Goal: Task Accomplishment & Management: Use online tool/utility

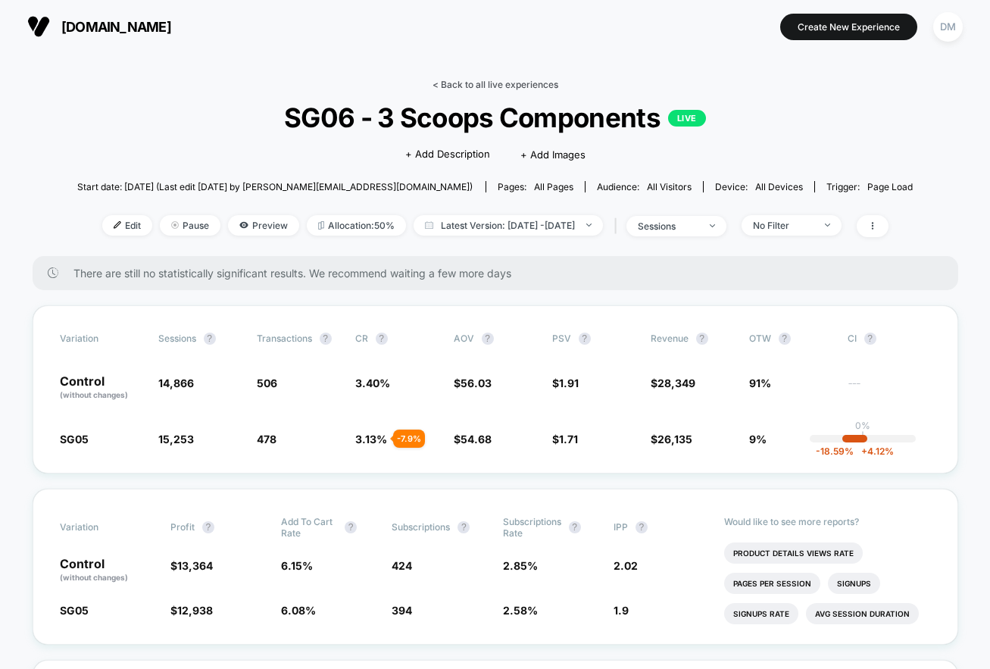
click at [477, 89] on link "< Back to all live experiences" at bounding box center [496, 84] width 126 height 11
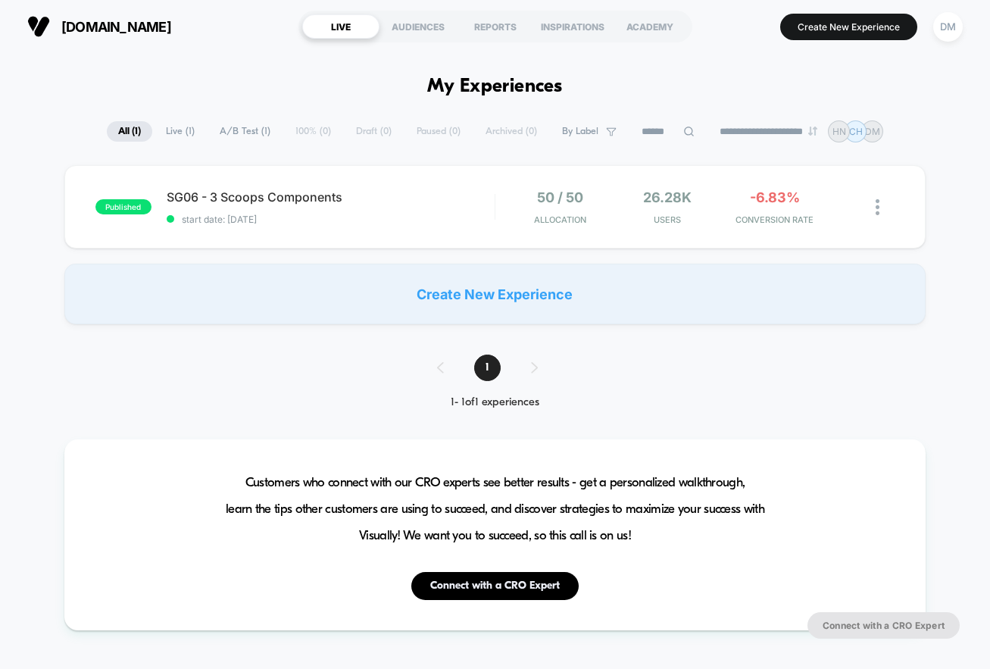
click at [834, 23] on button "Create New Experience" at bounding box center [848, 27] width 137 height 27
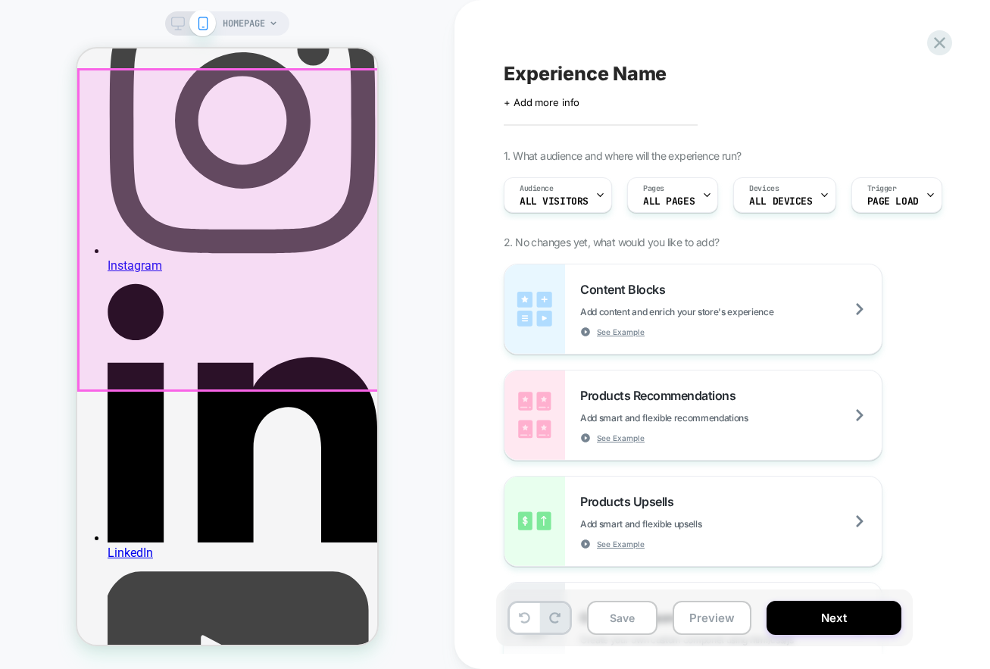
scroll to position [614, 0]
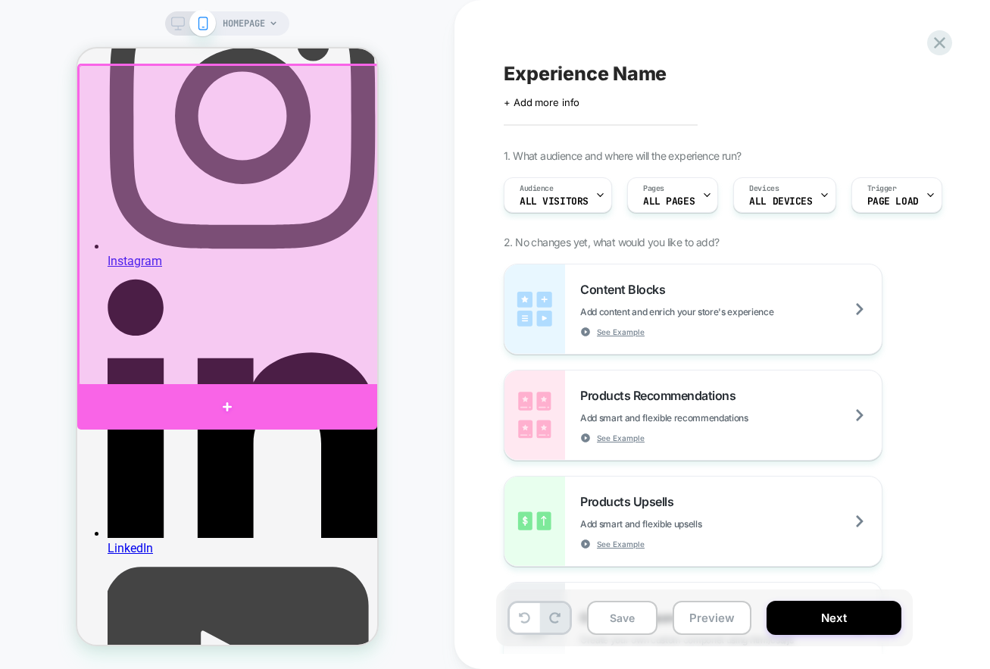
click at [234, 403] on div at bounding box center [227, 406] width 300 height 45
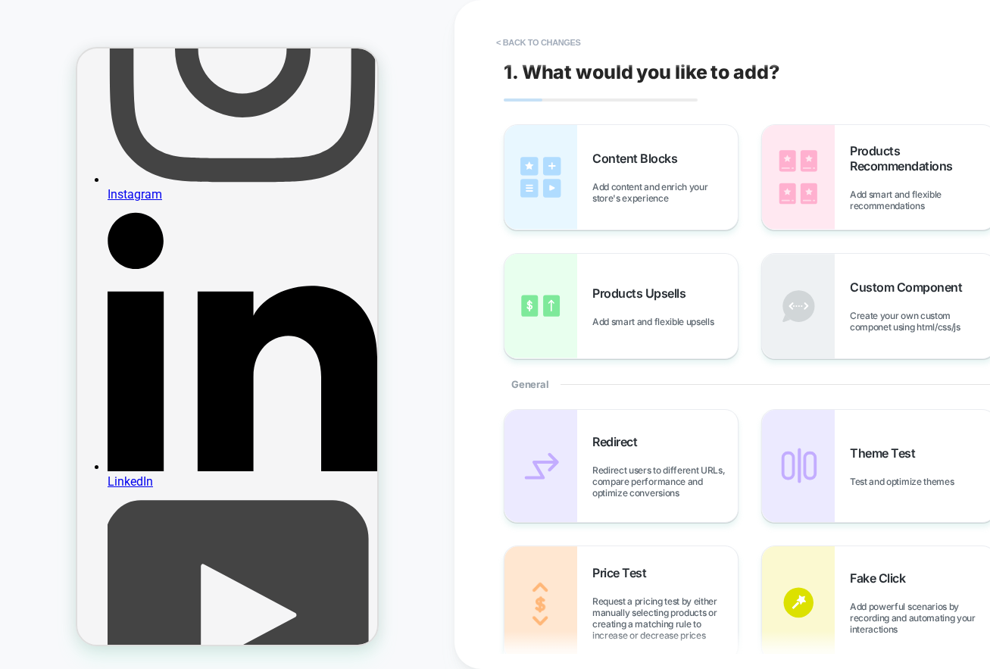
scroll to position [683, 0]
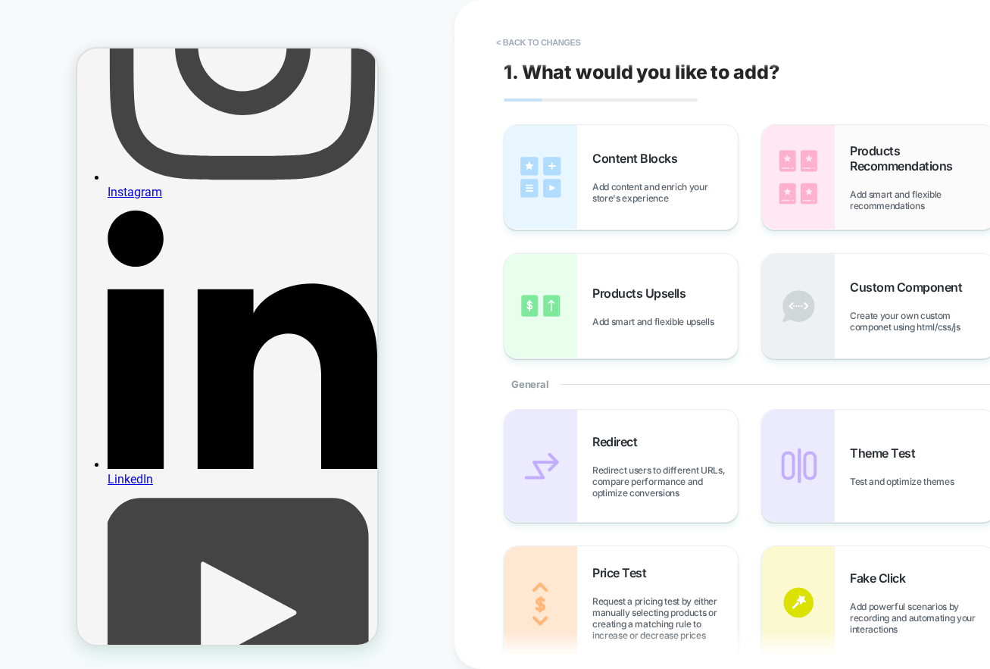
click at [877, 176] on div "Products Recommendations Add smart and flexible recommendations" at bounding box center [922, 177] width 145 height 68
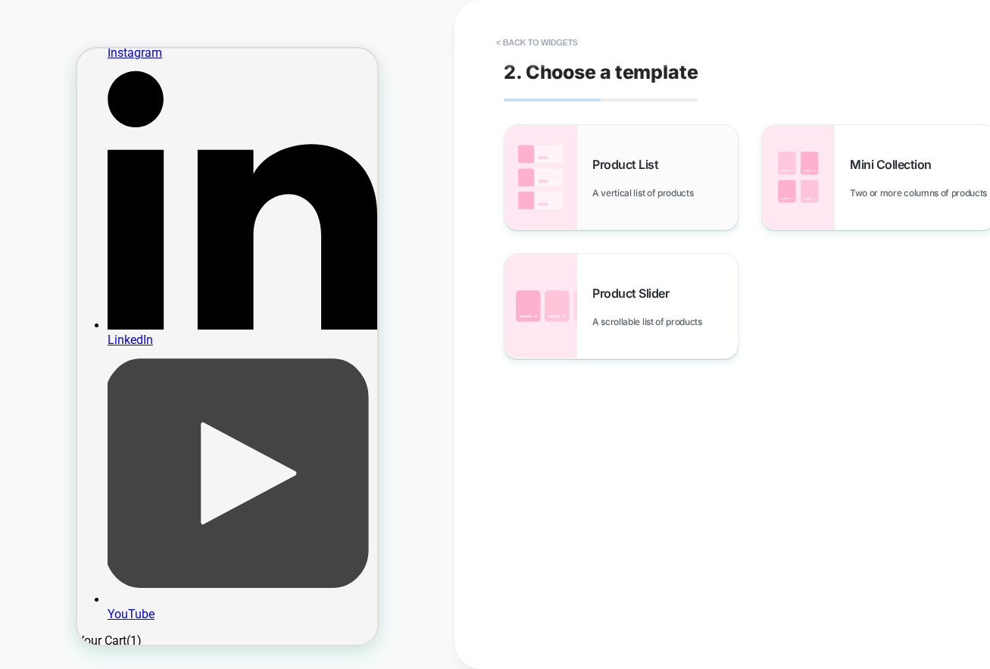
scroll to position [848, 0]
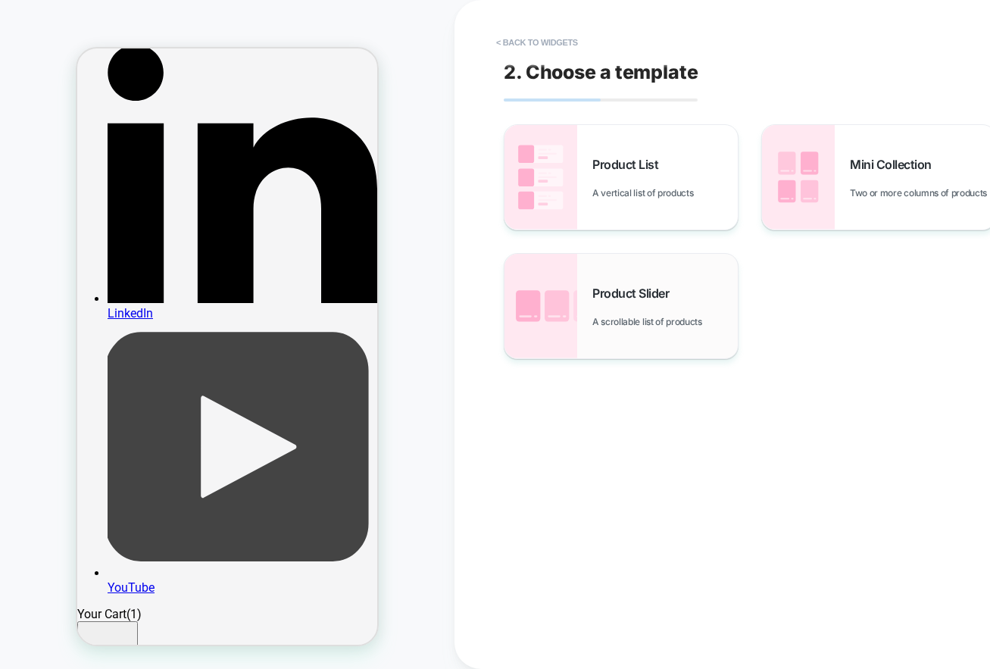
click at [637, 286] on span "Product Slider" at bounding box center [634, 293] width 84 height 15
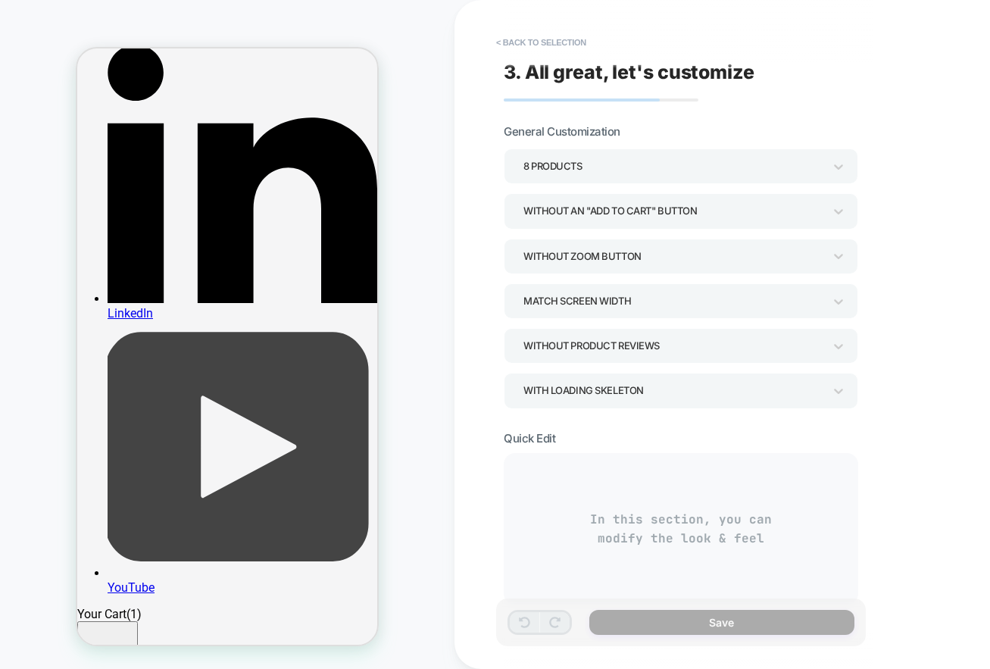
click at [582, 164] on div "8 Products" at bounding box center [673, 166] width 300 height 20
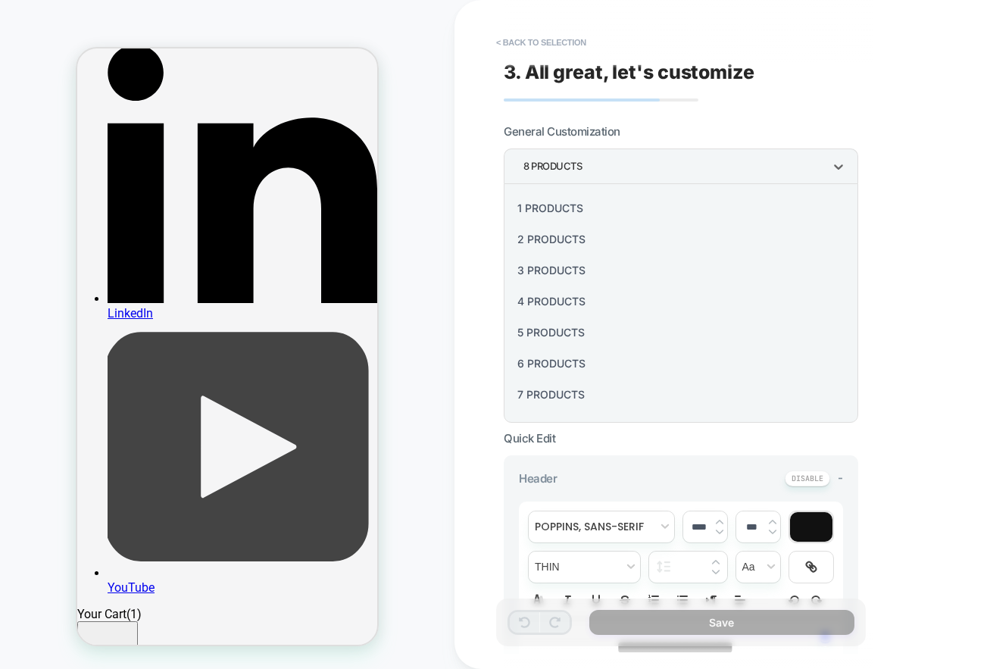
click at [573, 268] on div "3 Products" at bounding box center [681, 270] width 342 height 31
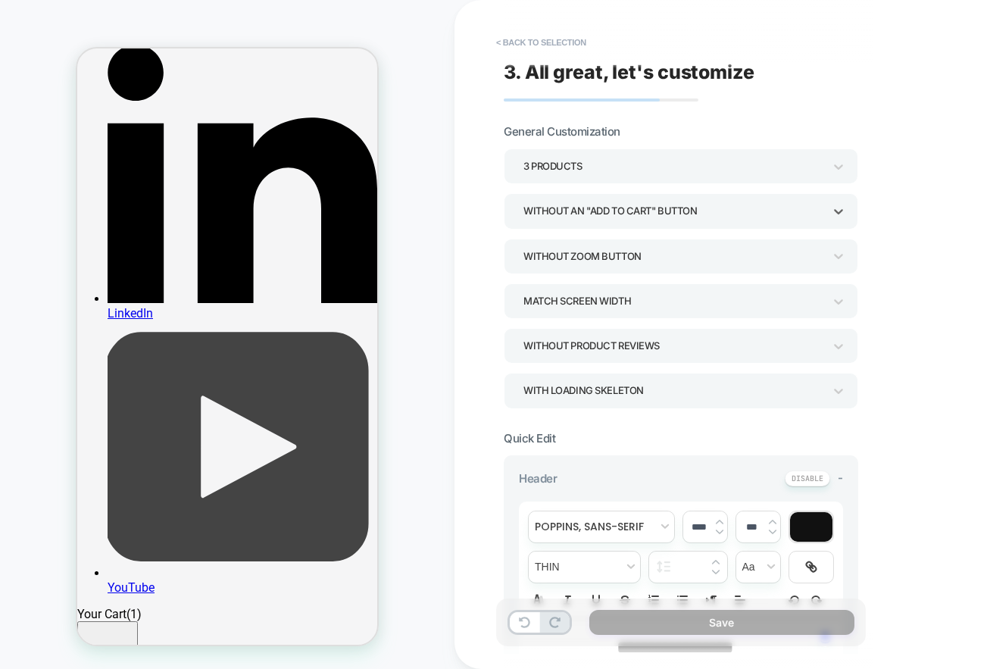
click at [601, 213] on div "Without an "add to cart" button" at bounding box center [673, 211] width 300 height 20
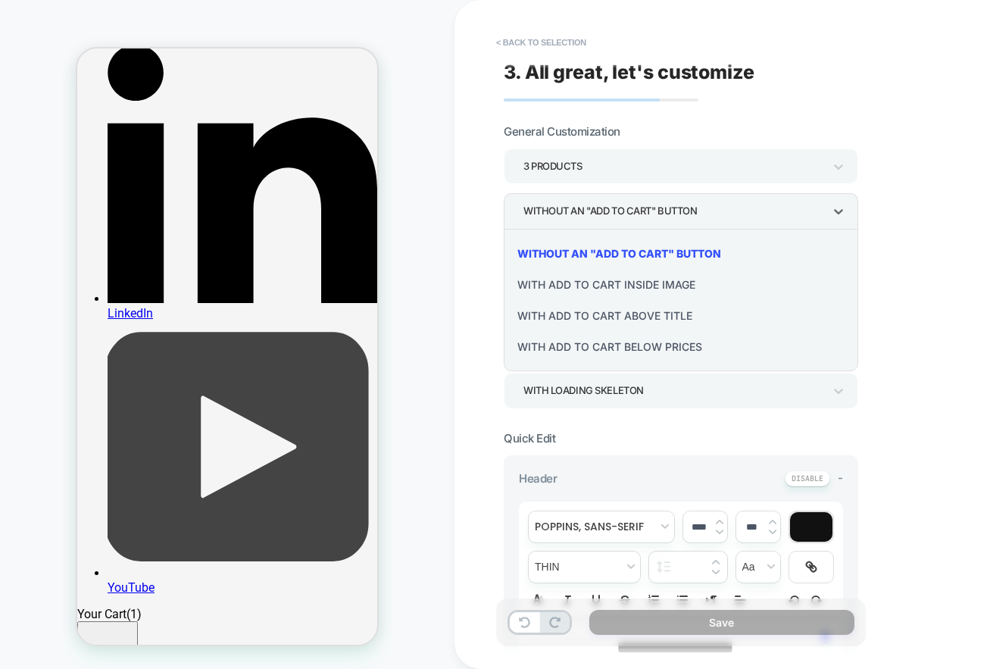
click at [604, 348] on div "With add to cart below prices" at bounding box center [681, 346] width 342 height 31
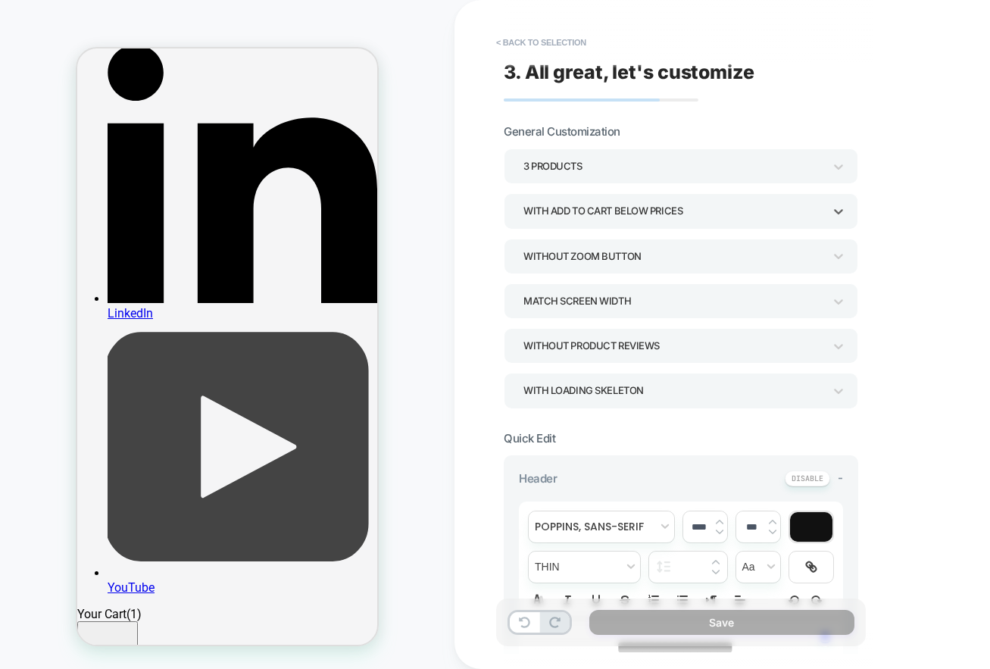
click at [619, 217] on div "With add to cart below prices" at bounding box center [673, 211] width 300 height 20
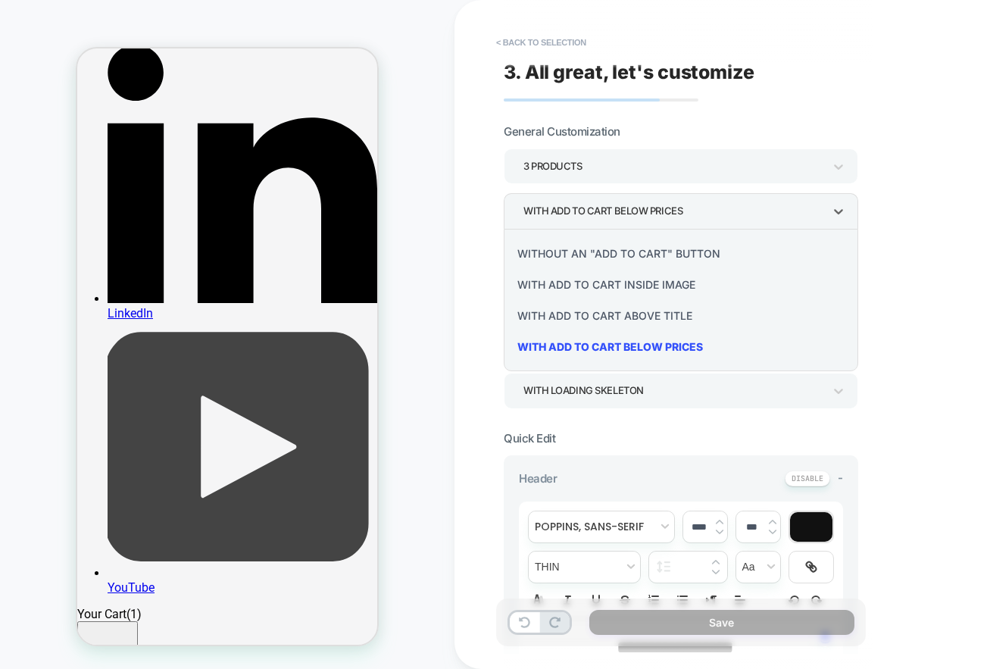
click at [617, 308] on div "With add to cart above title" at bounding box center [681, 315] width 342 height 31
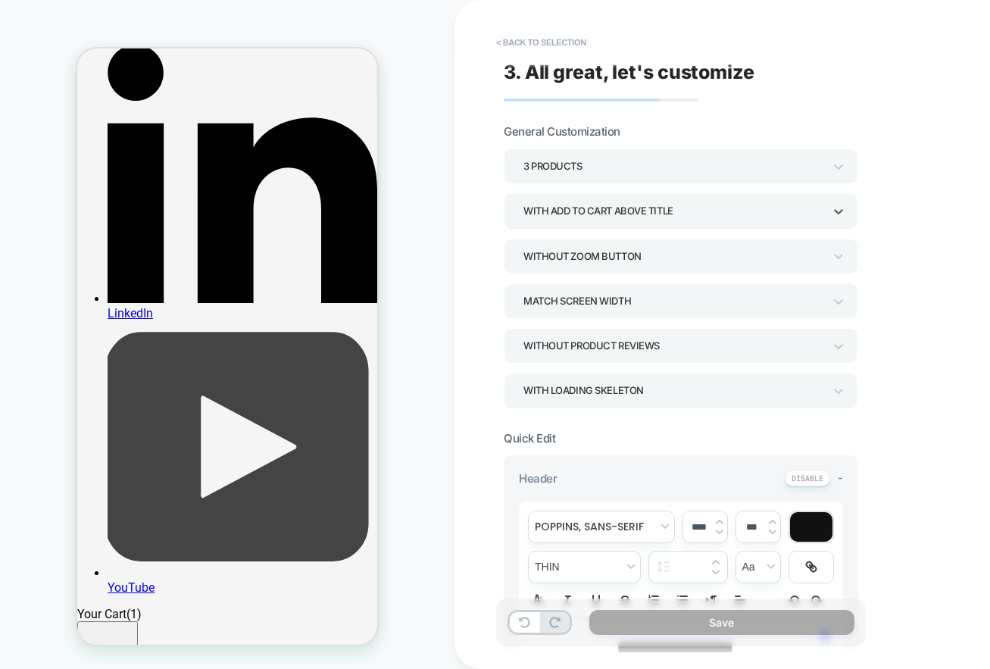
click at [629, 214] on div "With add to cart above title" at bounding box center [673, 211] width 300 height 20
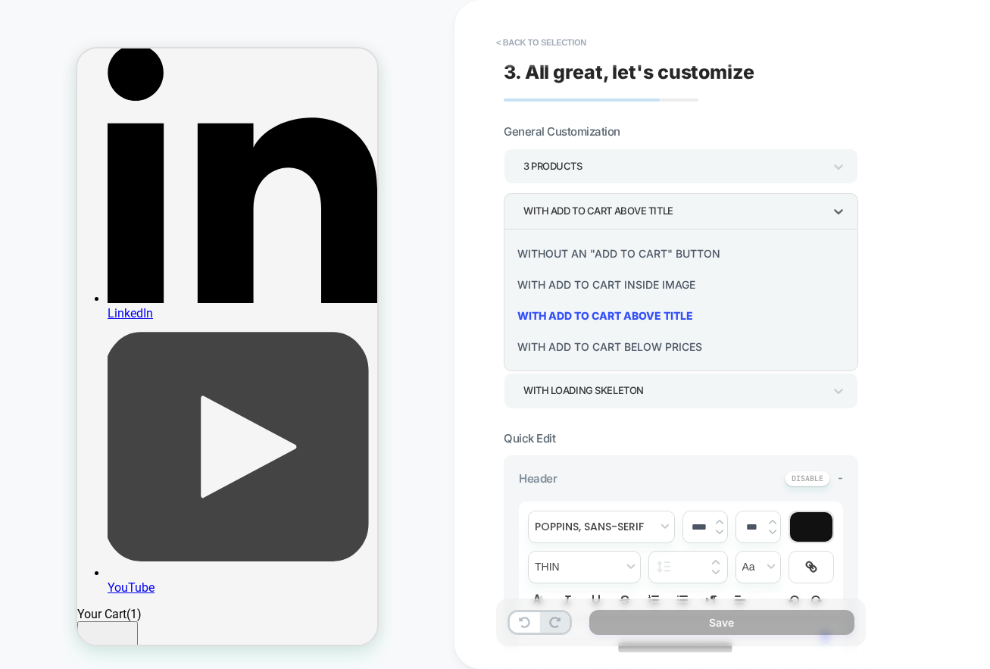
click at [626, 282] on div "With add to cart inside image" at bounding box center [681, 284] width 342 height 31
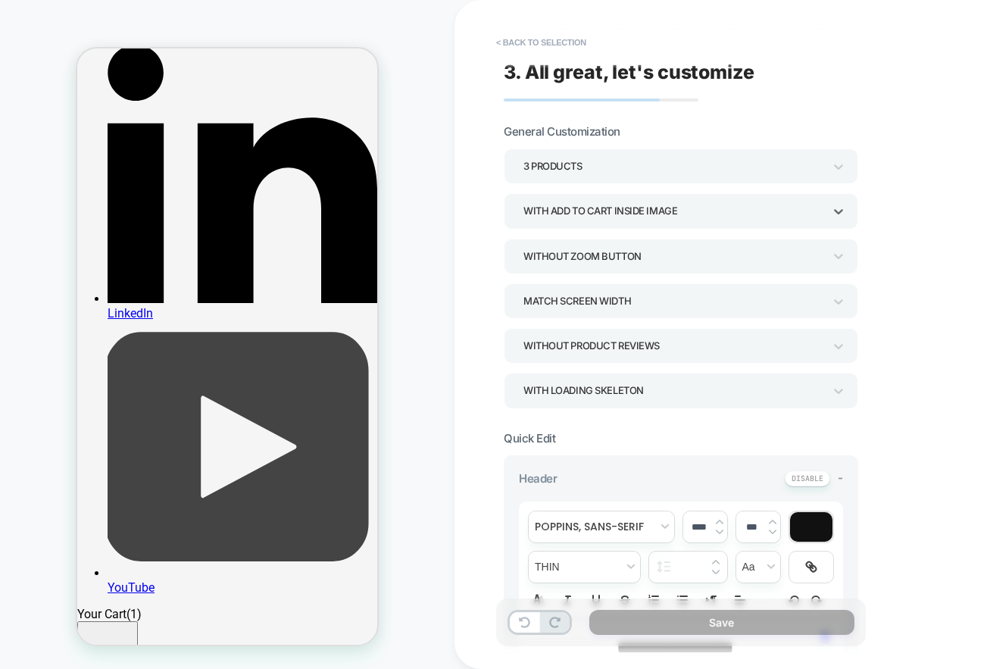
click at [632, 215] on div "With add to cart inside image" at bounding box center [673, 211] width 300 height 20
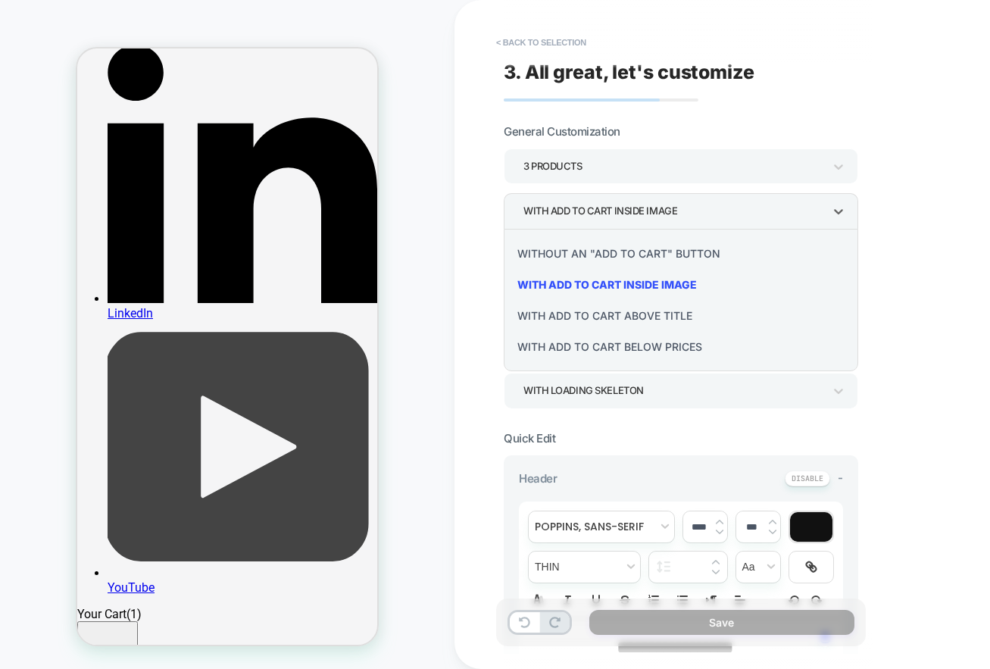
click at [633, 341] on div "With add to cart below prices" at bounding box center [681, 346] width 342 height 31
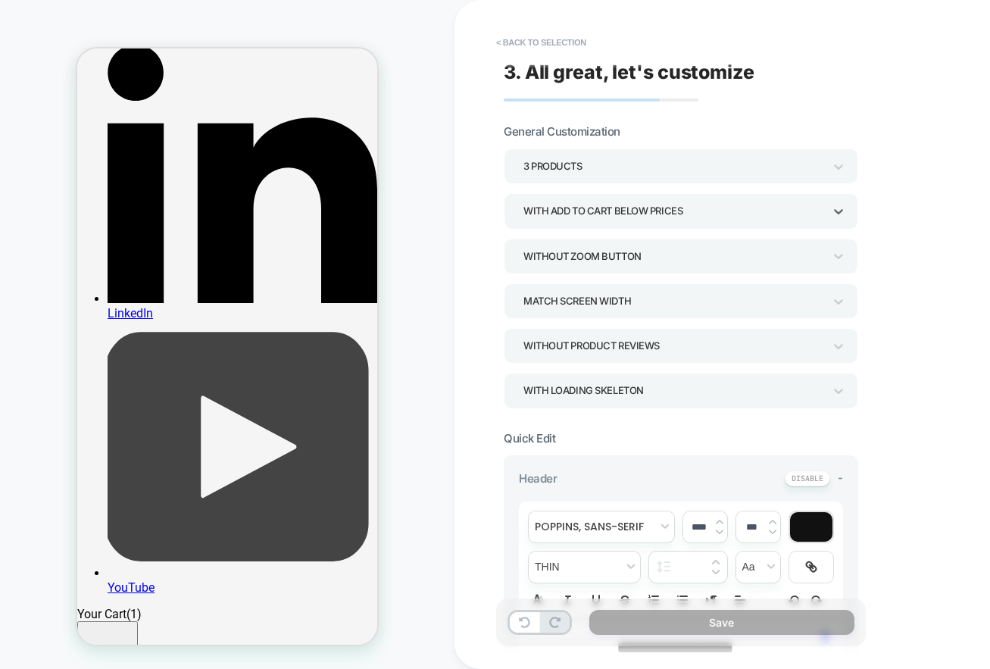
click at [629, 350] on div "Without Product Reviews" at bounding box center [673, 346] width 300 height 20
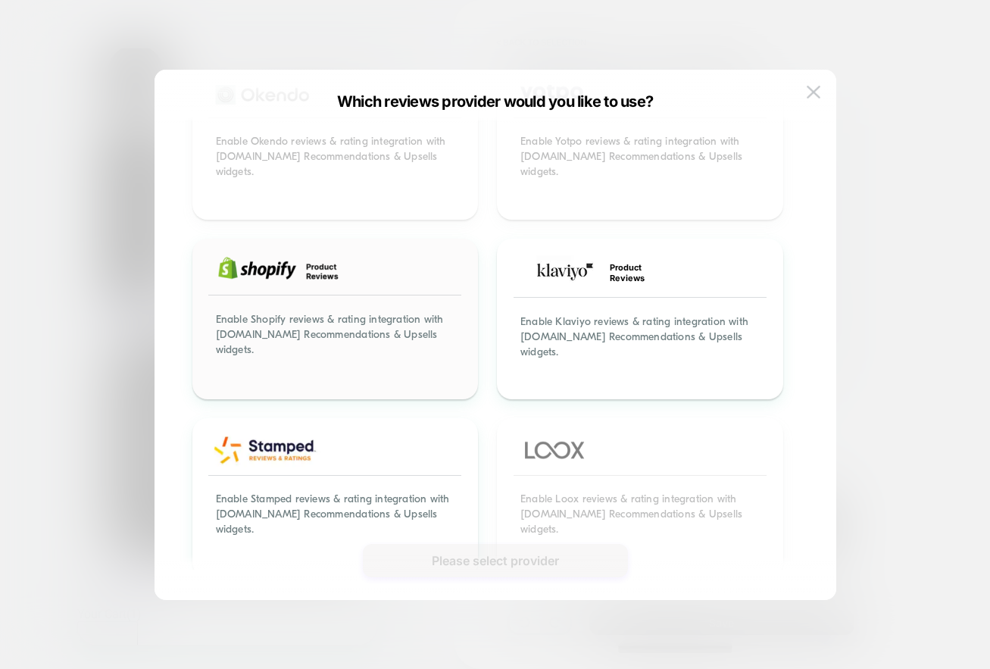
scroll to position [77, 0]
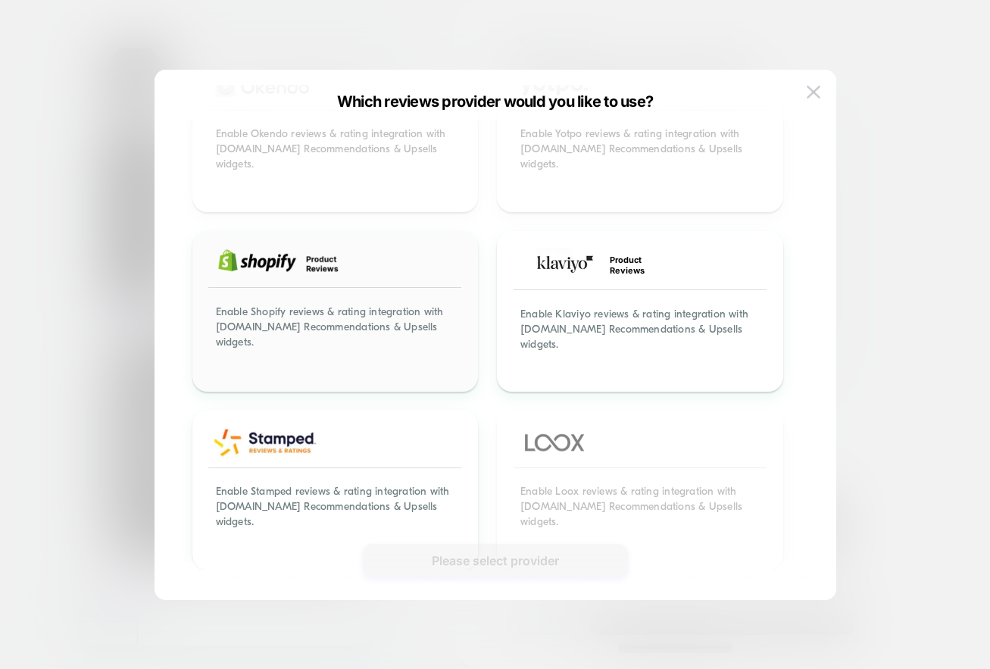
click at [374, 251] on div at bounding box center [336, 263] width 282 height 61
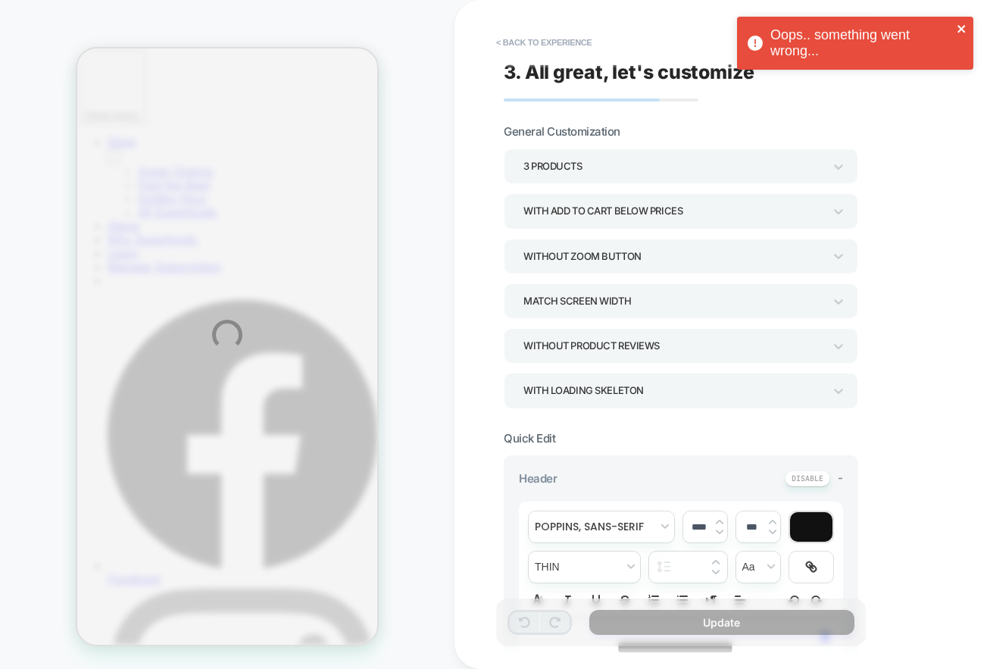
click at [962, 31] on icon "close" at bounding box center [962, 29] width 11 height 12
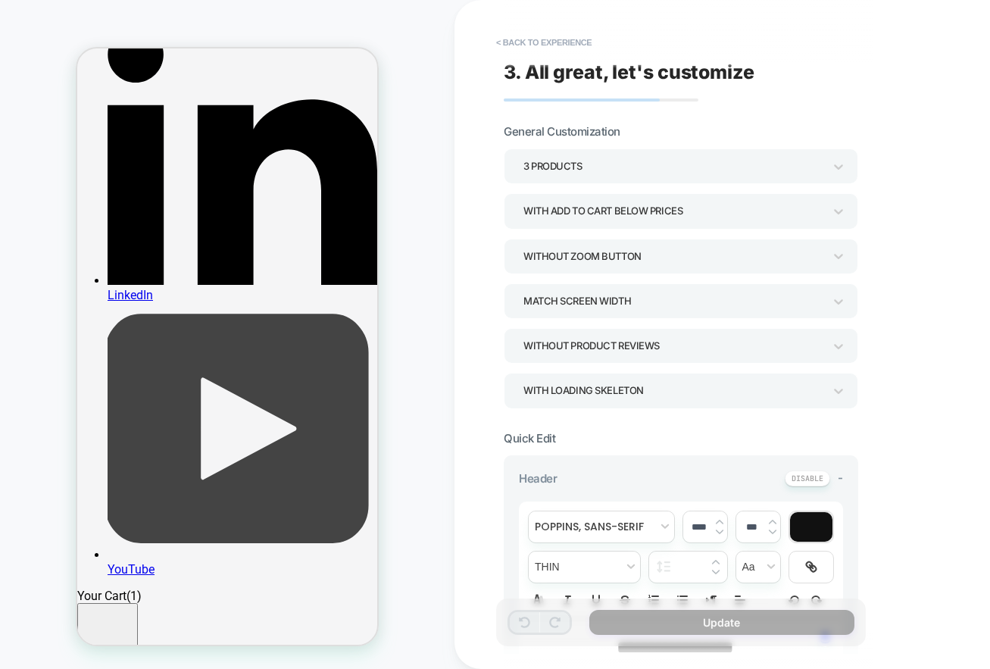
scroll to position [871, 0]
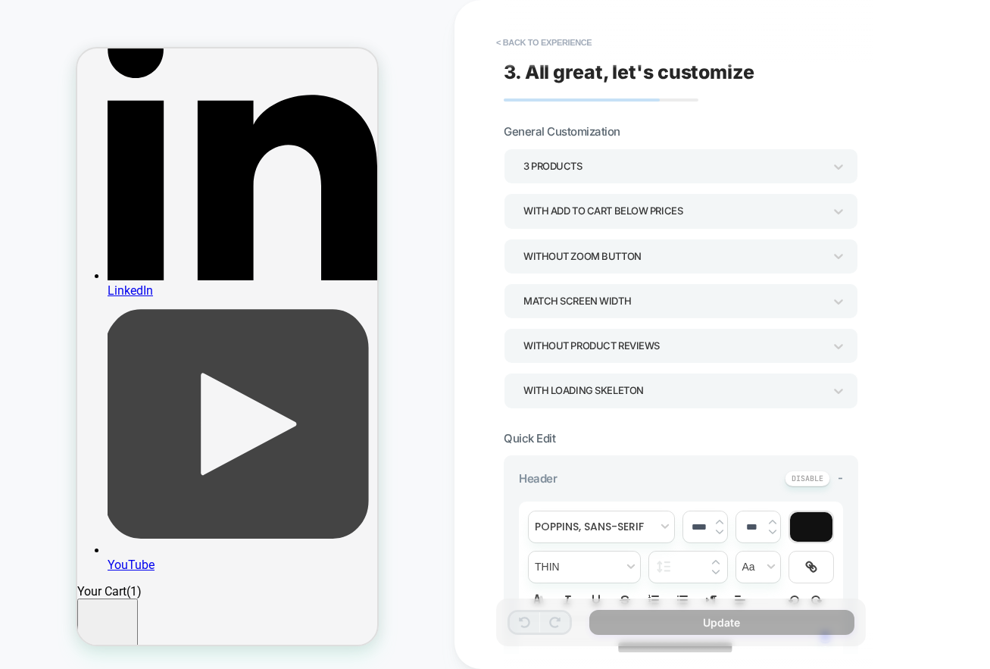
click at [676, 166] on div "3 Products" at bounding box center [673, 166] width 300 height 20
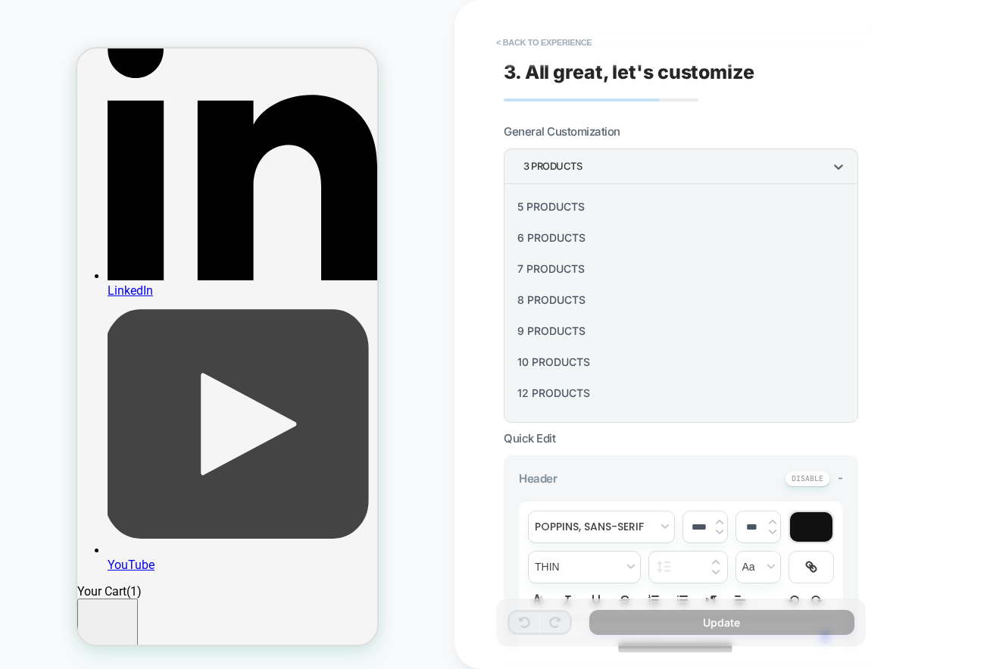
scroll to position [183, 0]
click at [923, 174] on div at bounding box center [495, 334] width 990 height 669
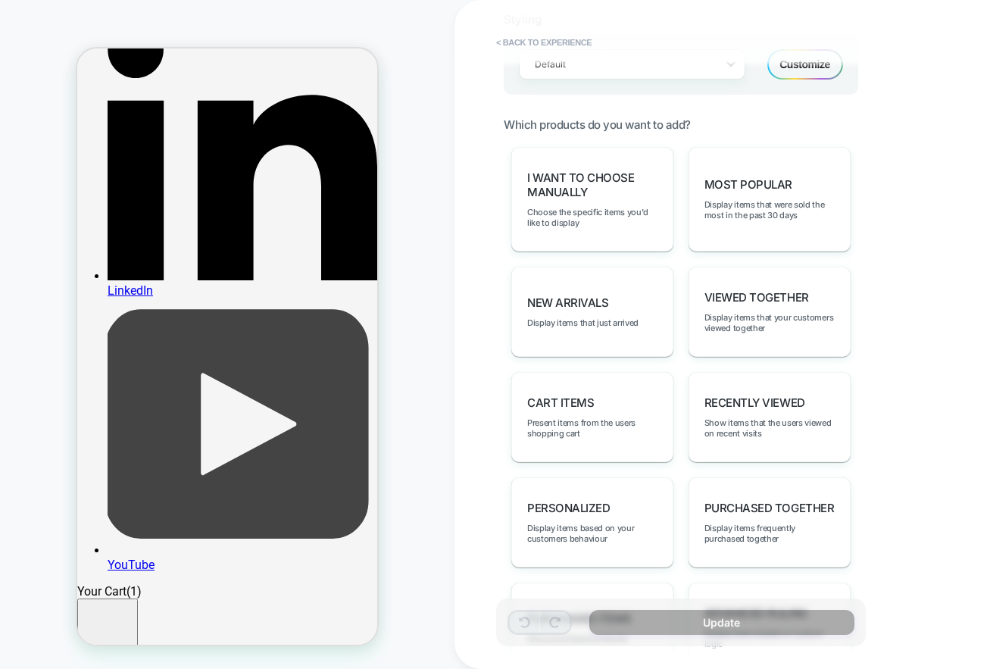
scroll to position [696, 0]
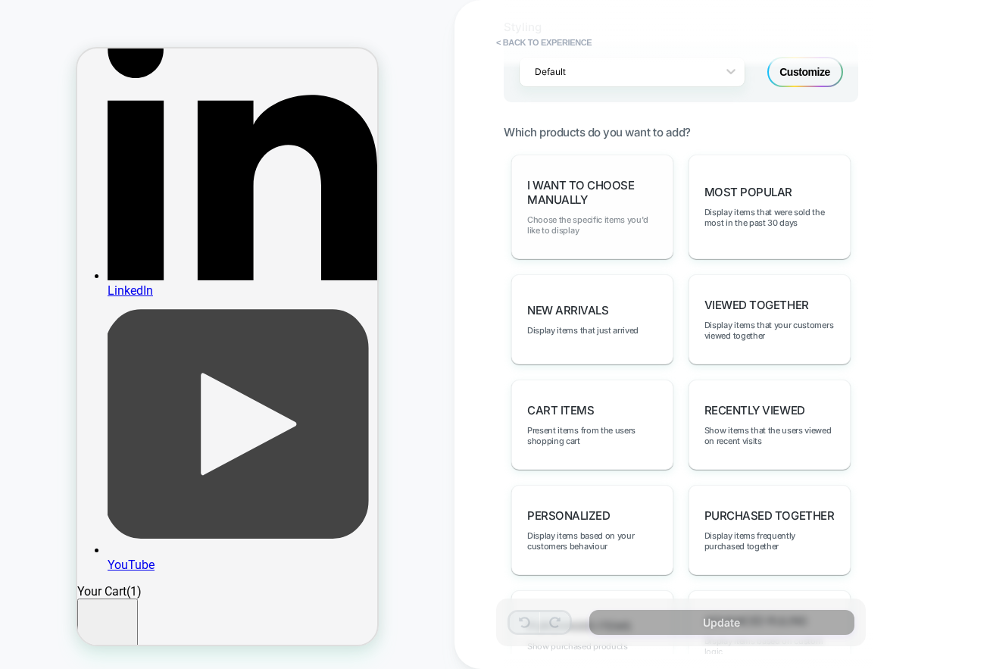
click at [614, 226] on span "Choose the specific items you'd like to display" at bounding box center [592, 224] width 130 height 21
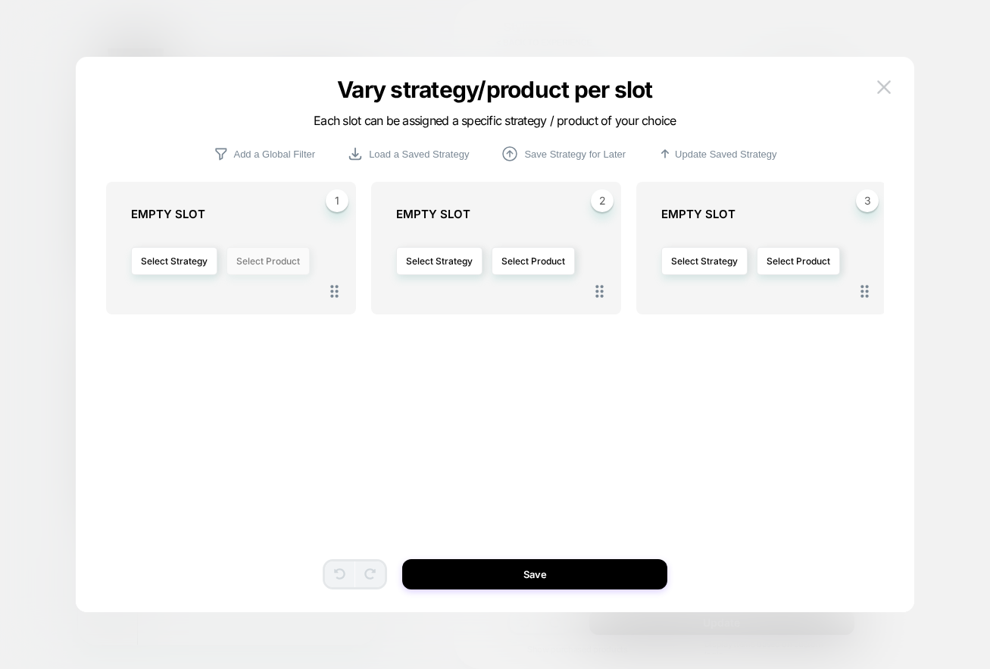
click at [251, 258] on button "Select Product" at bounding box center [267, 261] width 83 height 28
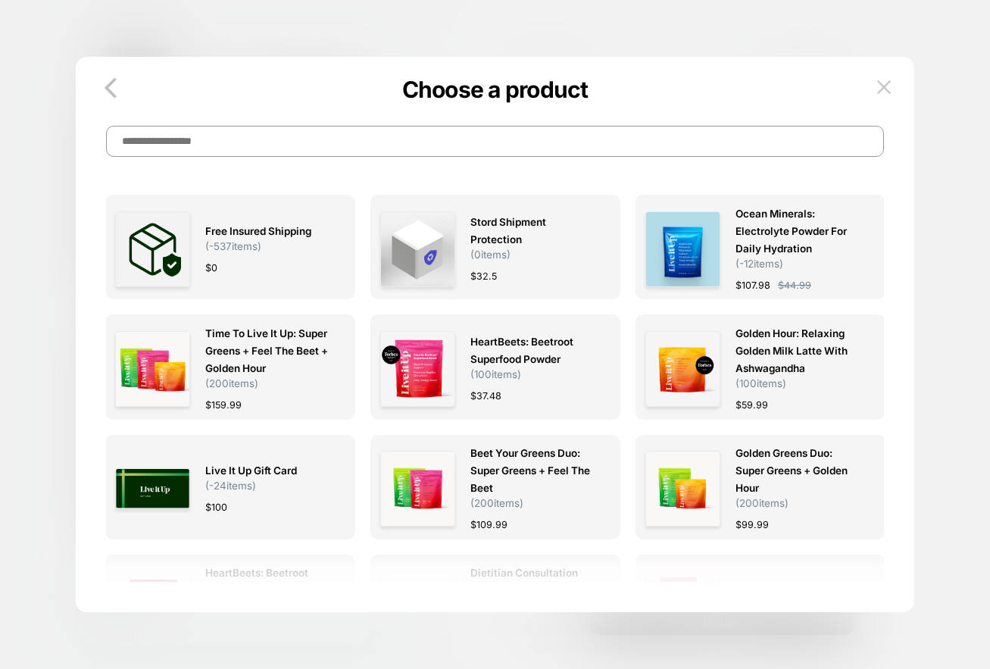
click at [260, 143] on input at bounding box center [495, 141] width 778 height 31
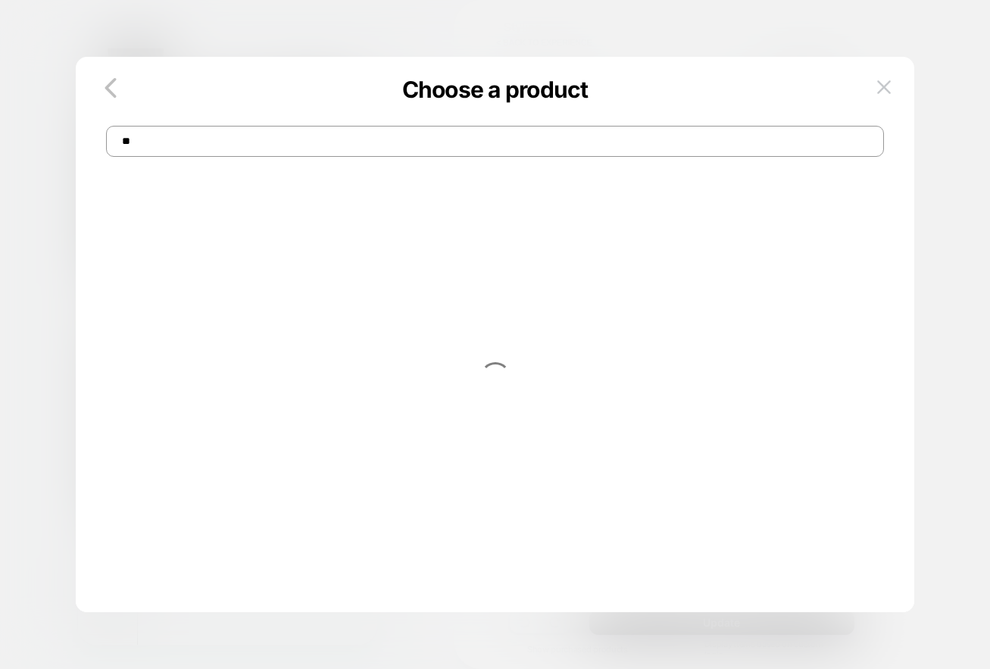
type input "*"
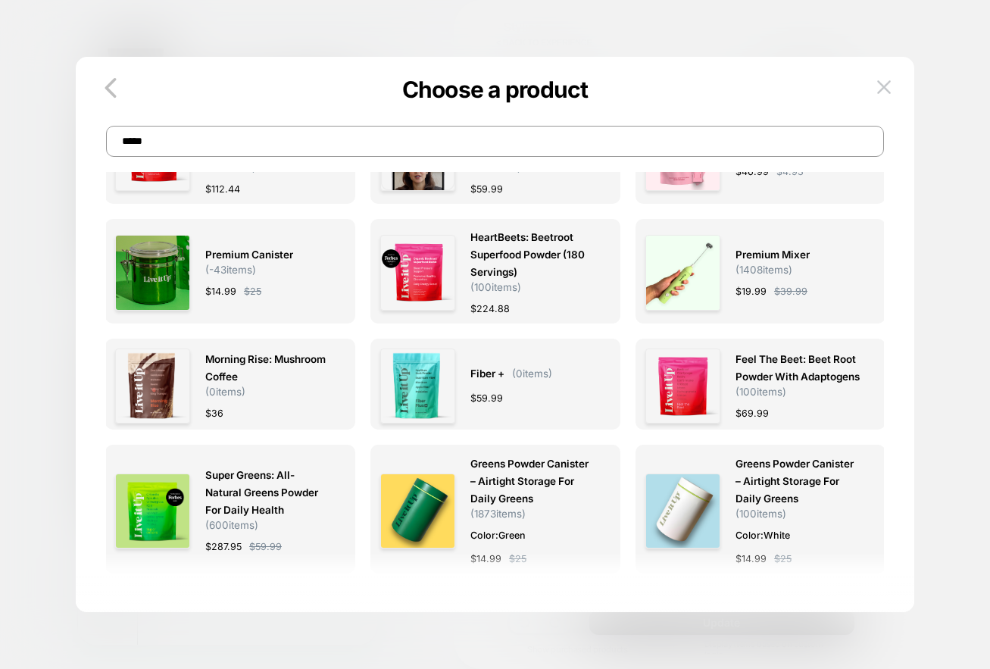
scroll to position [0, 0]
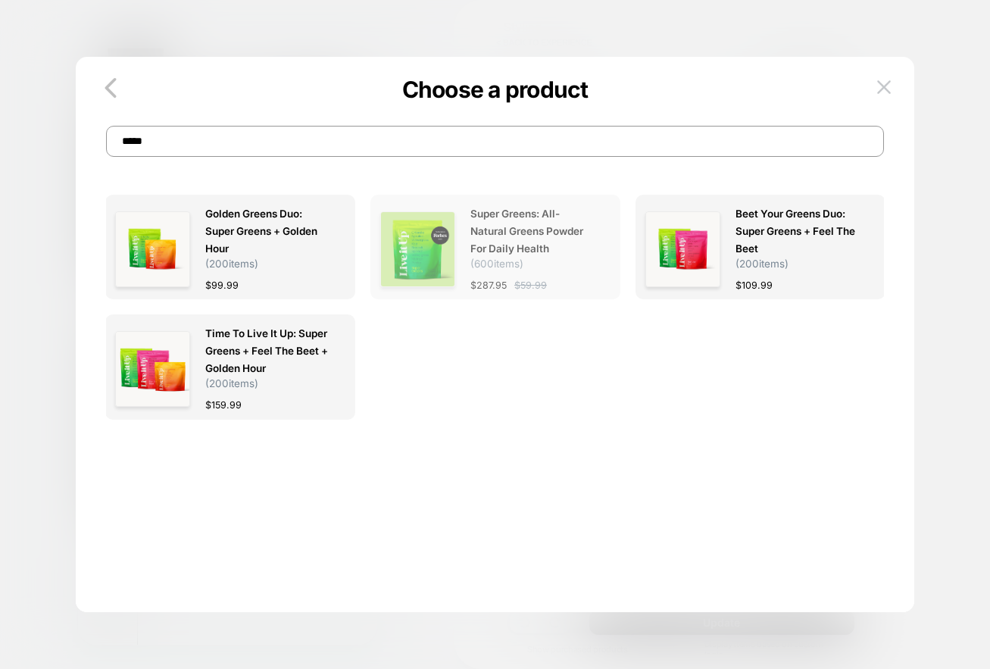
type input "*****"
click at [513, 273] on div "Super Greens: all-natural greens powder for daily health ( 600 items) $ 287.95 …" at bounding box center [532, 249] width 124 height 89
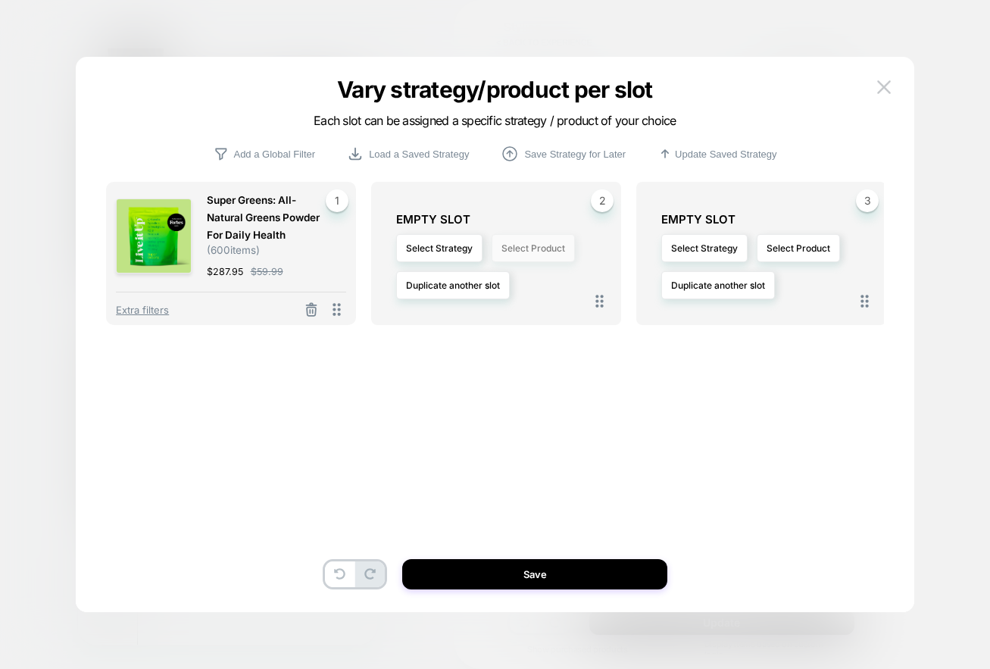
click at [530, 247] on button "Select Product" at bounding box center [533, 248] width 83 height 28
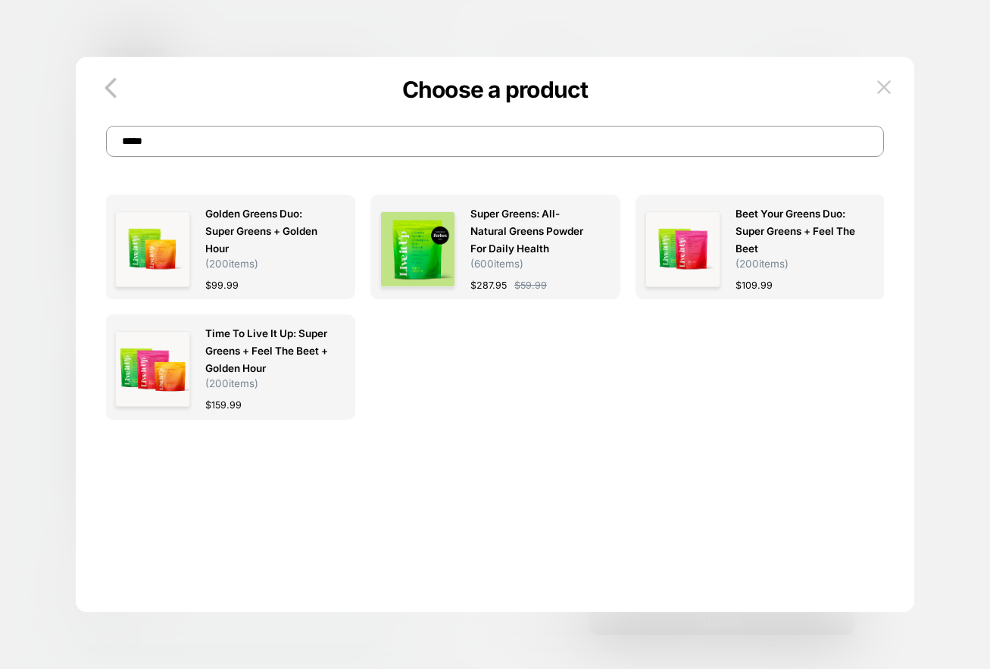
click at [438, 145] on input "*****" at bounding box center [495, 141] width 778 height 31
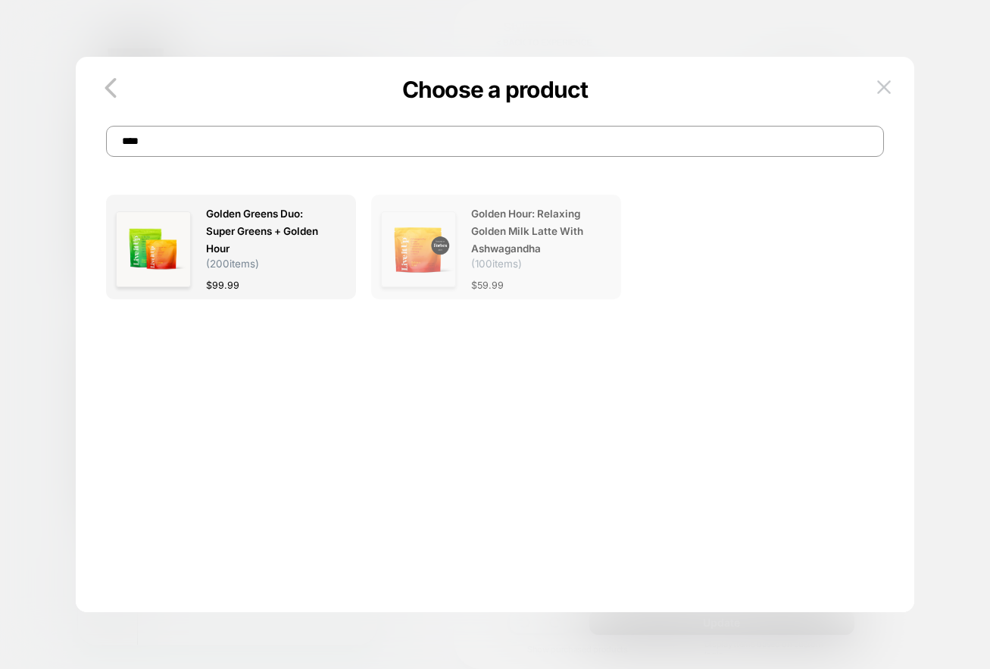
type input "****"
click at [547, 240] on span "Golden Hour: relaxing golden milk latte with ashwagandha" at bounding box center [533, 231] width 124 height 52
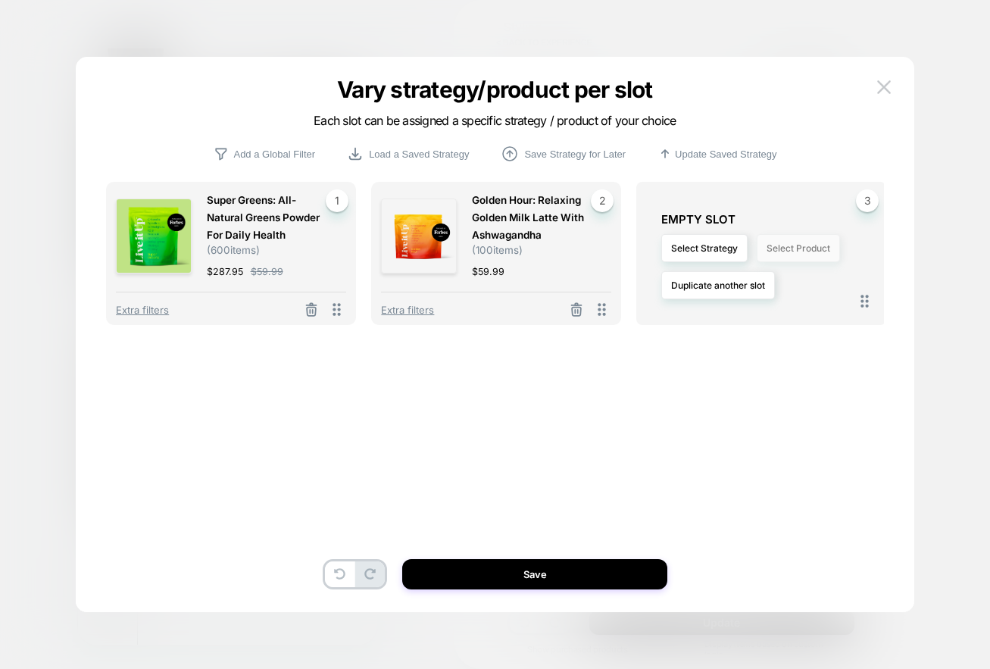
click at [789, 244] on button "Select Product" at bounding box center [798, 248] width 83 height 28
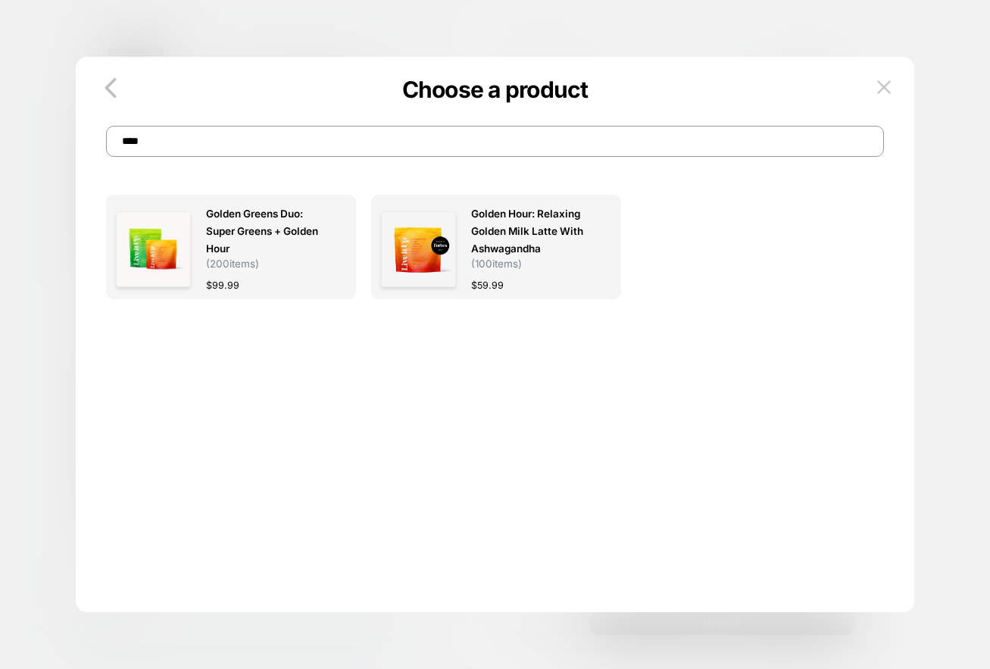
click at [448, 143] on input "****" at bounding box center [495, 141] width 778 height 31
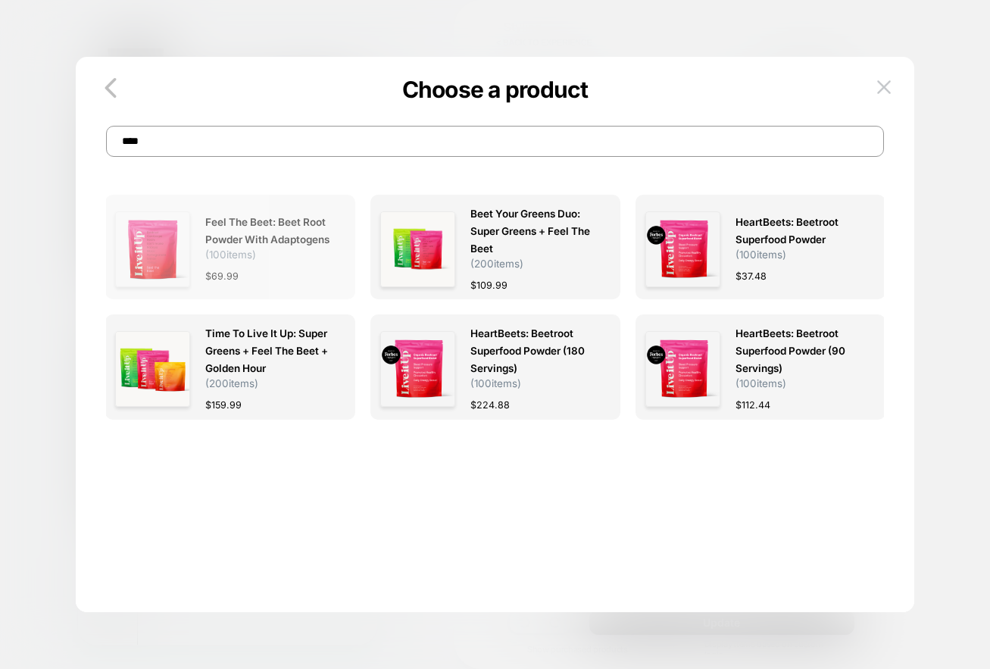
type input "****"
click at [308, 261] on span "Feel The Beet: beet root powder with adaptogens ( 100 items)" at bounding box center [267, 237] width 124 height 47
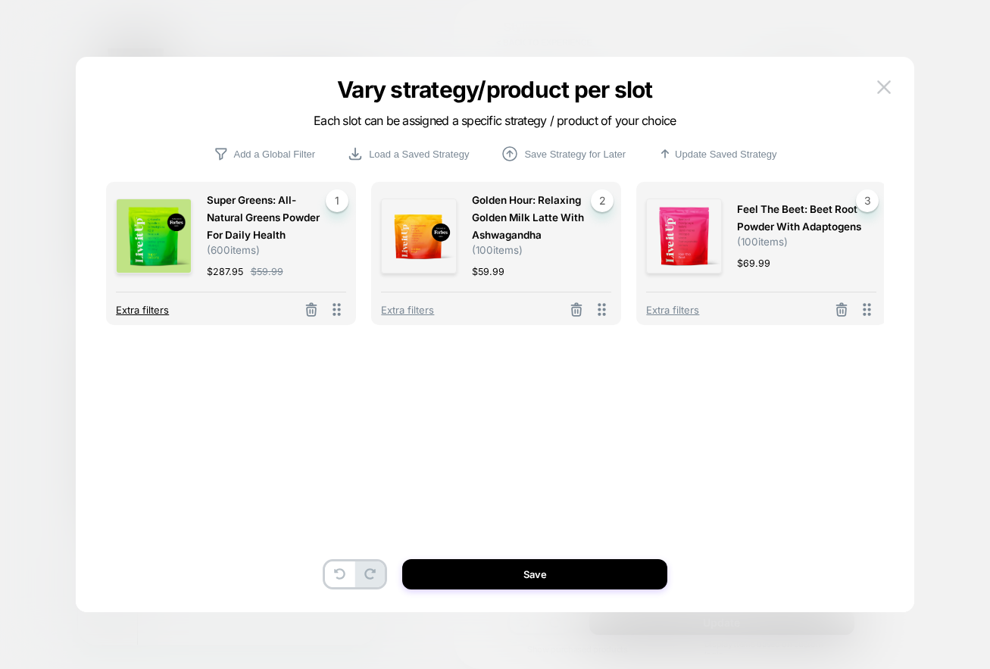
click at [157, 310] on span "Extra filters" at bounding box center [142, 310] width 53 height 12
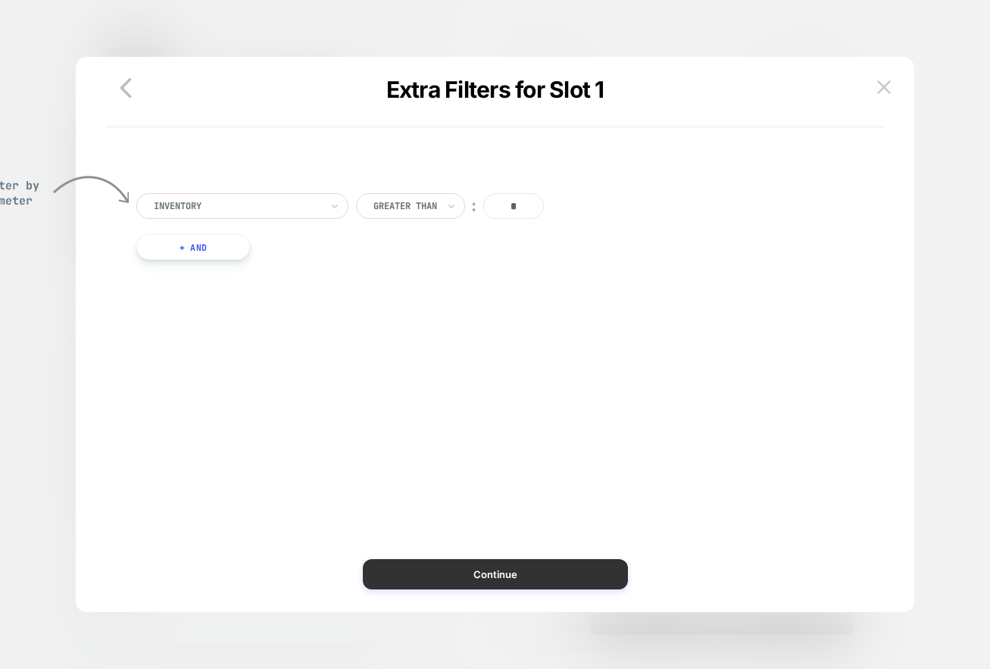
click at [546, 582] on button "Continue" at bounding box center [495, 574] width 265 height 30
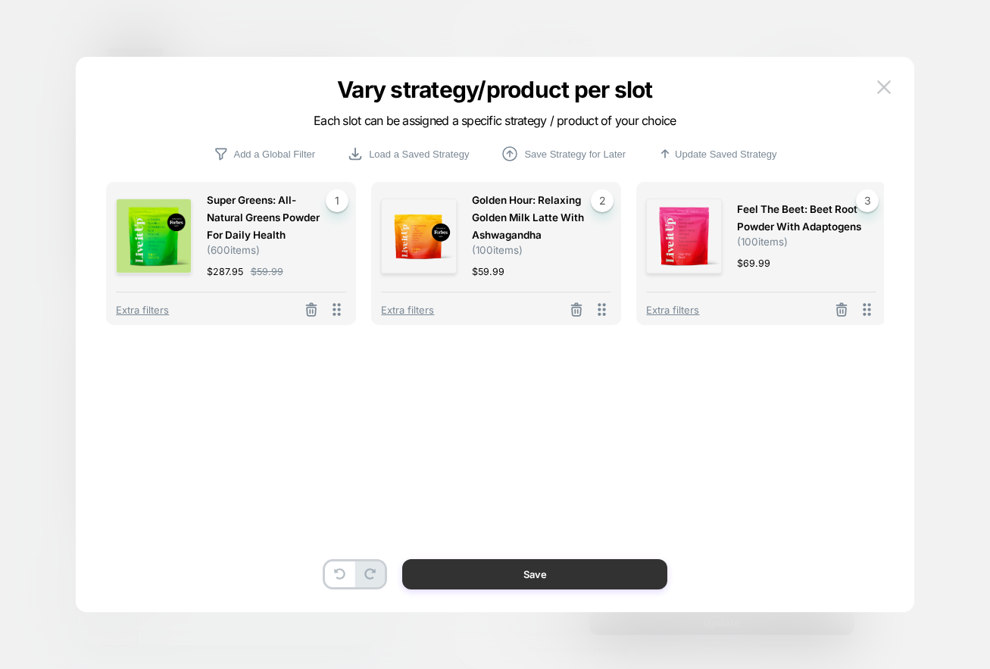
click at [530, 571] on button "Save" at bounding box center [534, 574] width 265 height 30
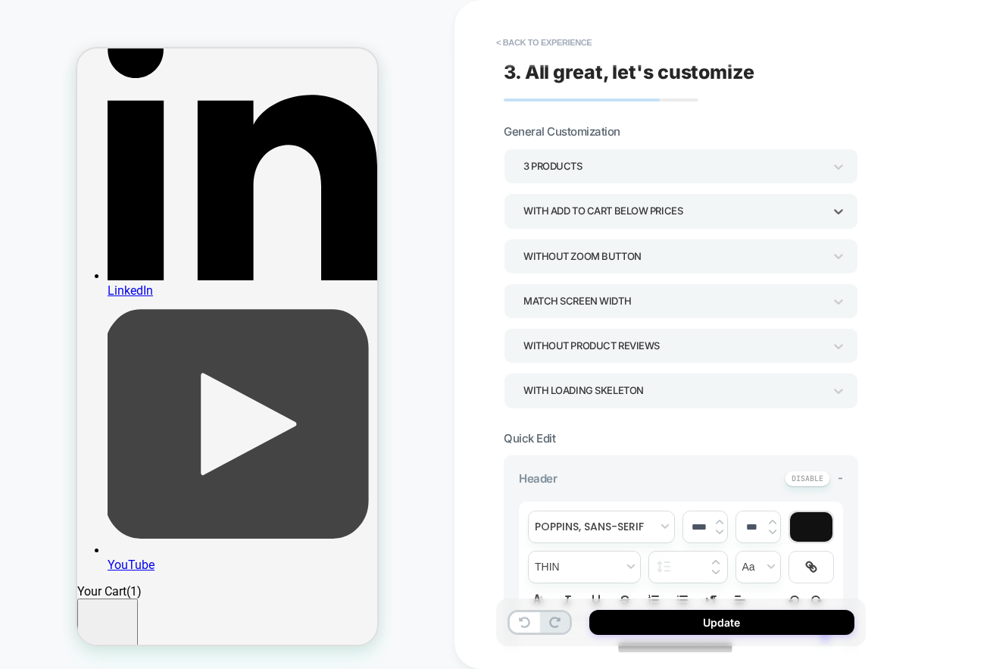
click at [689, 212] on div "With add to cart below prices" at bounding box center [673, 211] width 300 height 20
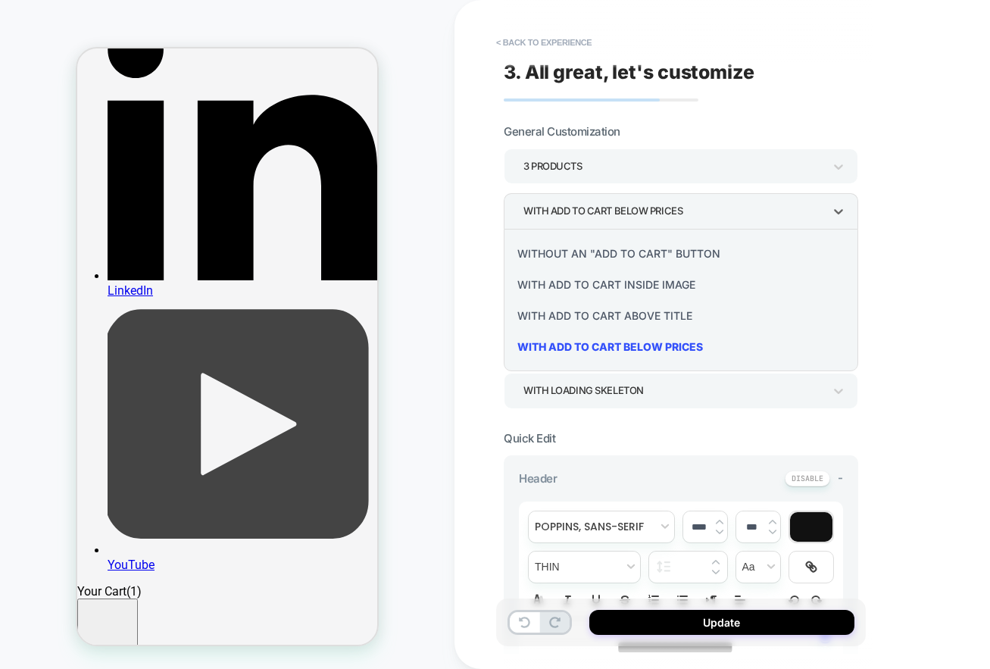
click at [895, 183] on div at bounding box center [495, 334] width 990 height 669
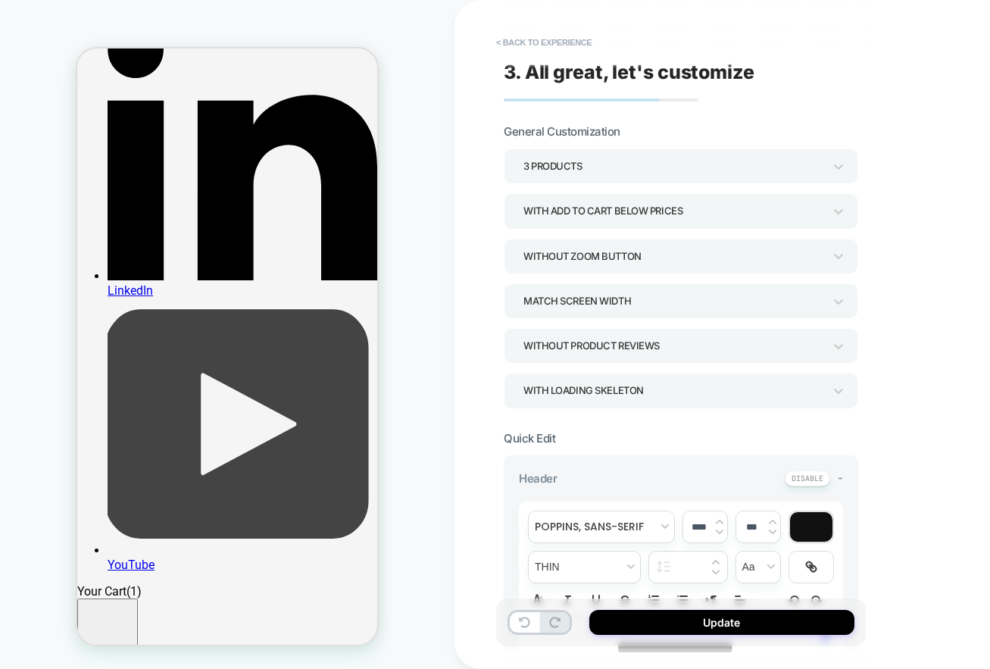
click at [828, 298] on div "Match Screen Width" at bounding box center [673, 300] width 315 height 23
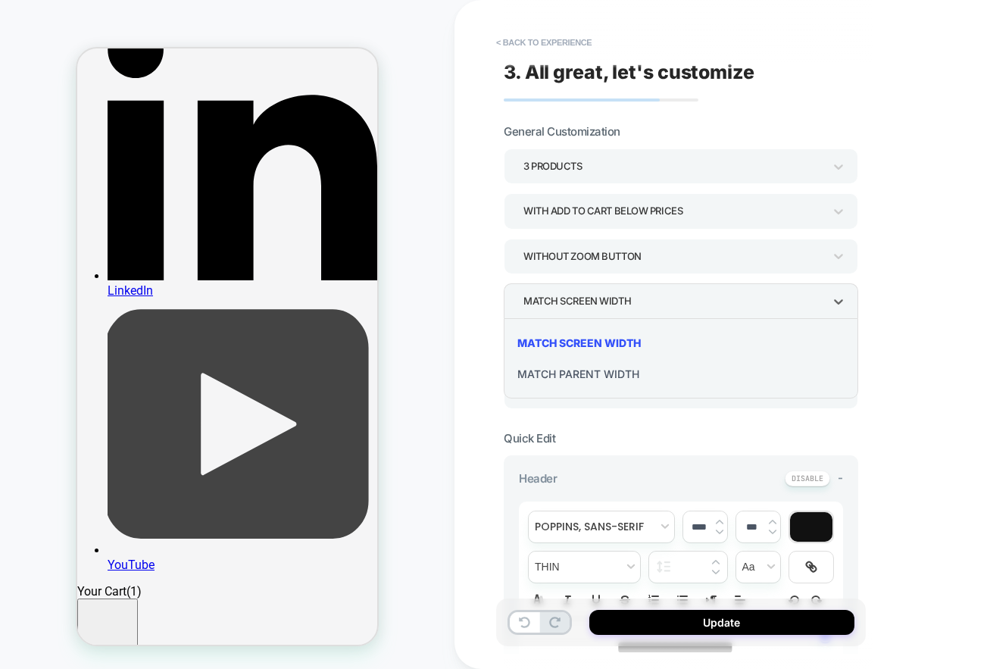
click at [901, 254] on div at bounding box center [495, 334] width 990 height 669
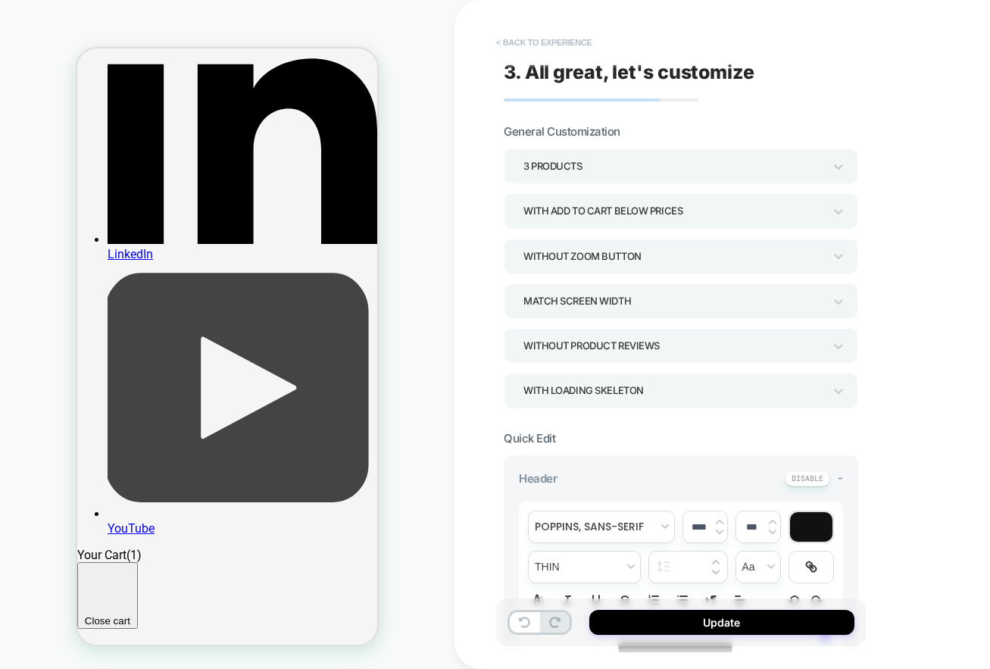
click at [553, 39] on button "< Back to experience" at bounding box center [544, 42] width 111 height 24
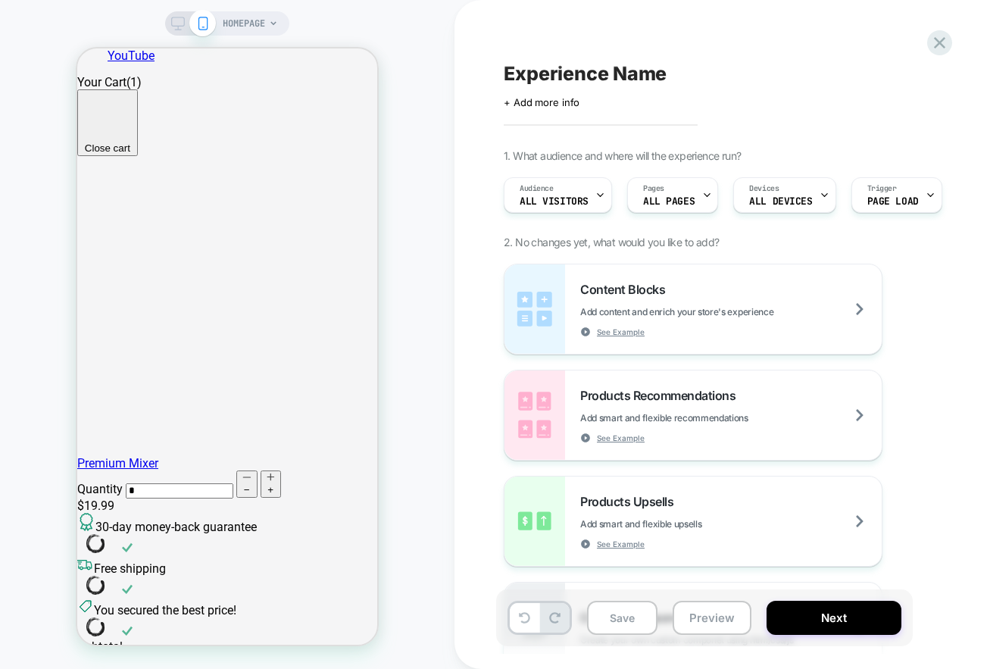
scroll to position [1420, 0]
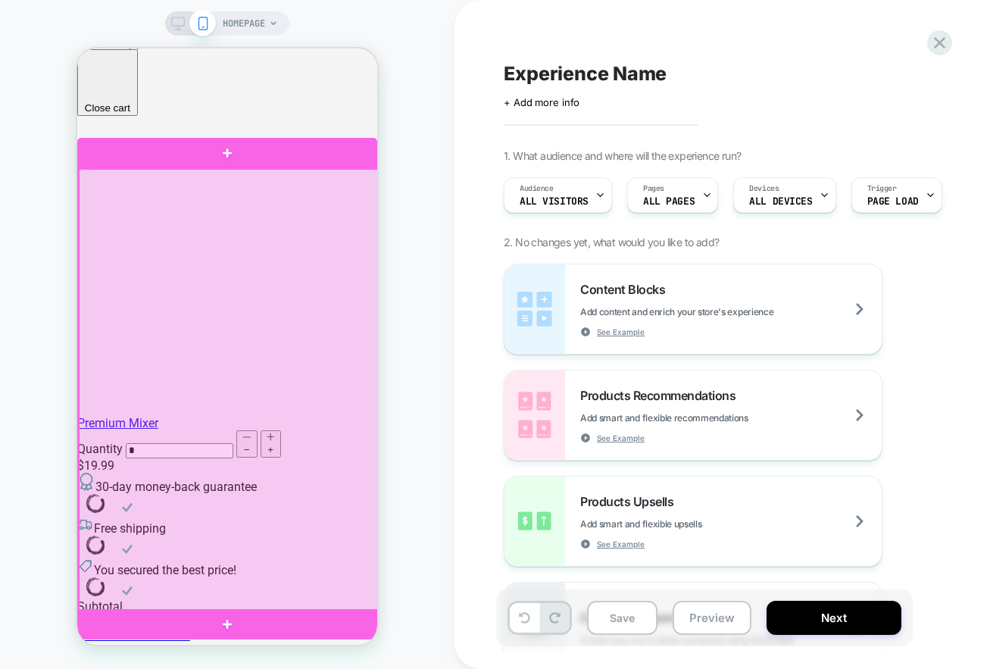
click at [303, 386] on div at bounding box center [229, 390] width 300 height 442
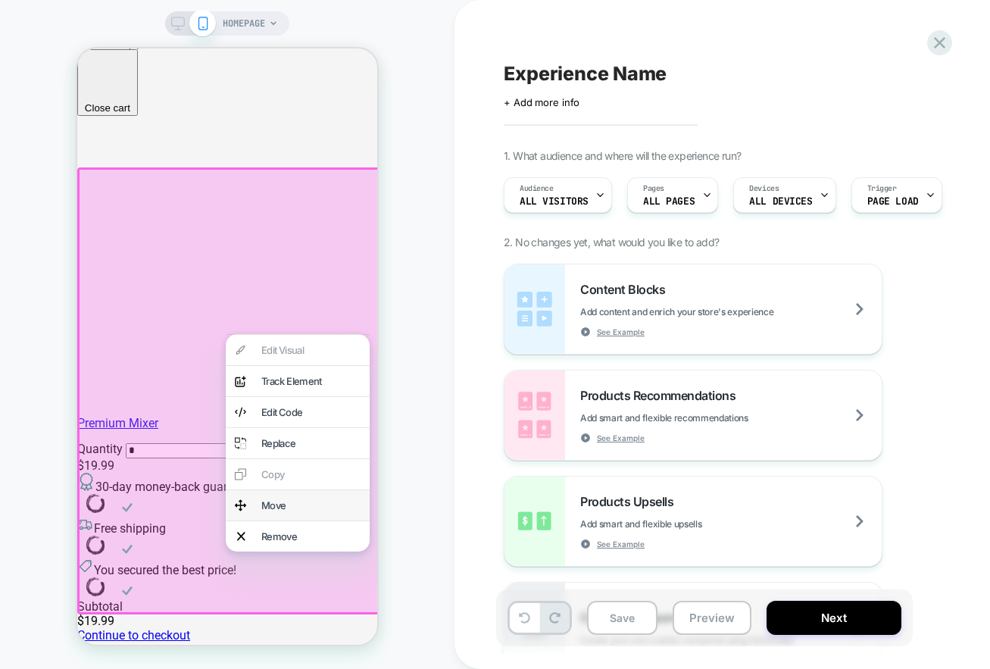
click at [303, 511] on div "Move" at bounding box center [310, 505] width 99 height 12
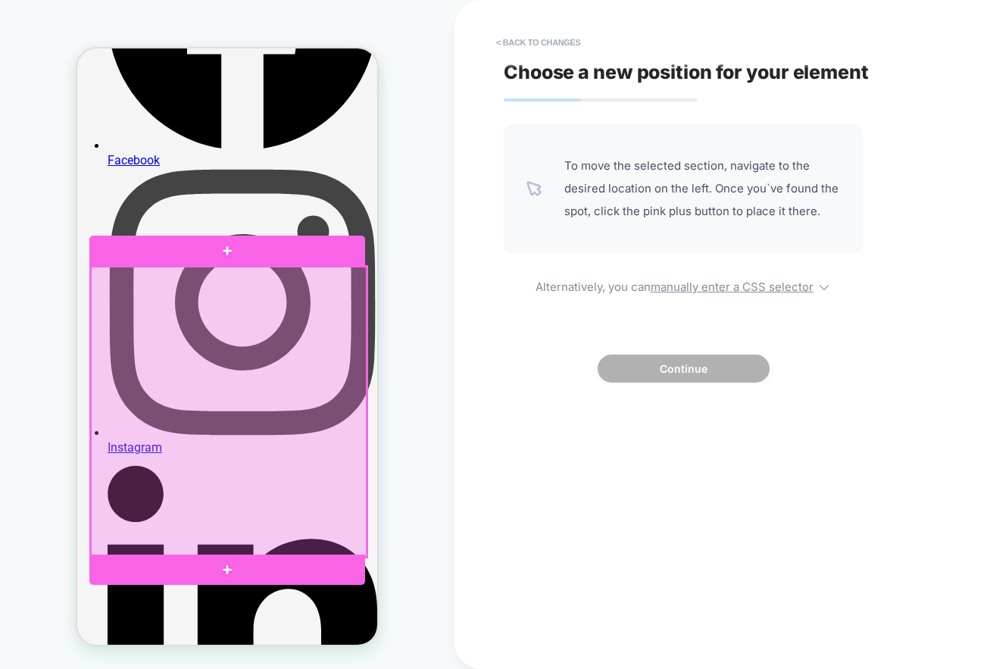
scroll to position [428, 0]
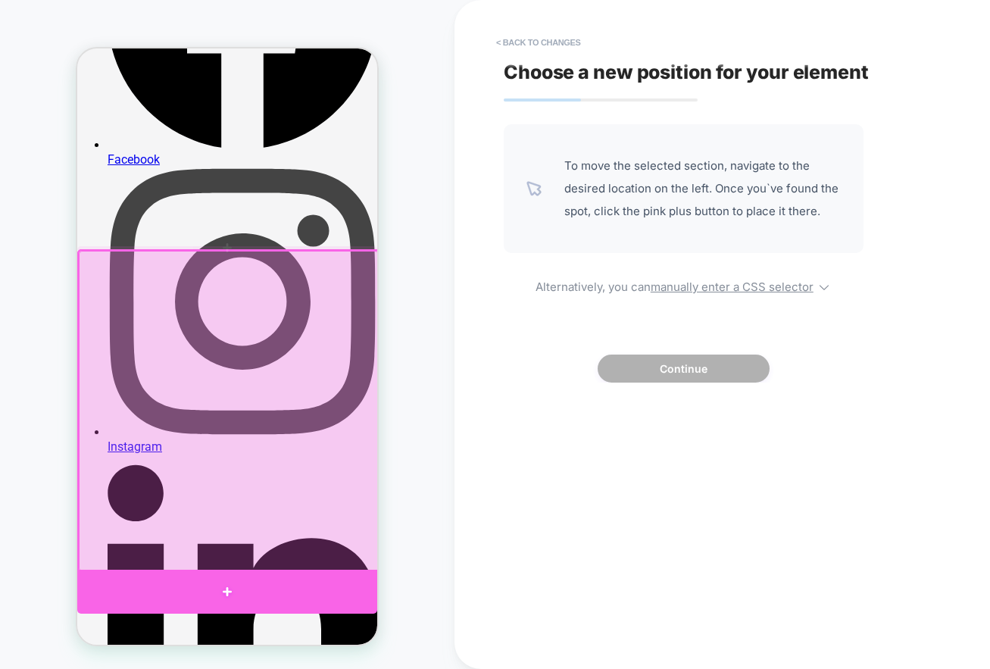
click at [104, 580] on div at bounding box center [227, 592] width 300 height 44
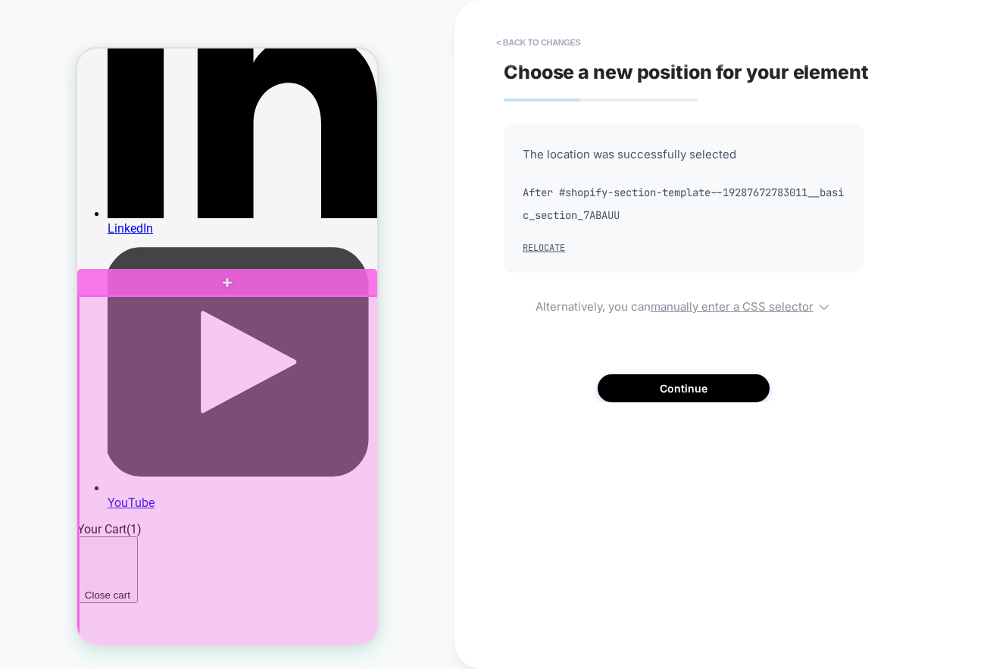
scroll to position [886, 0]
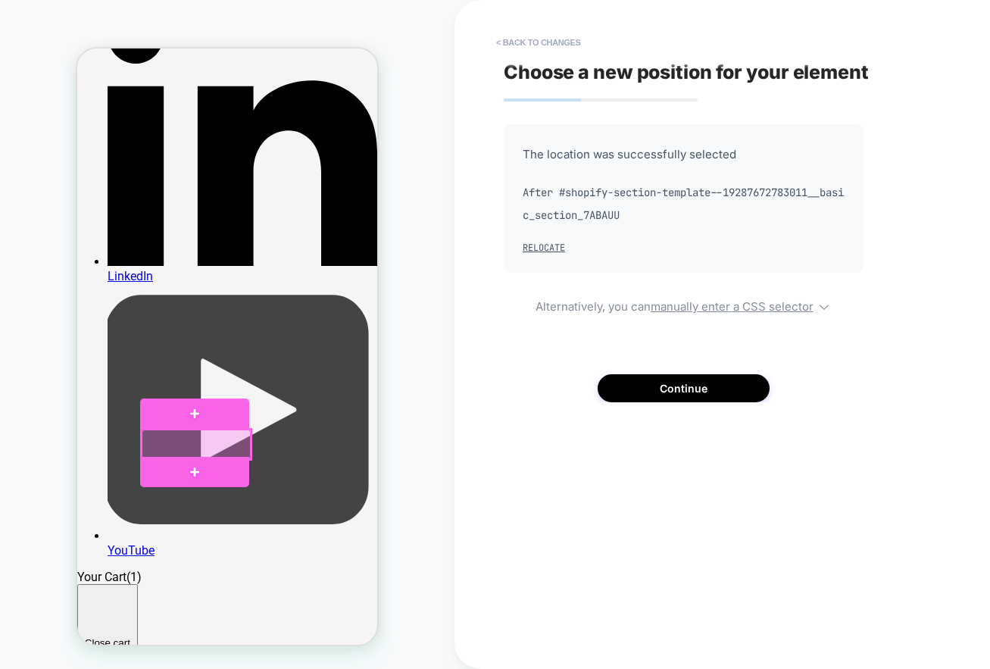
click at [223, 440] on div at bounding box center [196, 444] width 108 height 29
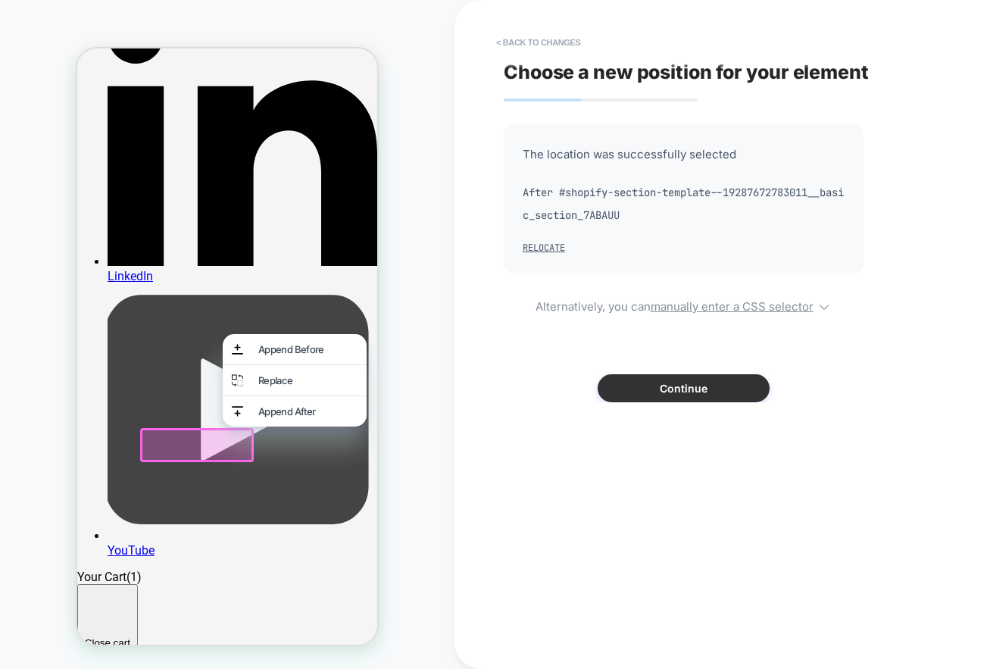
click at [679, 384] on button "Continue" at bounding box center [684, 388] width 172 height 28
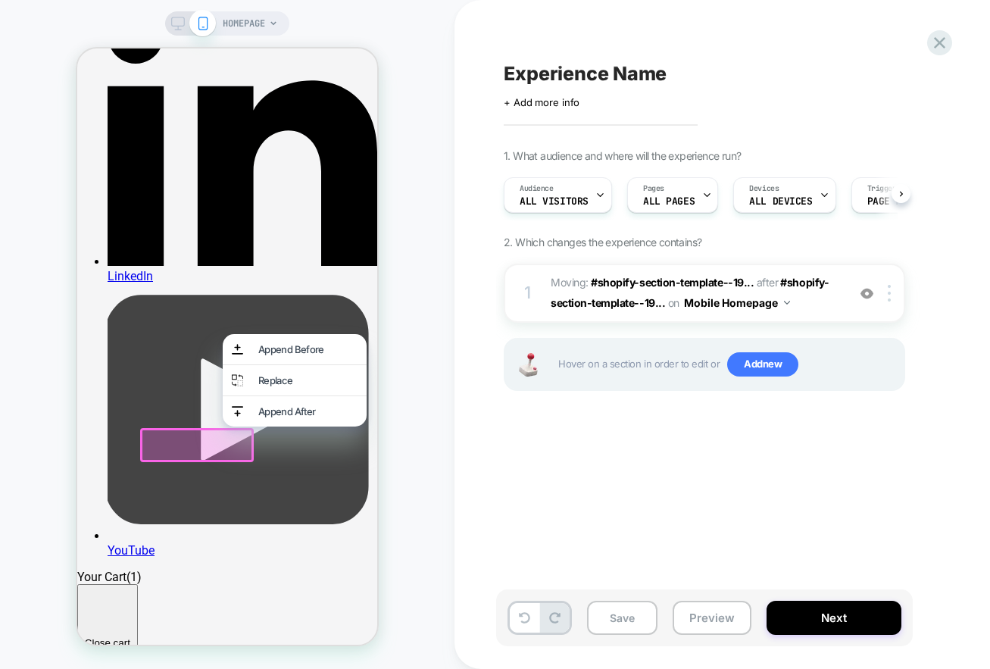
scroll to position [0, 1]
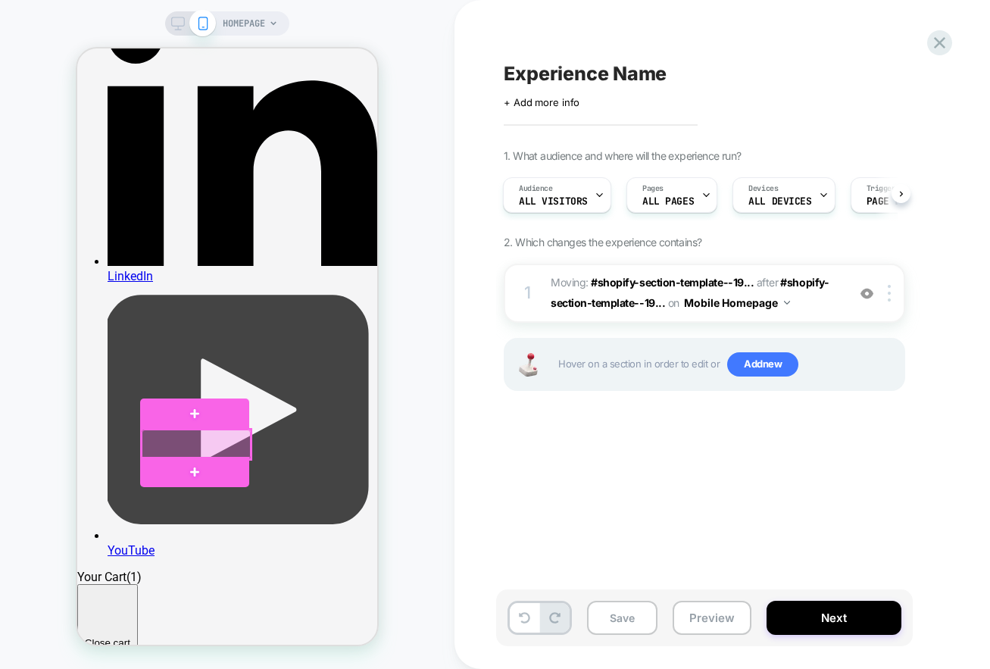
click at [204, 443] on div at bounding box center [196, 444] width 108 height 29
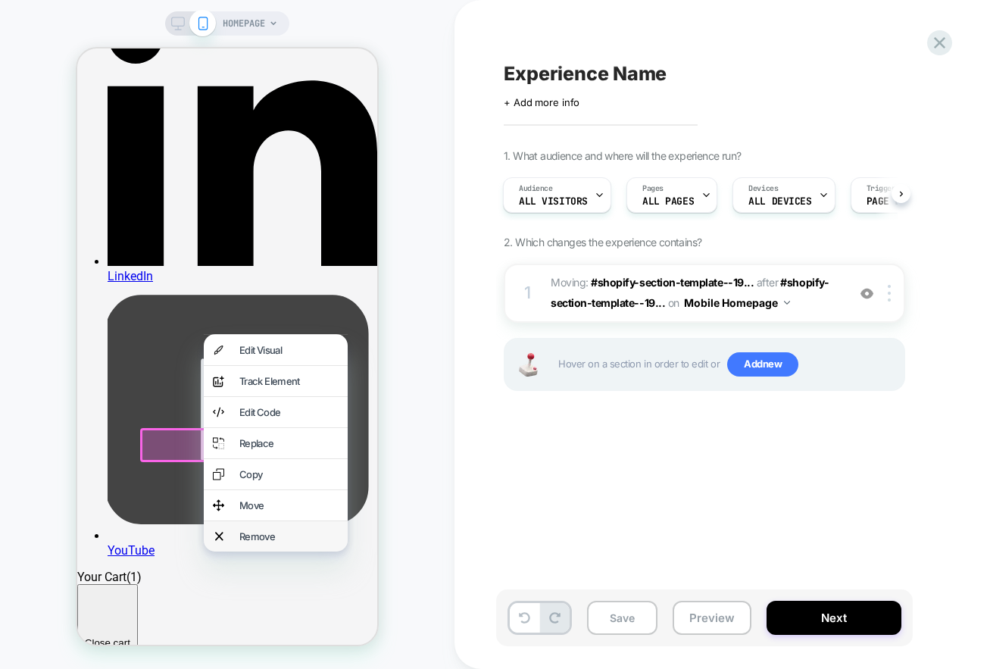
click at [252, 542] on div "Remove" at bounding box center [288, 536] width 99 height 12
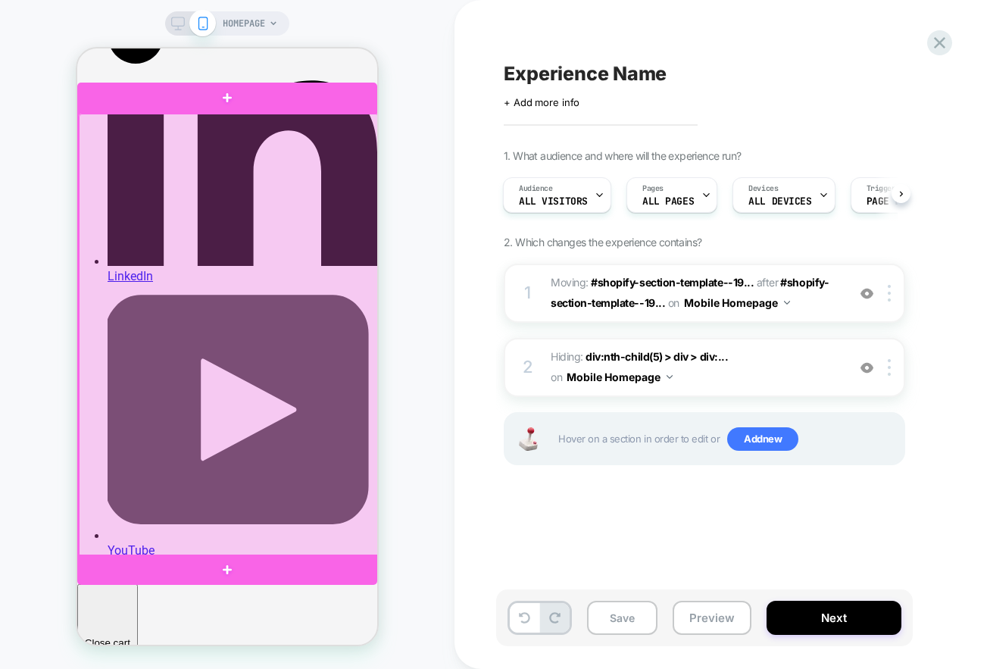
click at [333, 418] on div at bounding box center [229, 335] width 300 height 442
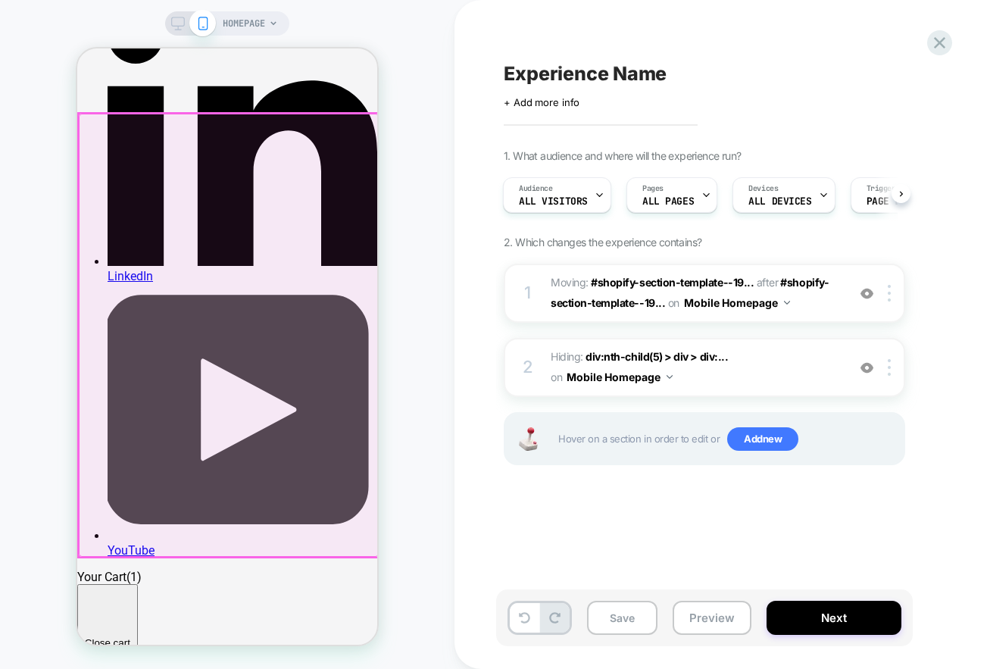
click at [334, 449] on div at bounding box center [229, 335] width 300 height 442
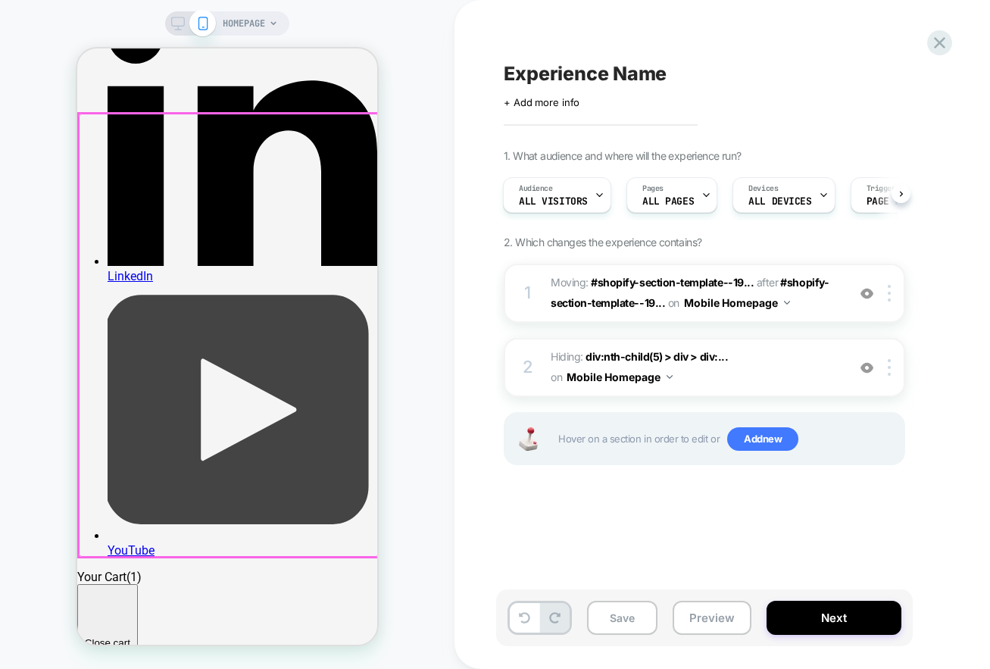
drag, startPoint x: 321, startPoint y: 396, endPoint x: 208, endPoint y: 403, distance: 113.8
click at [208, 403] on div at bounding box center [229, 335] width 300 height 442
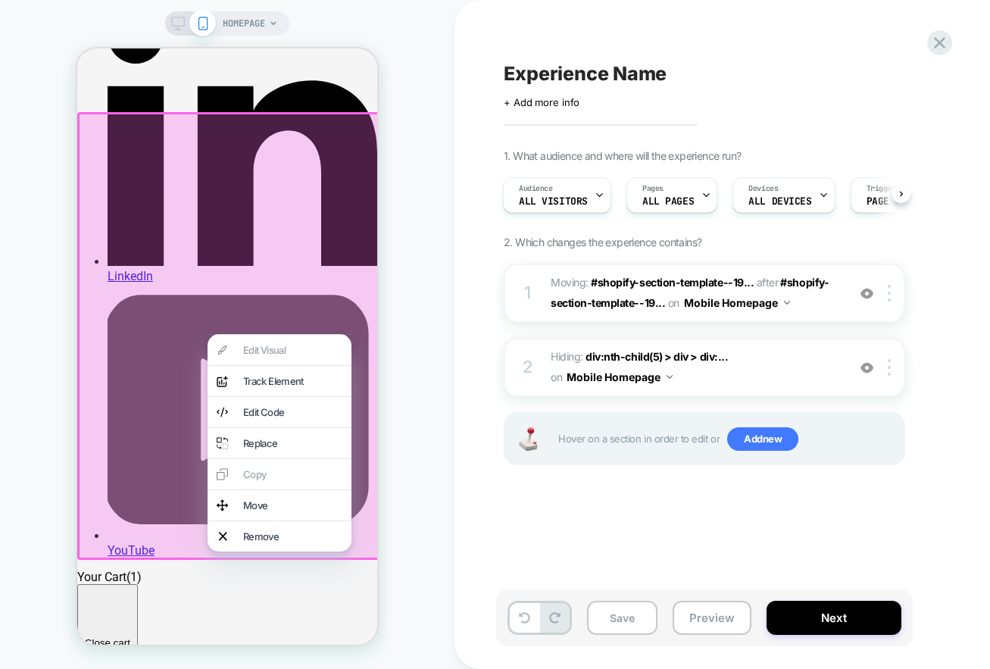
click at [177, 23] on icon at bounding box center [178, 24] width 14 height 14
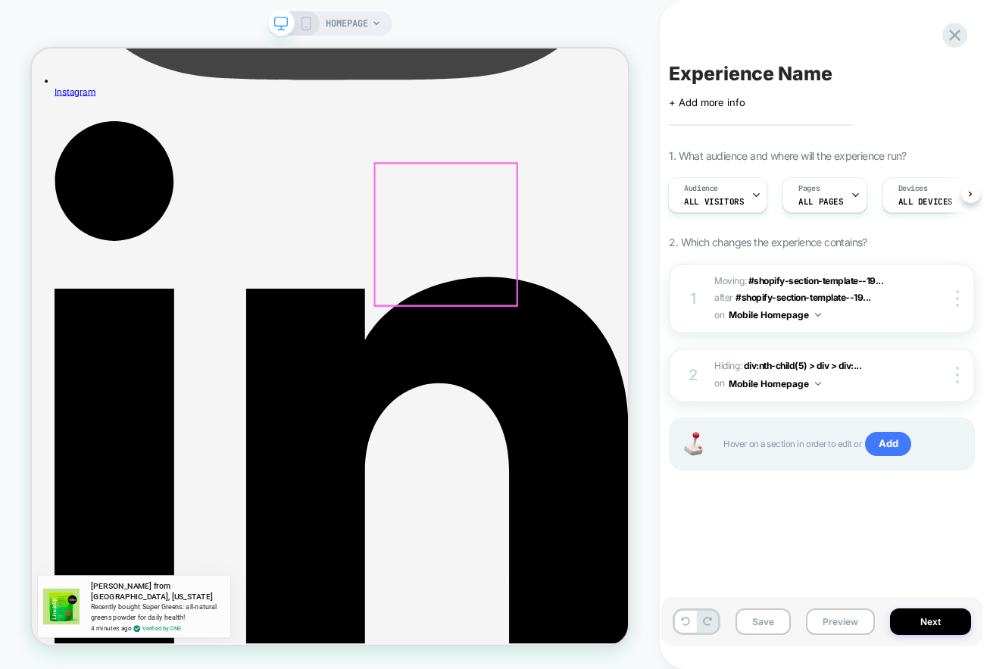
scroll to position [1763, 0]
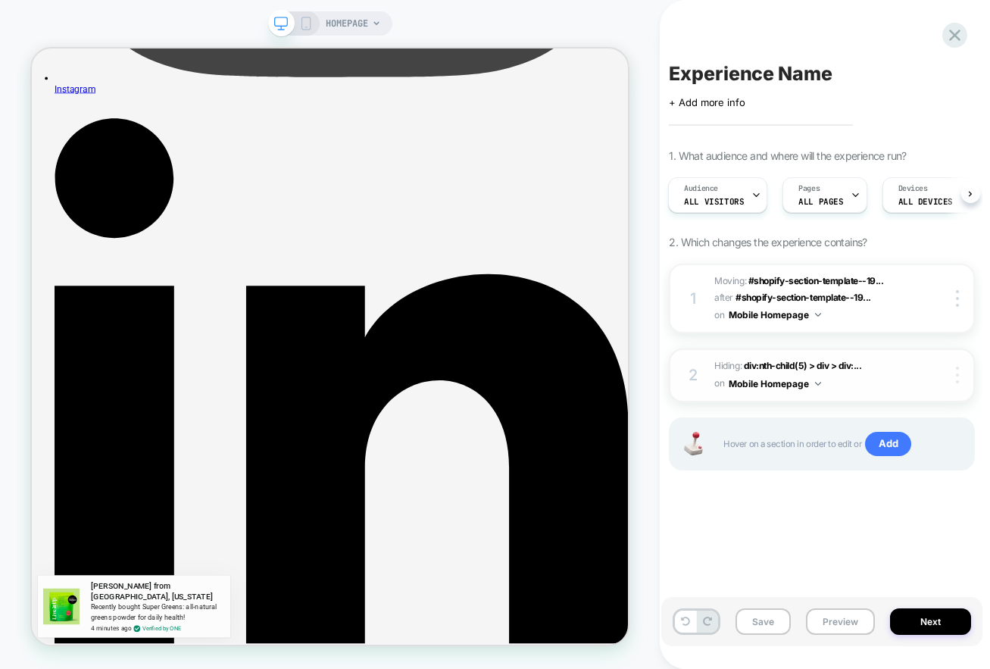
click at [954, 374] on div at bounding box center [959, 375] width 29 height 17
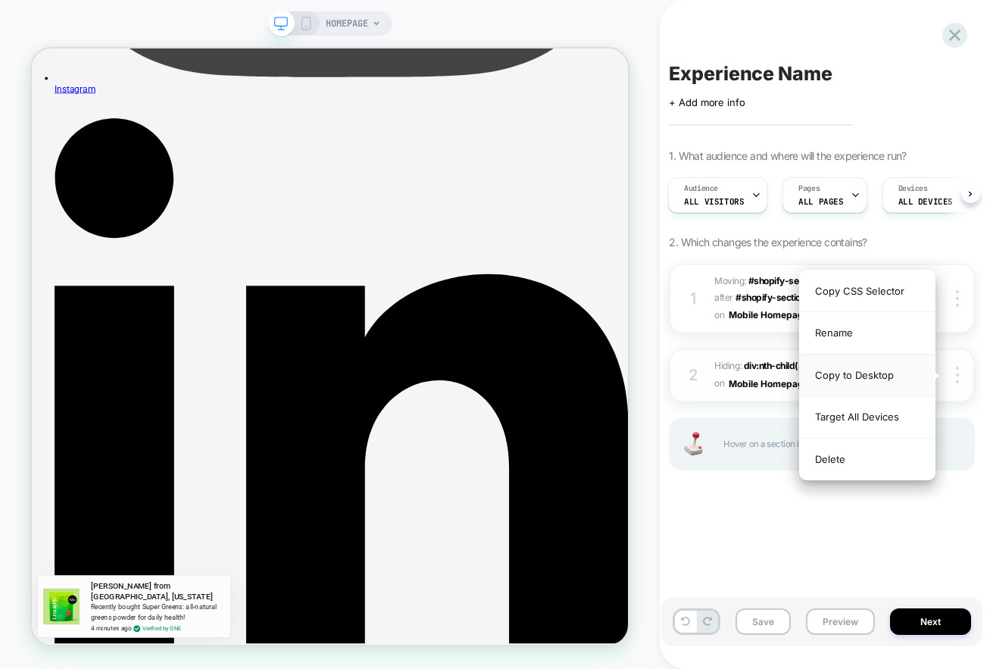
click at [875, 380] on div "Copy to Desktop" at bounding box center [867, 376] width 135 height 42
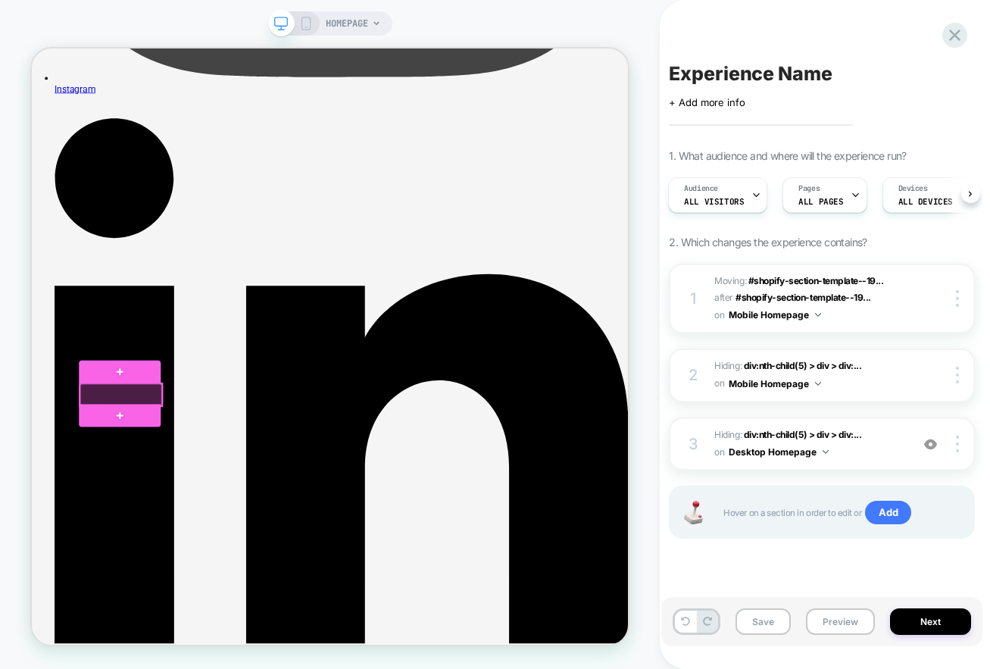
click at [180, 511] on div at bounding box center [150, 509] width 108 height 29
click at [180, 510] on div at bounding box center [150, 509] width 108 height 29
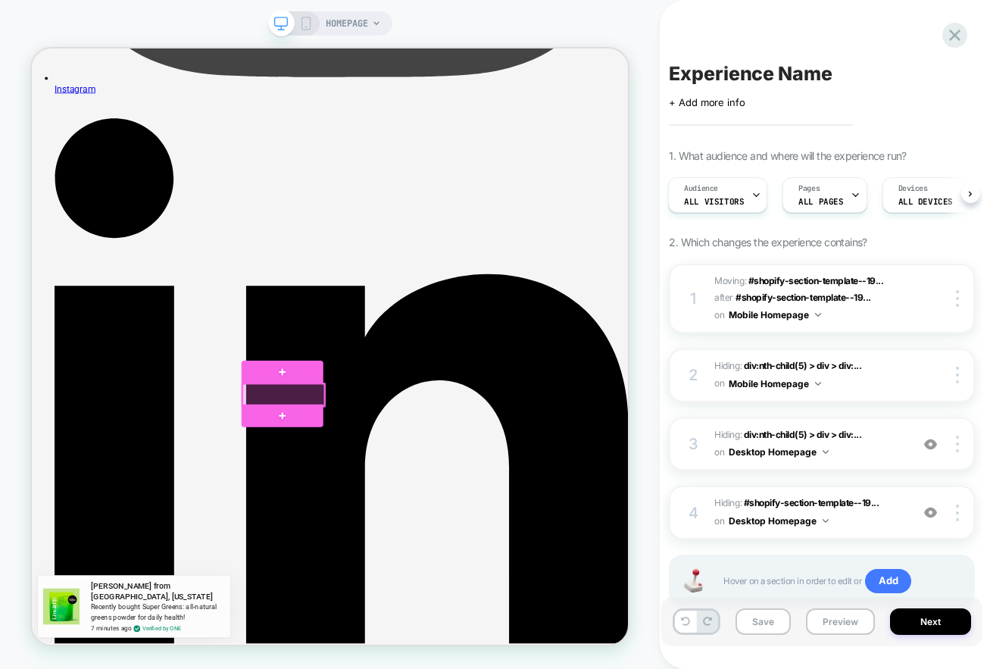
click at [394, 516] on div at bounding box center [368, 509] width 110 height 29
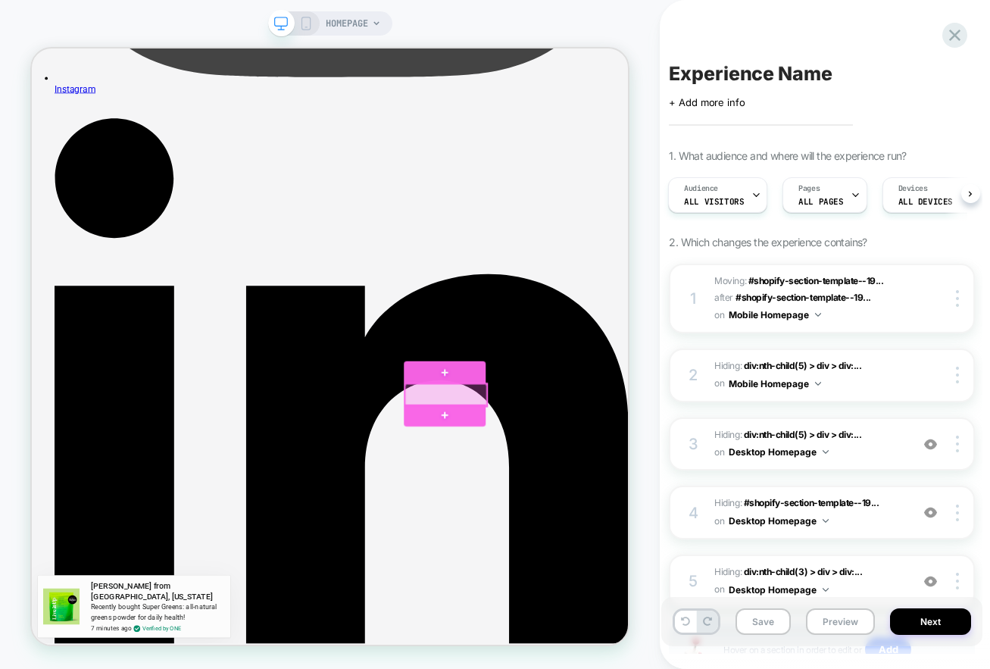
click at [598, 511] on div at bounding box center [584, 509] width 108 height 29
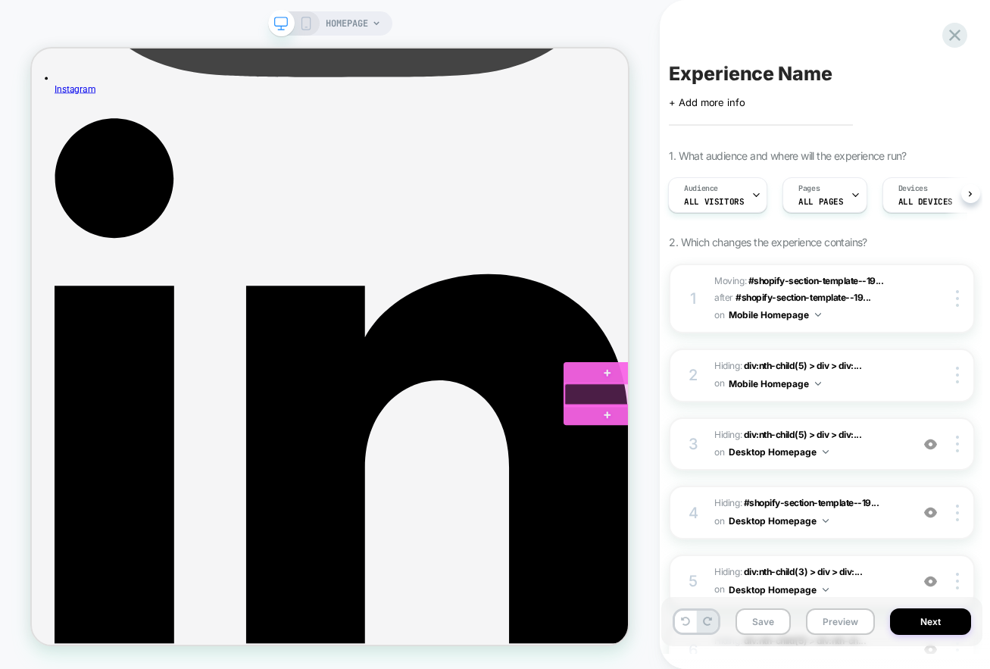
click at [788, 509] on div at bounding box center [800, 509] width 117 height 29
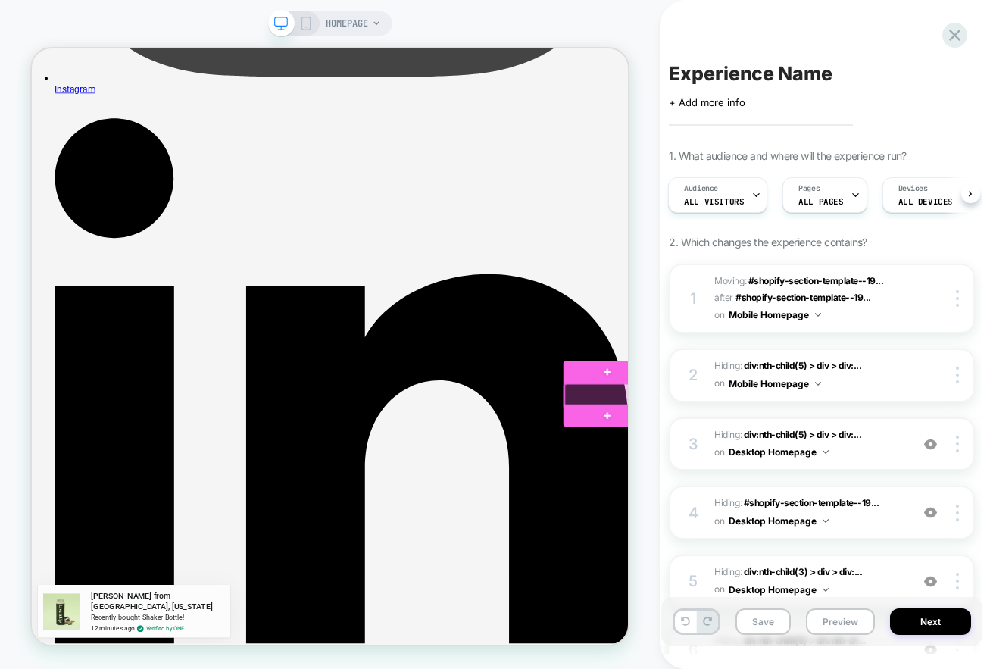
click at [785, 506] on div at bounding box center [800, 509] width 117 height 29
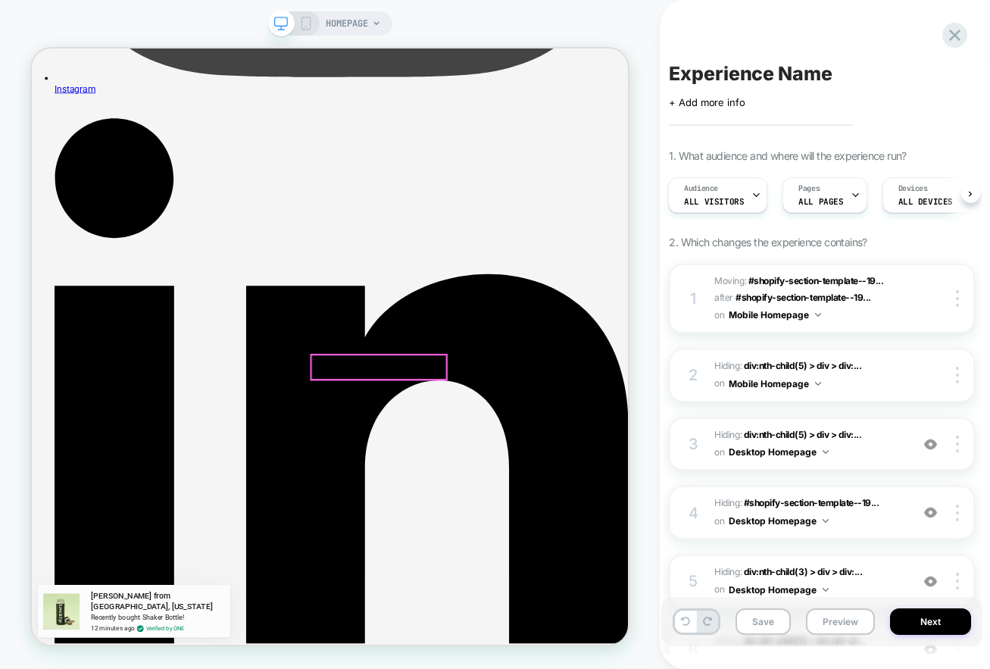
scroll to position [0, 0]
click at [302, 26] on icon at bounding box center [306, 24] width 14 height 14
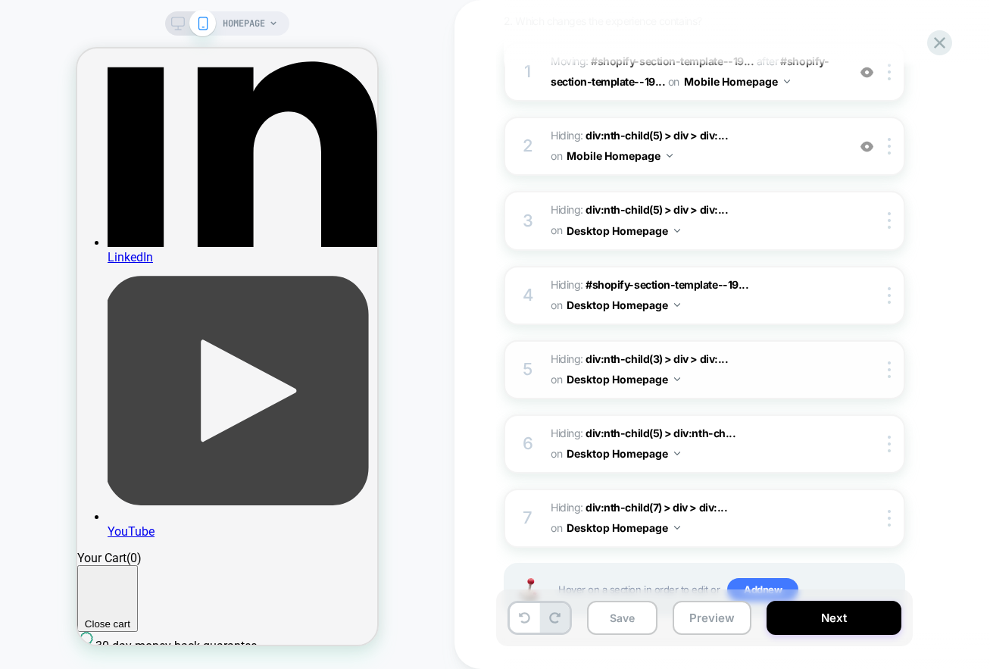
scroll to position [216, 0]
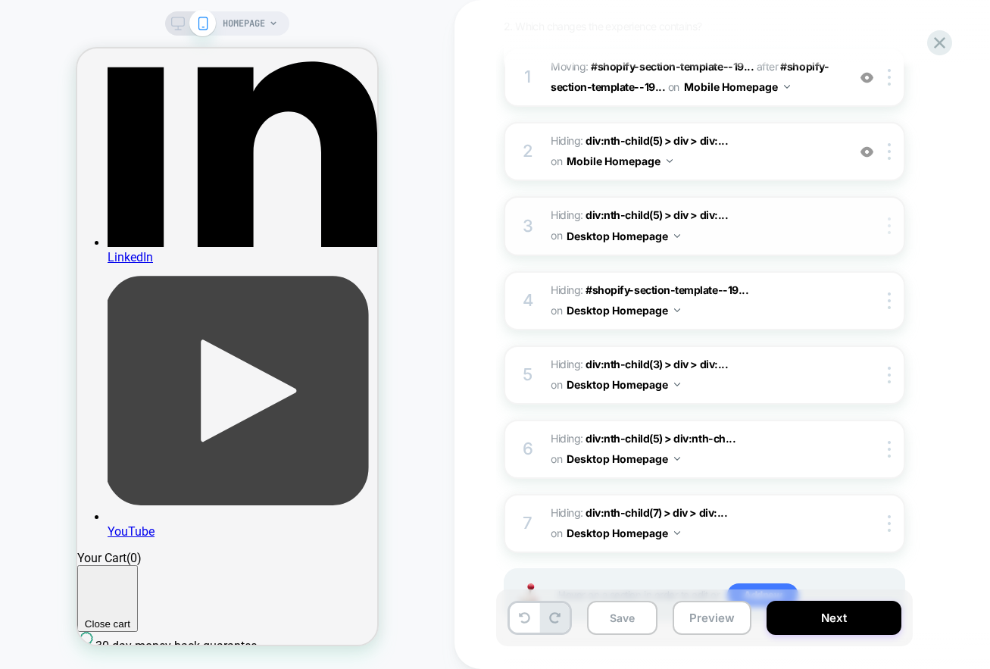
click at [893, 226] on div at bounding box center [891, 225] width 25 height 17
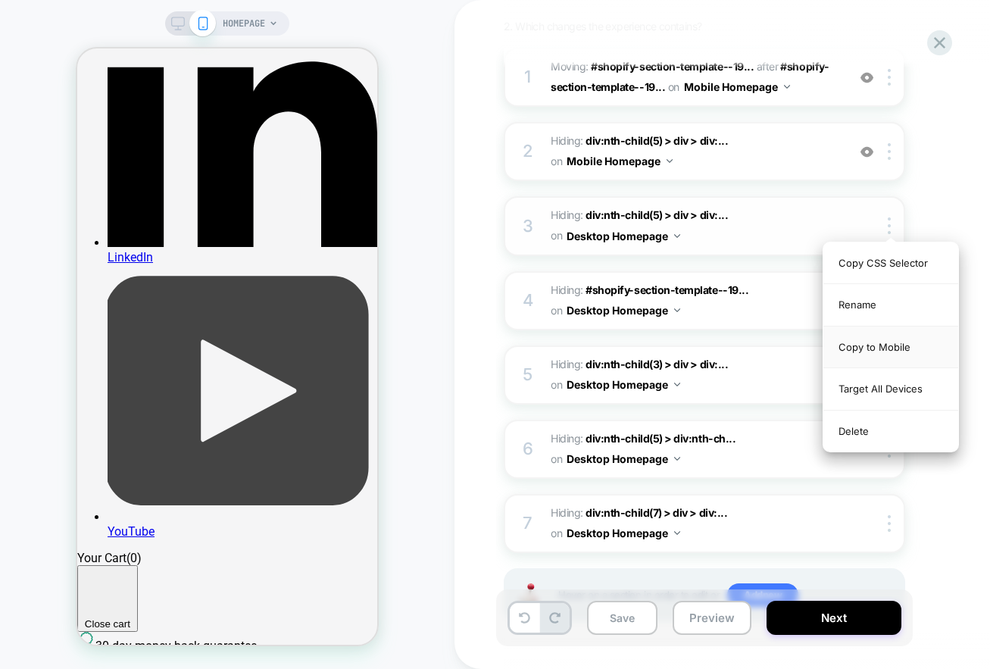
click at [895, 345] on div "Copy to Mobile" at bounding box center [890, 347] width 135 height 42
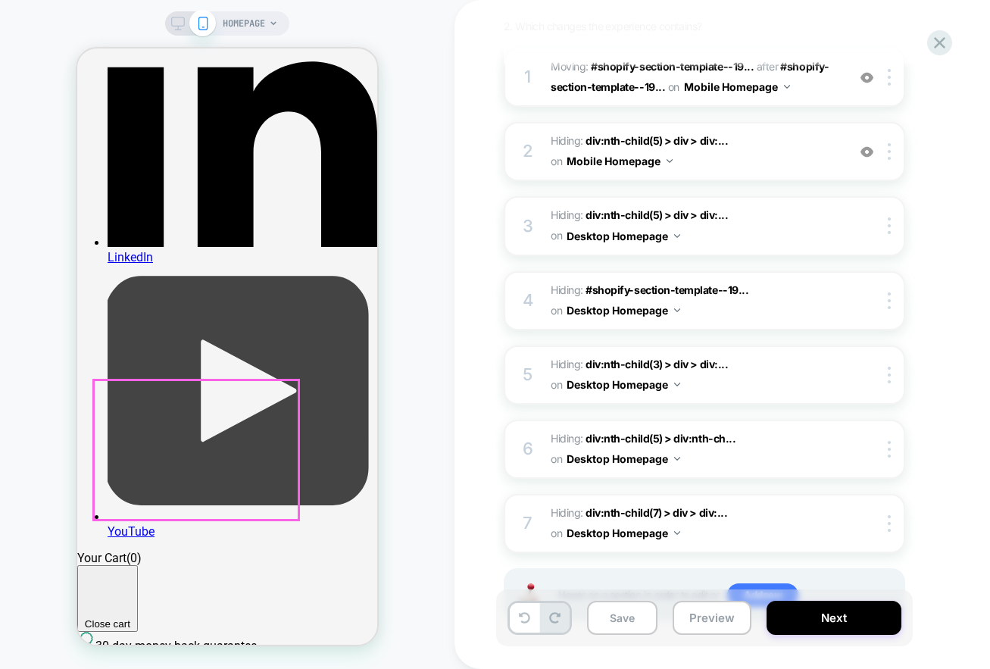
drag, startPoint x: 303, startPoint y: 432, endPoint x: 164, endPoint y: 440, distance: 139.6
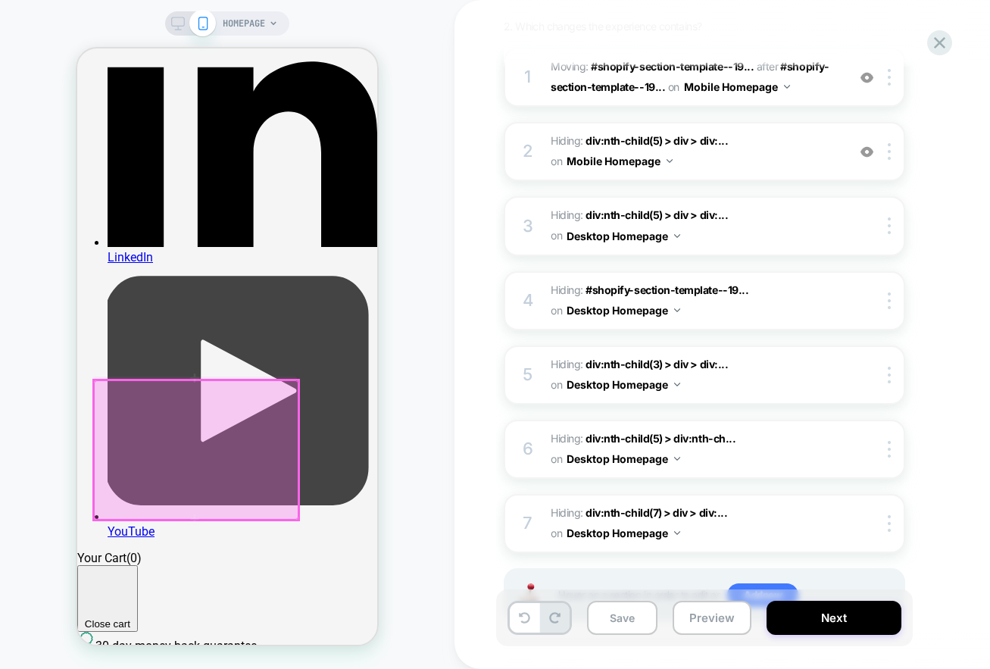
scroll to position [0, 133]
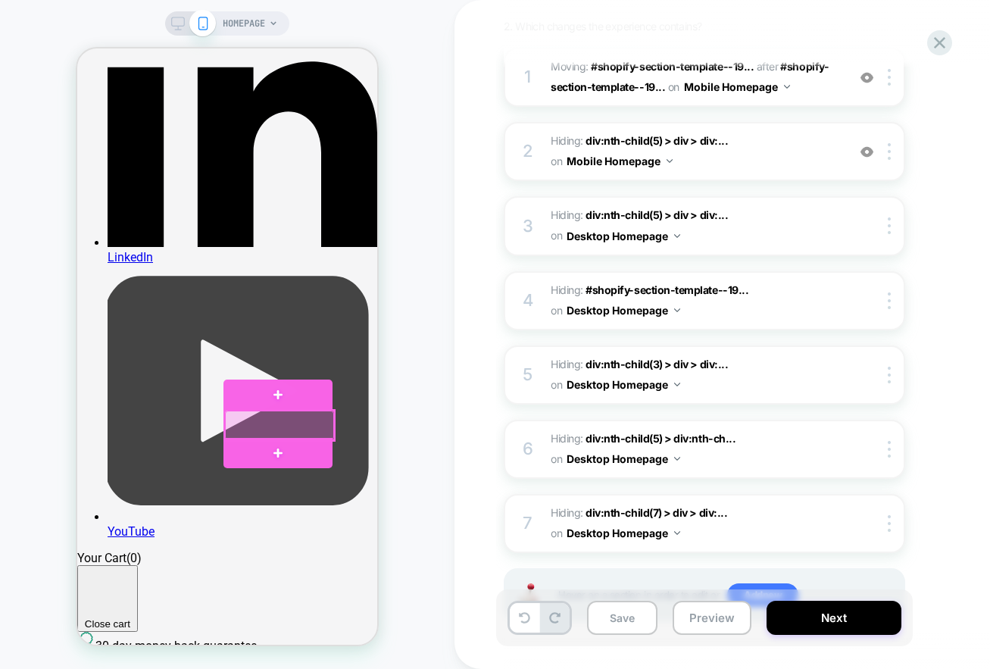
click at [267, 424] on div at bounding box center [280, 425] width 110 height 29
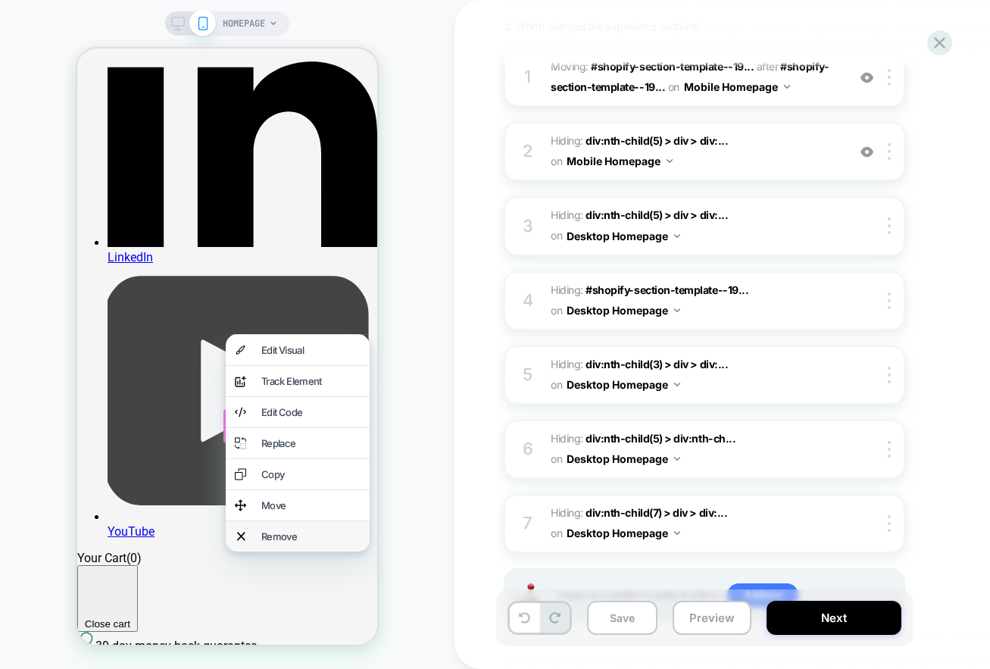
click at [285, 542] on div "Remove" at bounding box center [310, 536] width 99 height 12
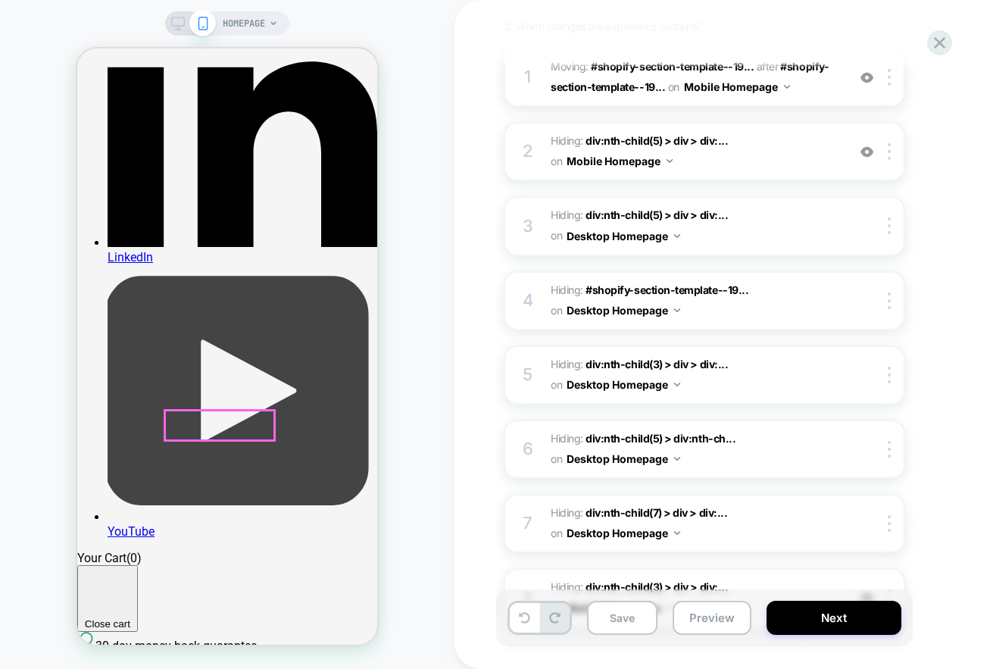
scroll to position [0, 410]
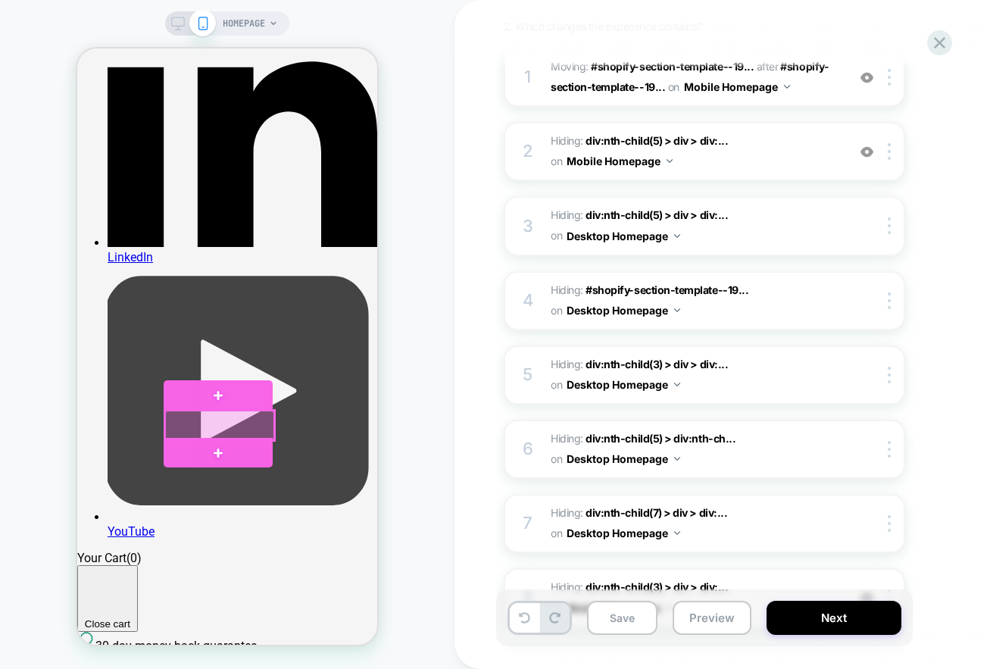
click at [203, 425] on div at bounding box center [219, 425] width 108 height 29
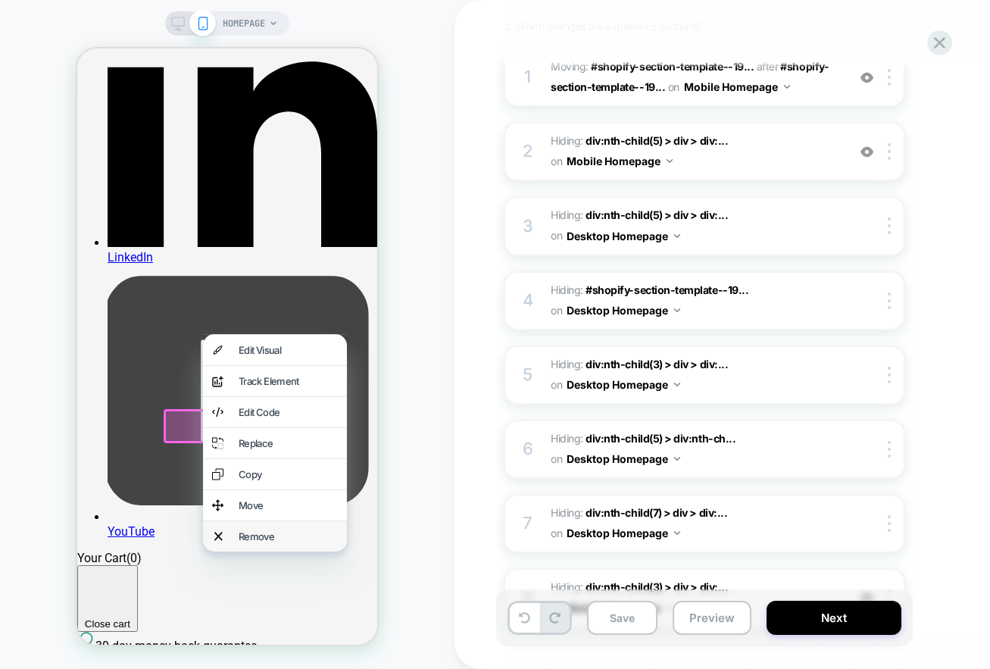
click at [251, 542] on div "Remove" at bounding box center [288, 536] width 99 height 12
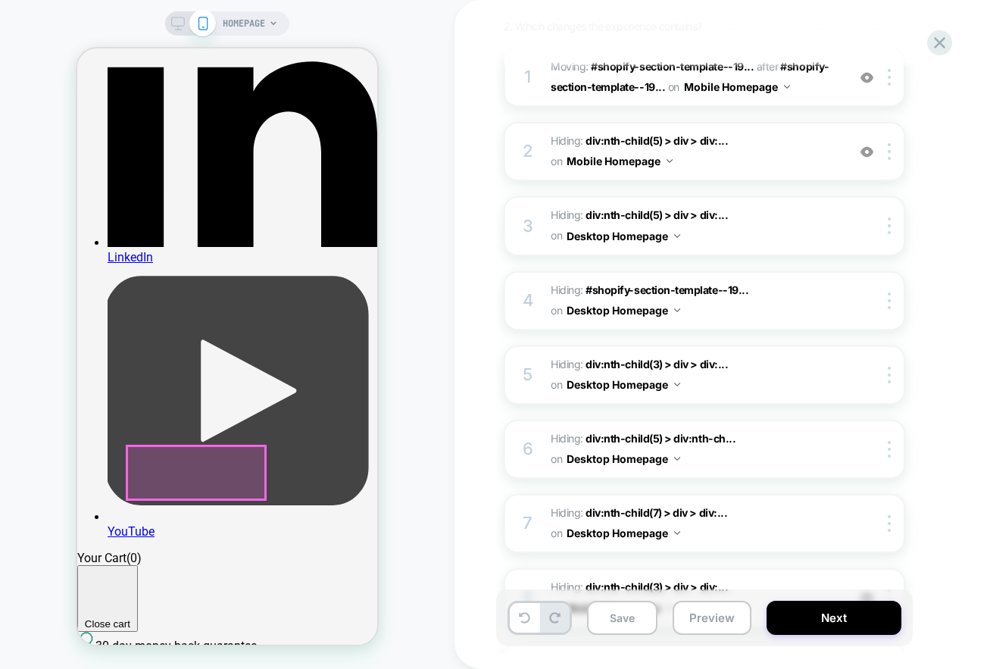
scroll to position [0, 585]
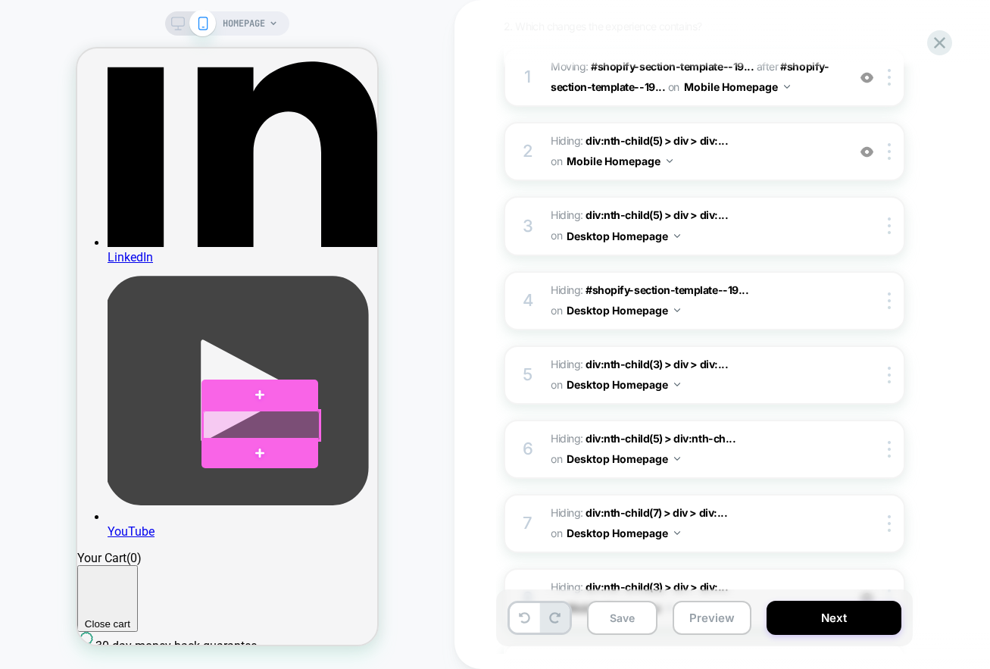
click at [246, 423] on div at bounding box center [261, 425] width 117 height 29
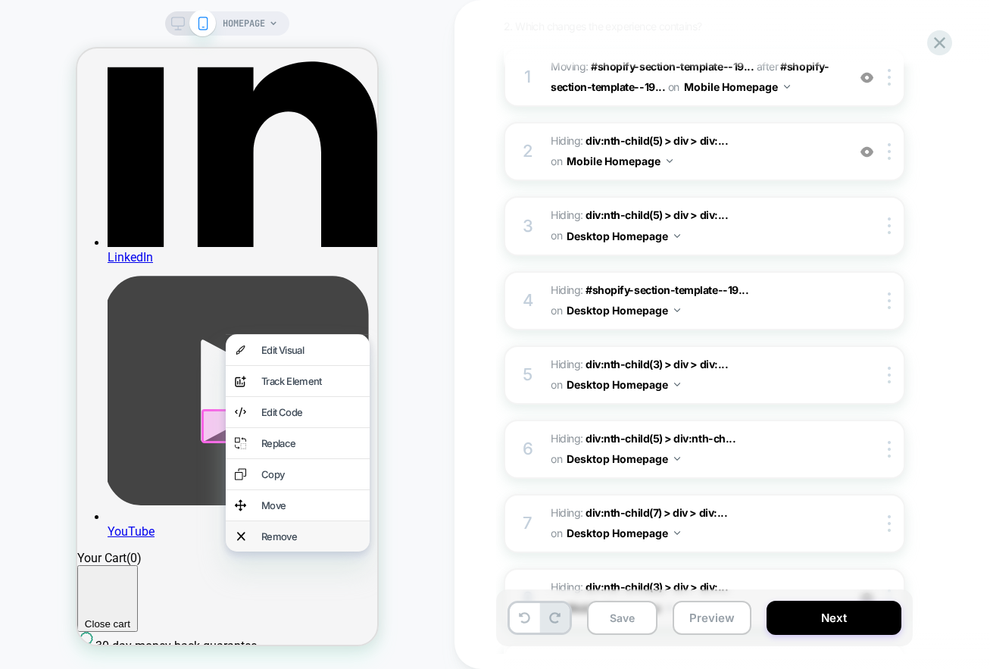
click at [274, 542] on div "Remove" at bounding box center [310, 536] width 99 height 12
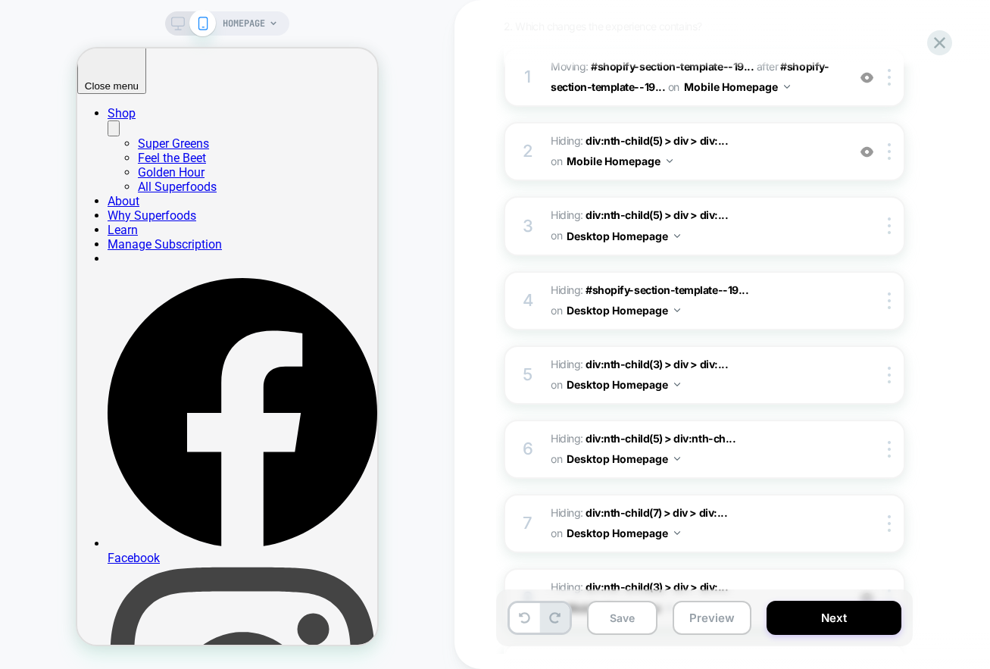
scroll to position [0, 0]
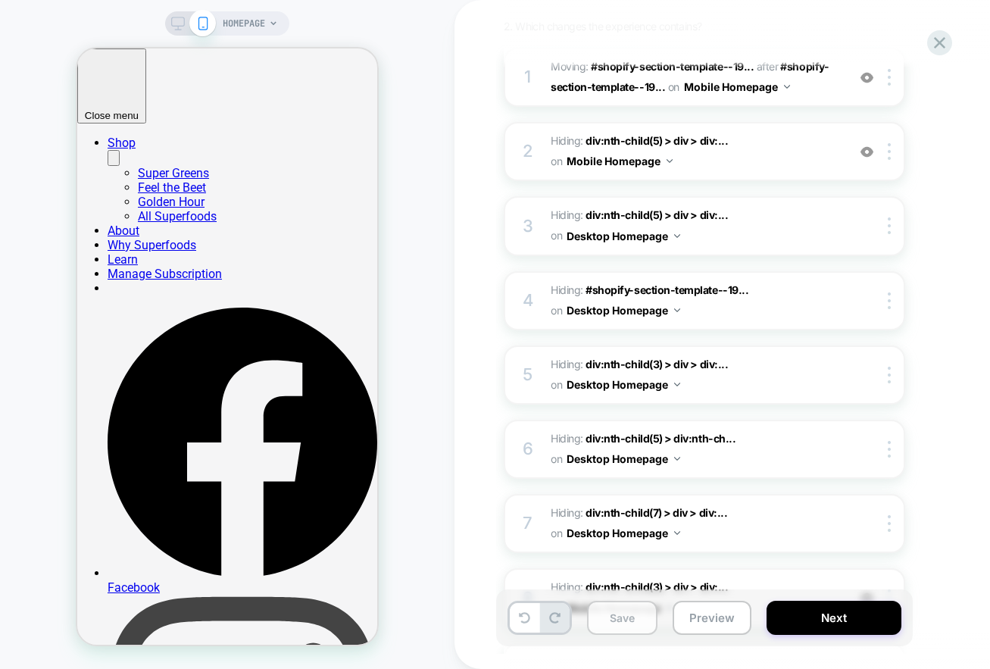
click at [623, 620] on button "Save" at bounding box center [622, 618] width 70 height 34
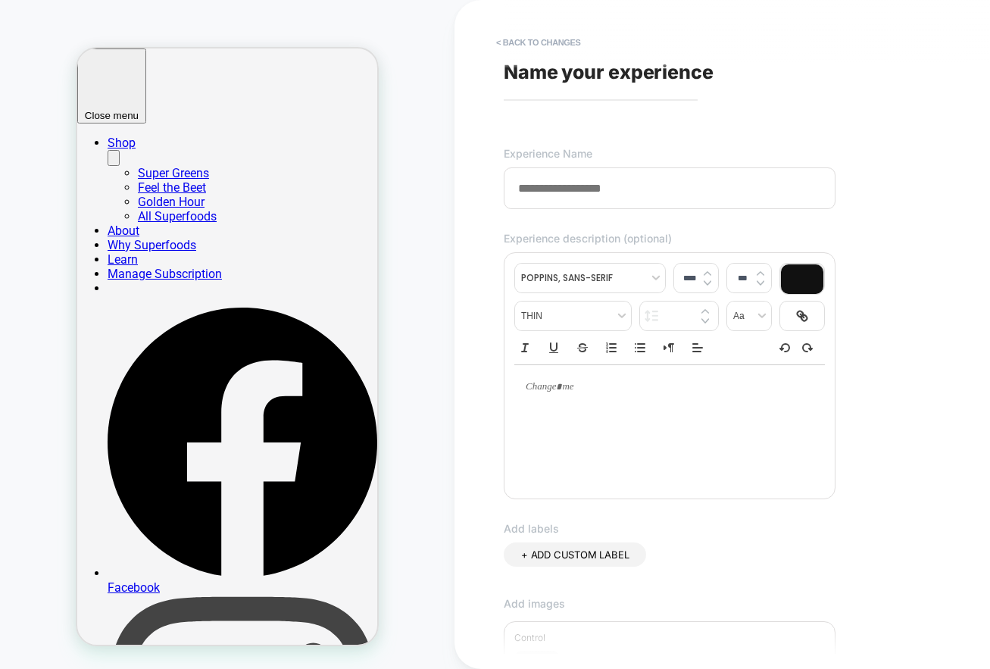
click at [554, 192] on input at bounding box center [670, 188] width 332 height 42
click at [477, 223] on div "**********" at bounding box center [788, 334] width 667 height 669
click at [544, 185] on input "**********" at bounding box center [670, 188] width 332 height 42
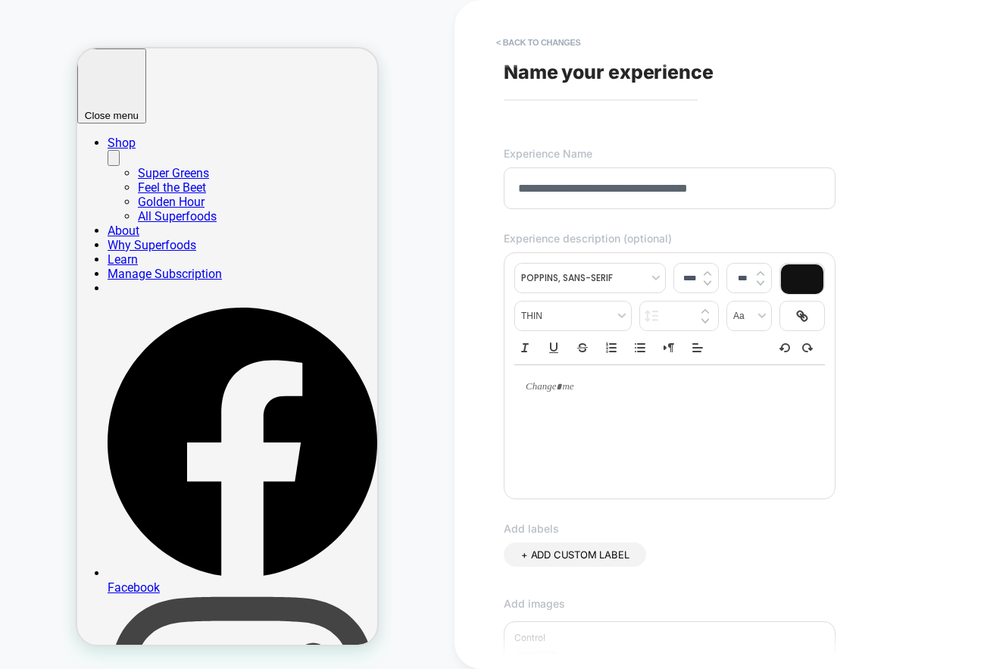
type input "**********"
click at [504, 221] on div at bounding box center [504, 220] width 1 height 23
click at [489, 226] on div "**********" at bounding box center [788, 334] width 667 height 669
click at [495, 226] on div "**********" at bounding box center [788, 334] width 667 height 669
click at [641, 390] on p at bounding box center [664, 387] width 269 height 14
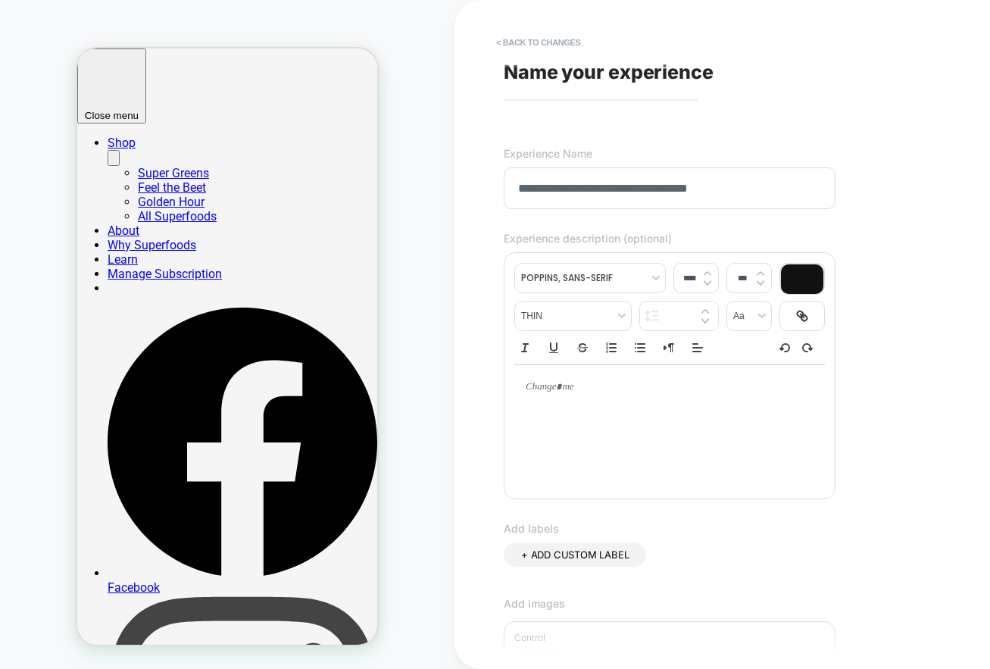
type input "****"
click at [890, 431] on div "**********" at bounding box center [780, 334] width 568 height 639
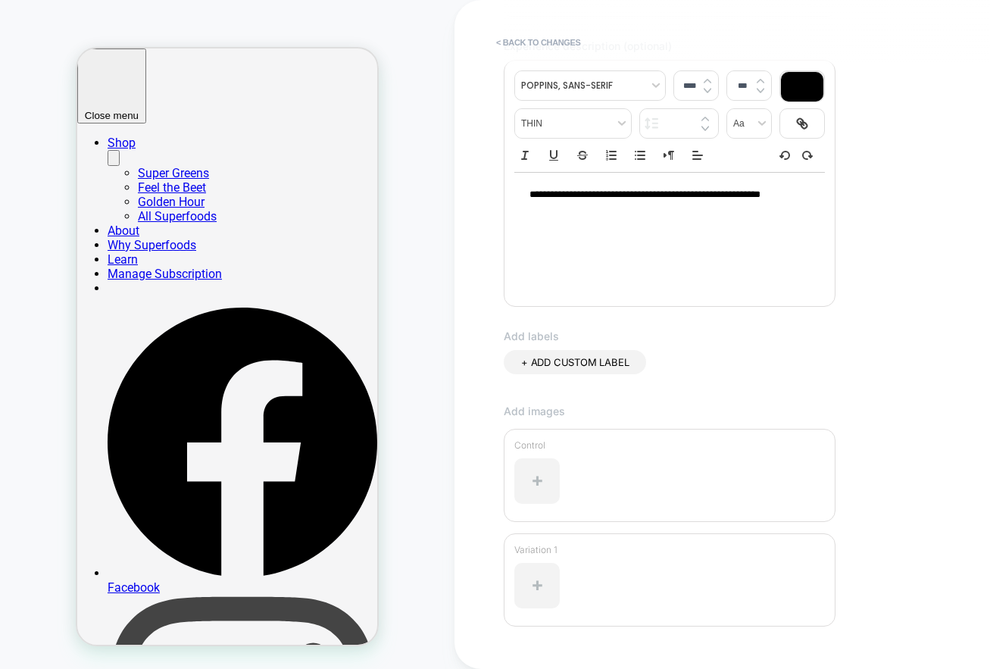
scroll to position [298, 0]
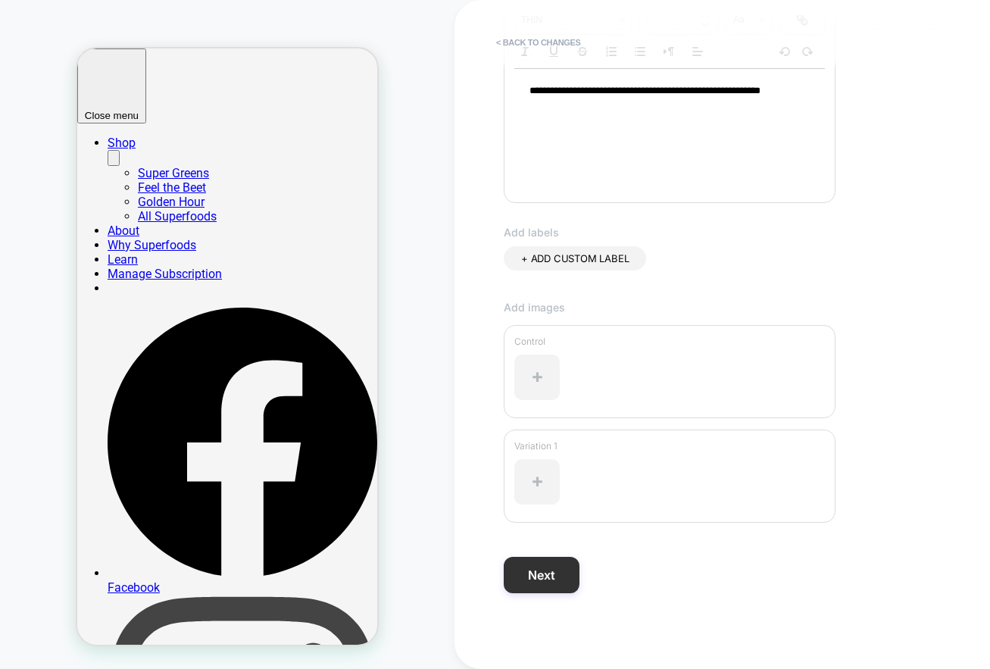
click at [539, 567] on button "Next" at bounding box center [542, 575] width 76 height 36
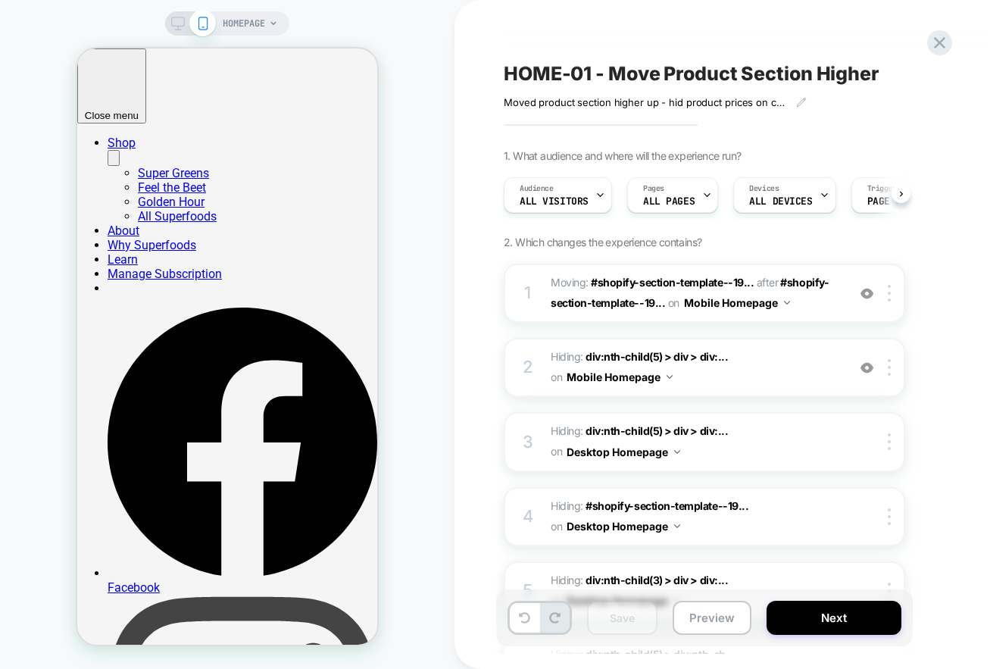
scroll to position [0, 1]
click at [175, 24] on icon at bounding box center [178, 24] width 14 height 14
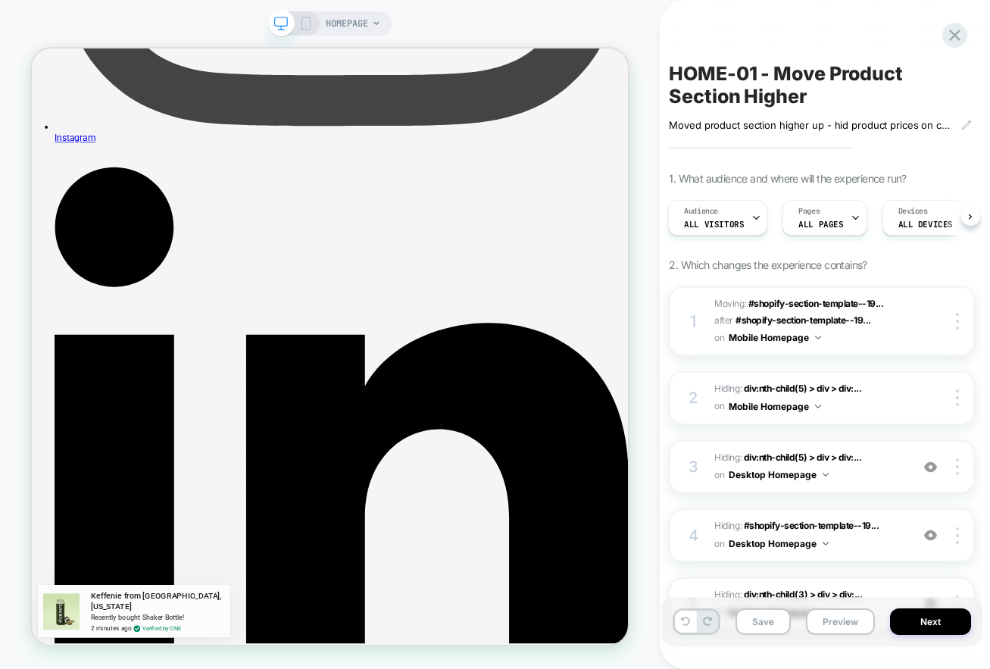
scroll to position [1703, 0]
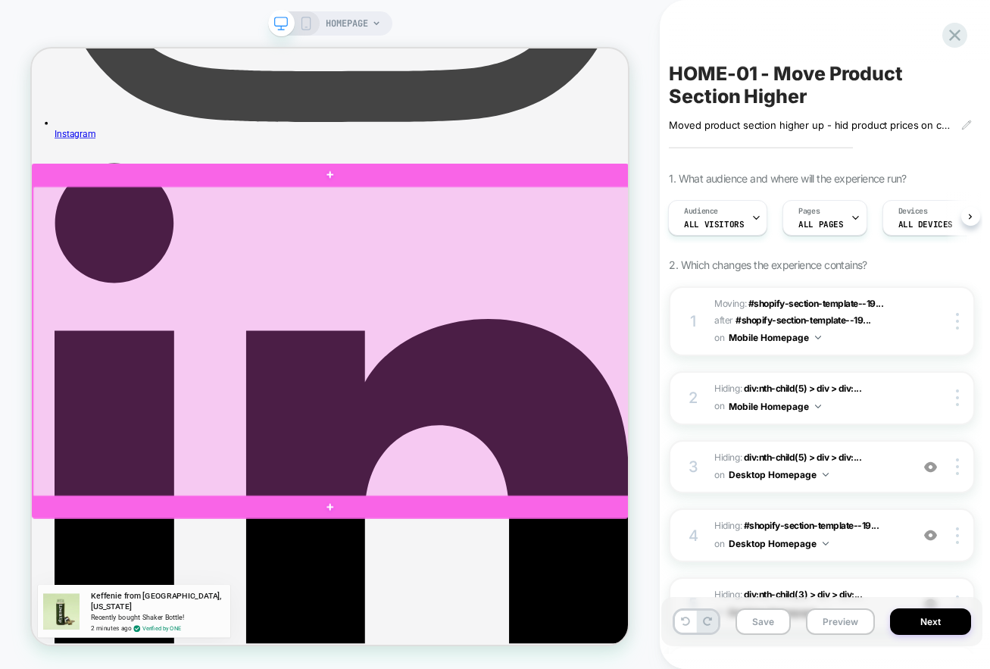
click at [473, 395] on div at bounding box center [430, 440] width 795 height 415
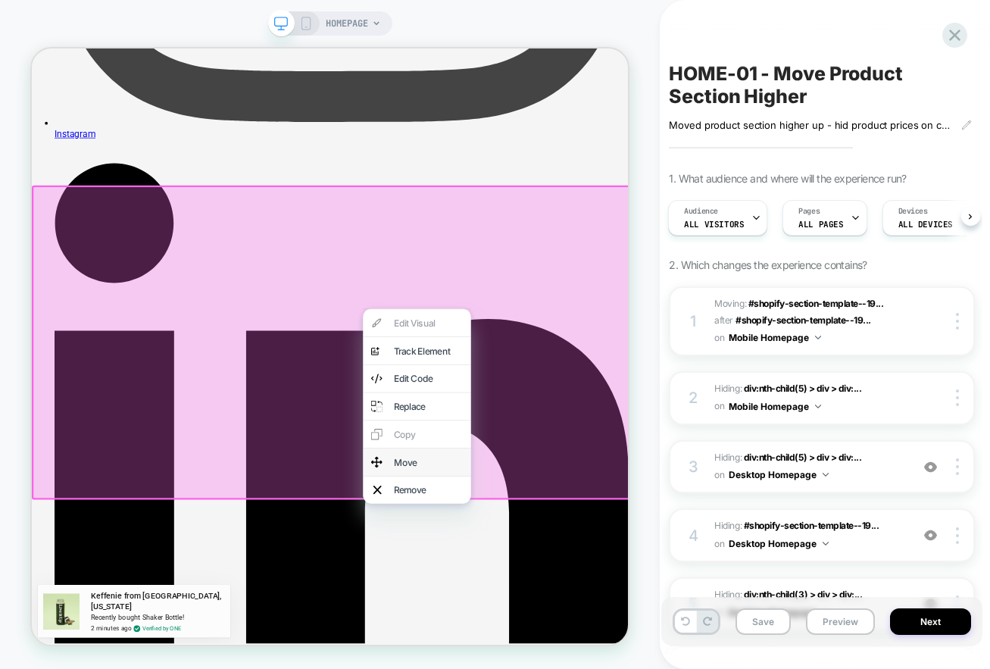
click at [521, 608] on div "Move" at bounding box center [560, 599] width 92 height 15
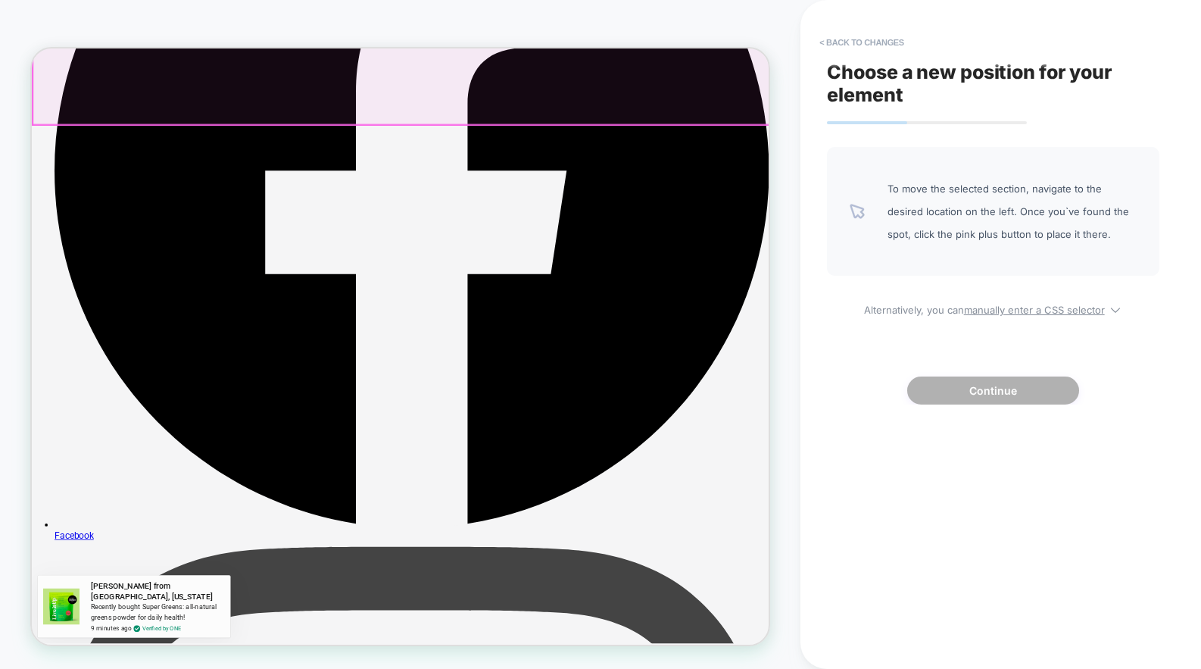
scroll to position [595, 0]
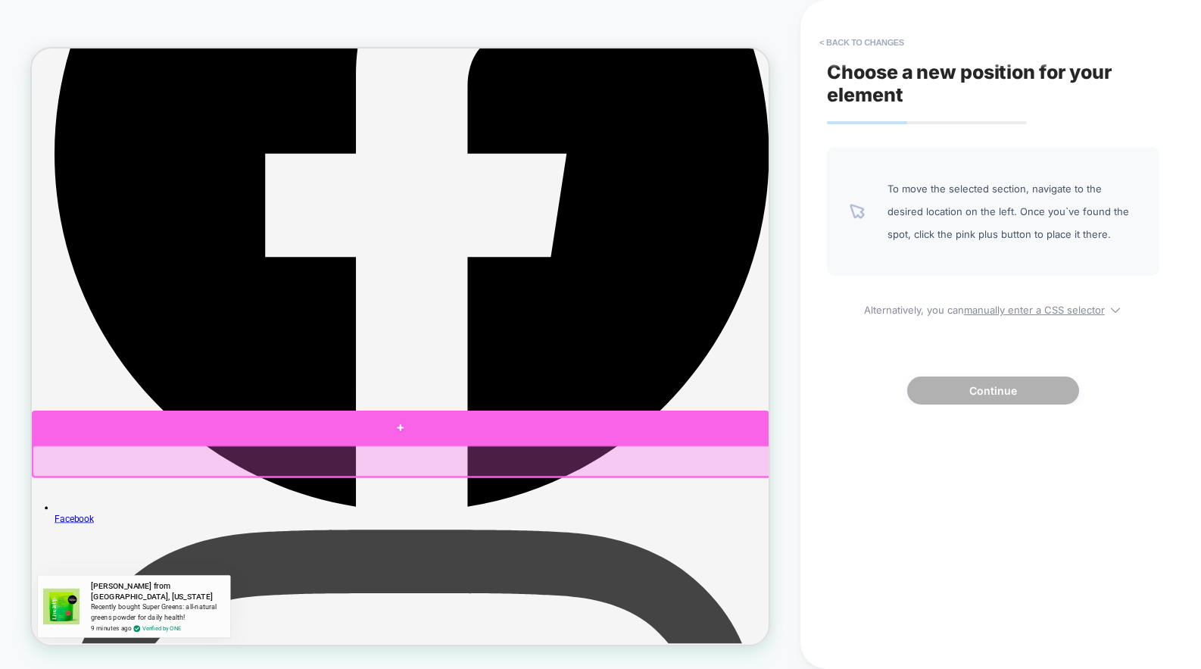
click at [528, 564] on div at bounding box center [523, 554] width 983 height 45
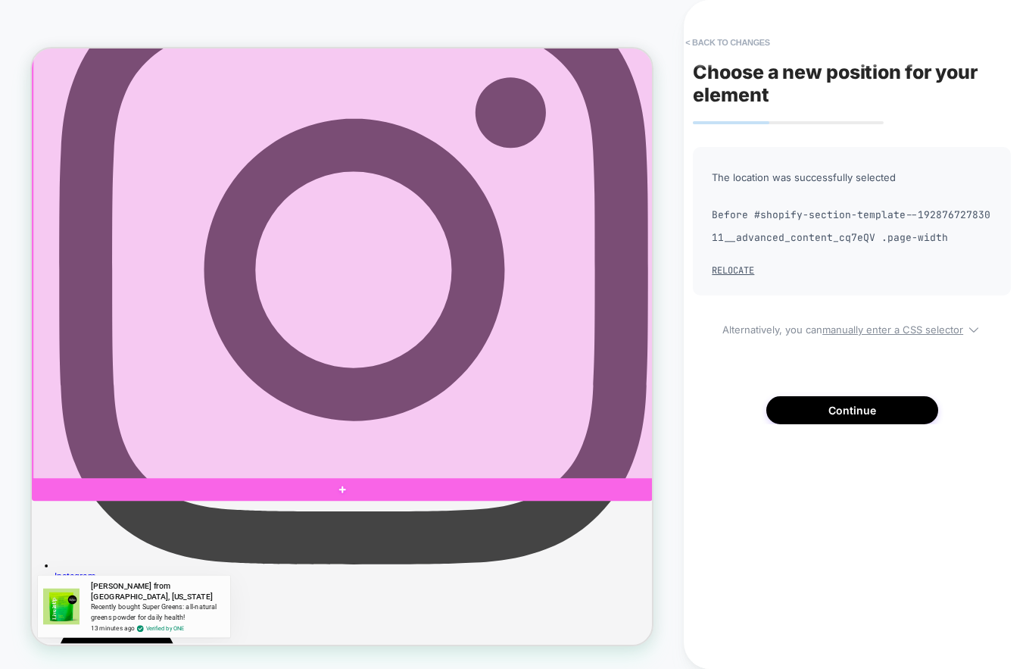
scroll to position [1179, 0]
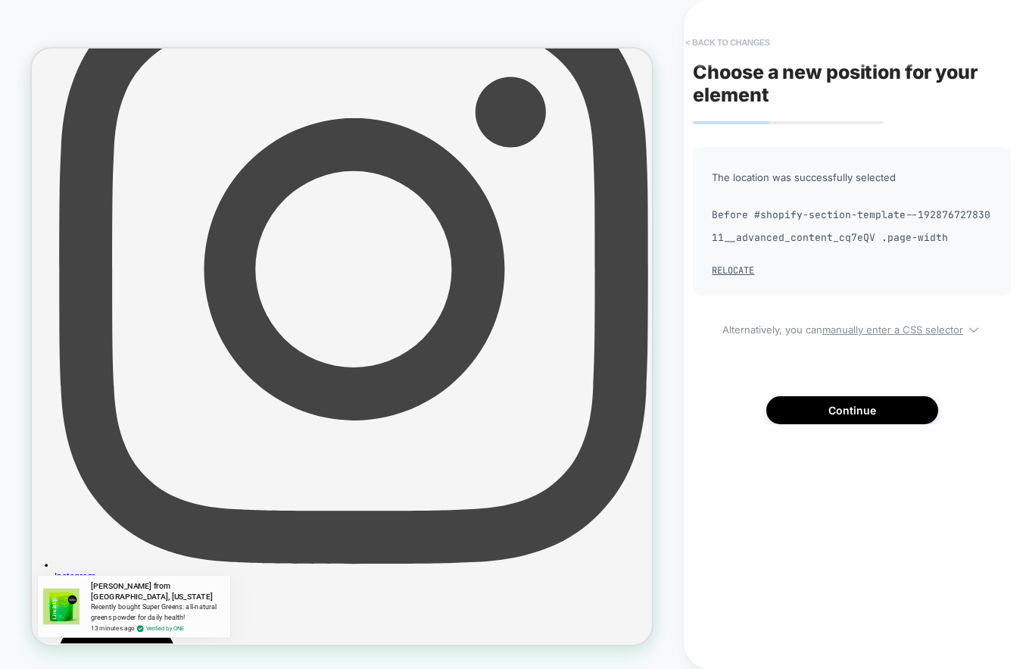
click at [745, 38] on button "< Back to changes" at bounding box center [728, 42] width 100 height 24
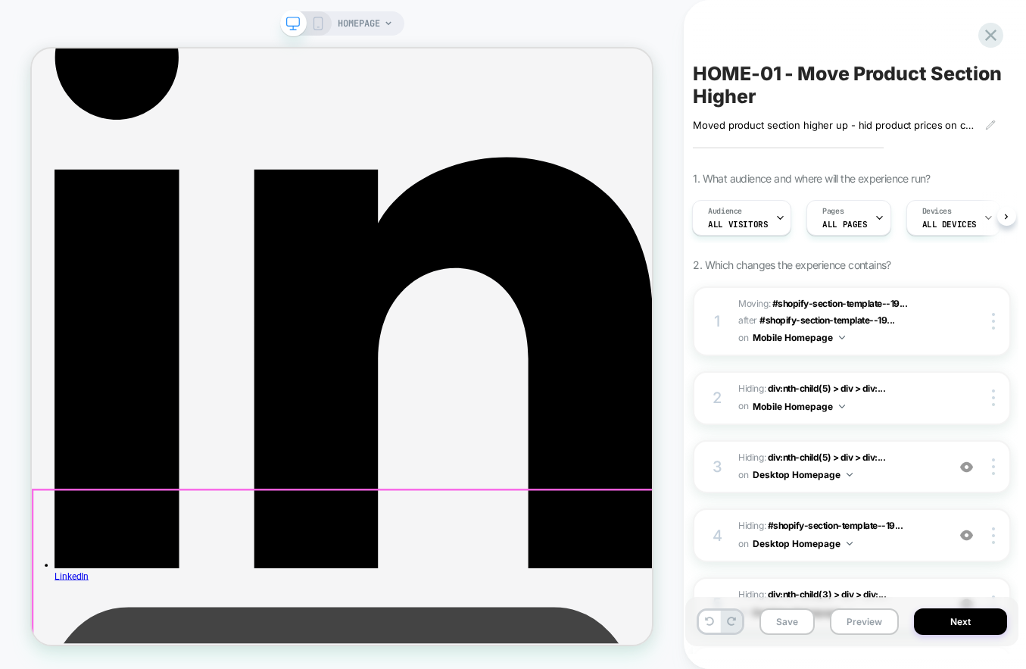
scroll to position [1937, 0]
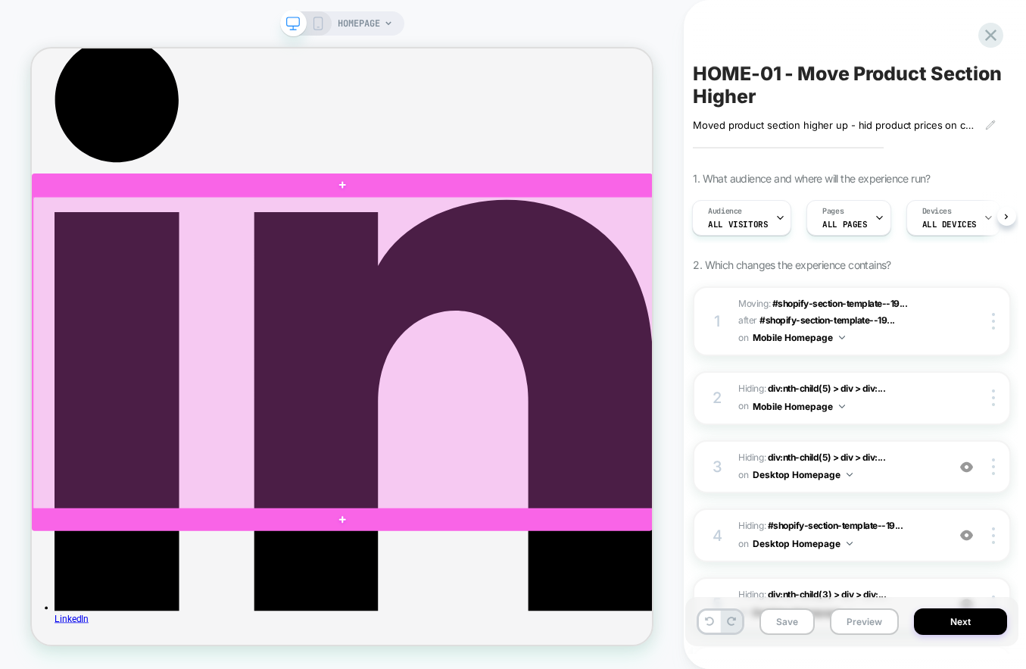
click at [478, 470] on div at bounding box center [447, 454] width 828 height 417
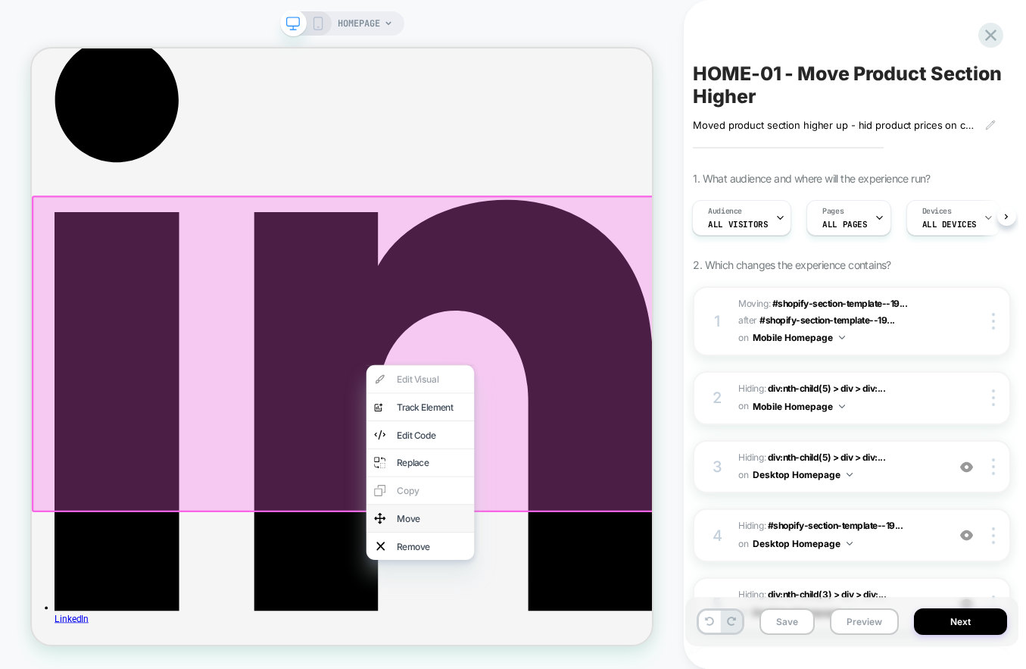
click at [524, 668] on div "Move" at bounding box center [565, 674] width 92 height 15
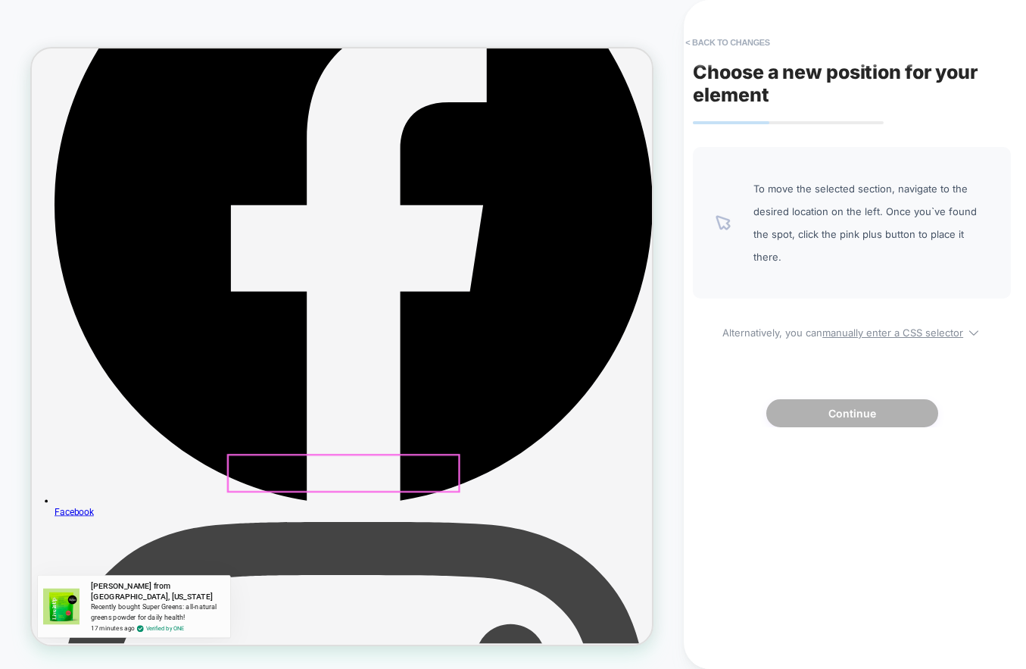
scroll to position [461, 0]
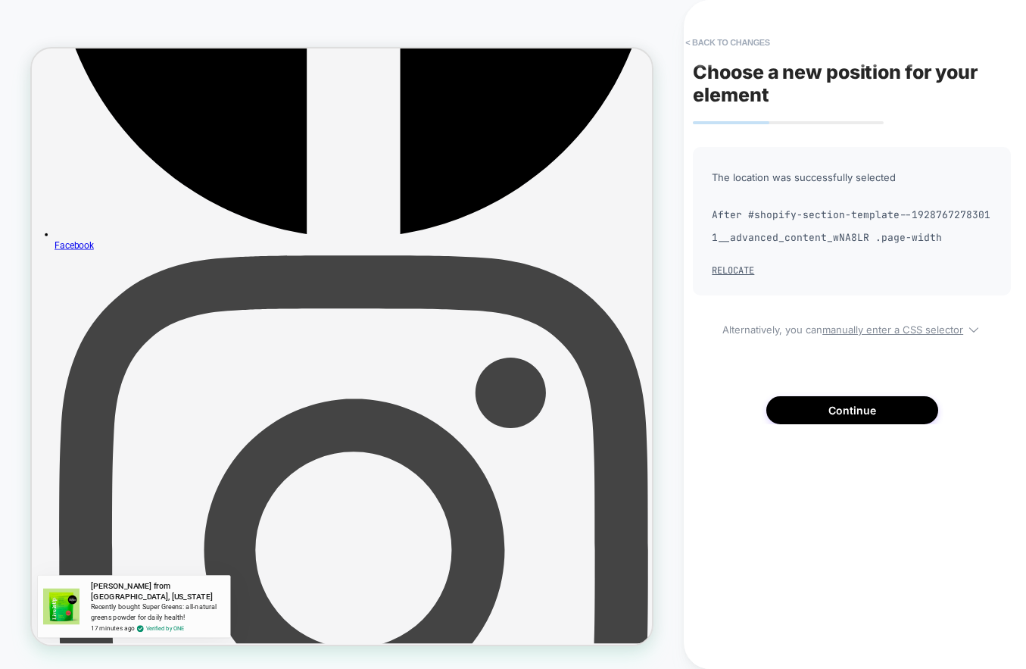
scroll to position [805, 0]
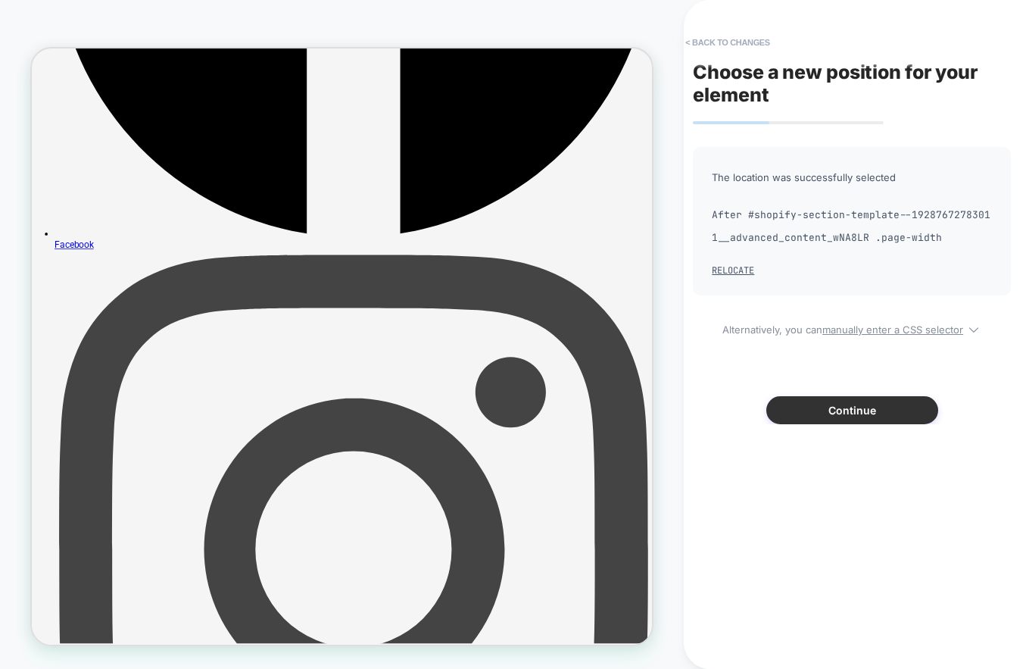
click at [830, 411] on button "Continue" at bounding box center [853, 410] width 172 height 28
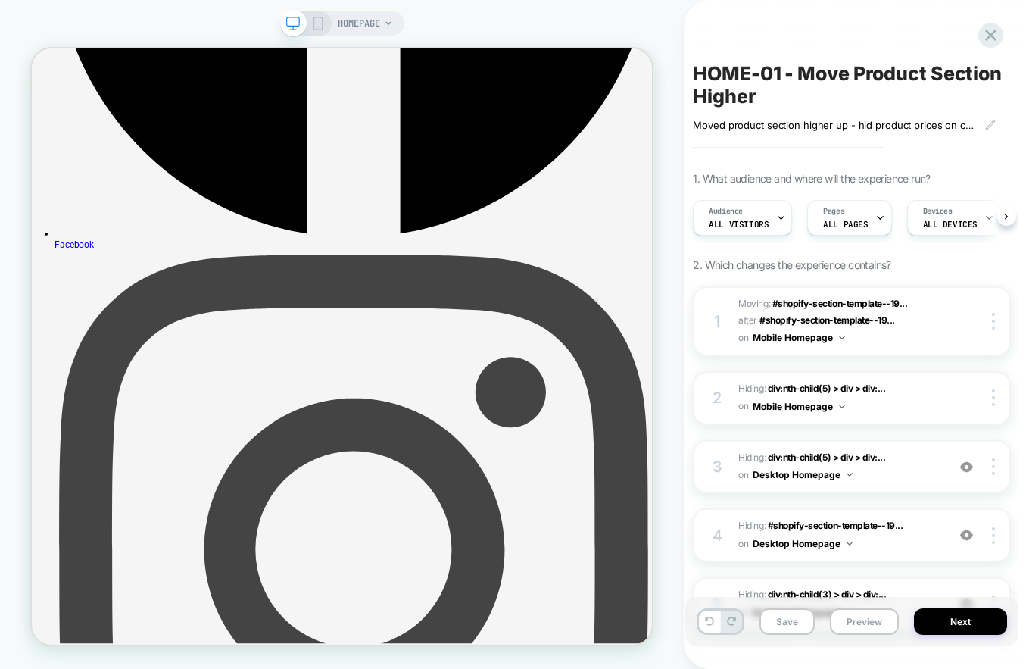
scroll to position [0, 1]
click at [317, 32] on div "HOMEPAGE" at bounding box center [342, 23] width 124 height 24
click at [320, 21] on icon at bounding box center [318, 24] width 14 height 14
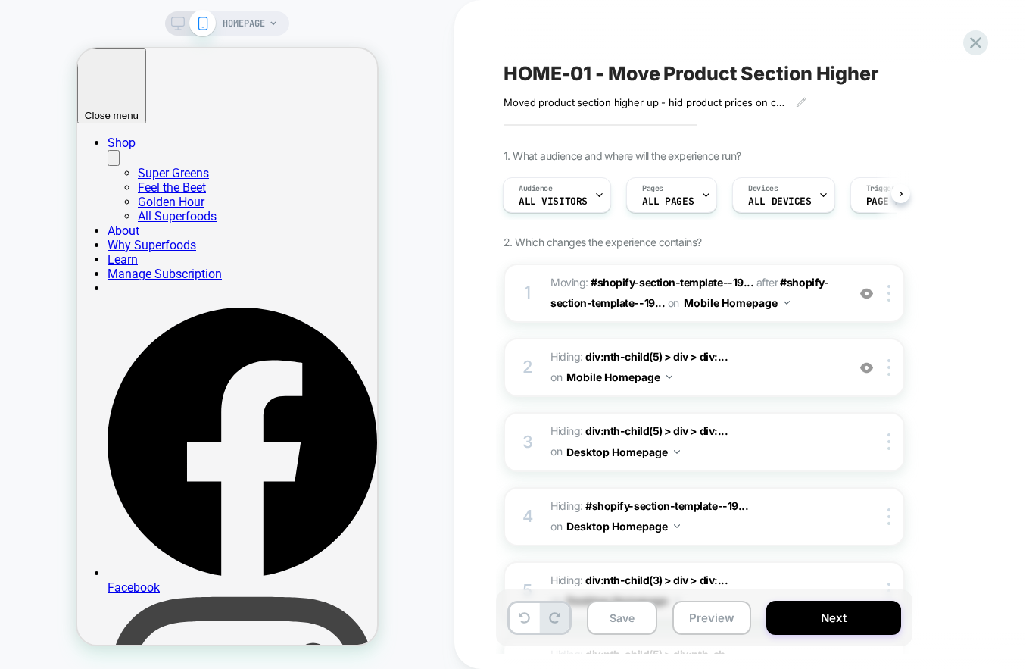
click at [176, 27] on icon at bounding box center [178, 24] width 14 height 14
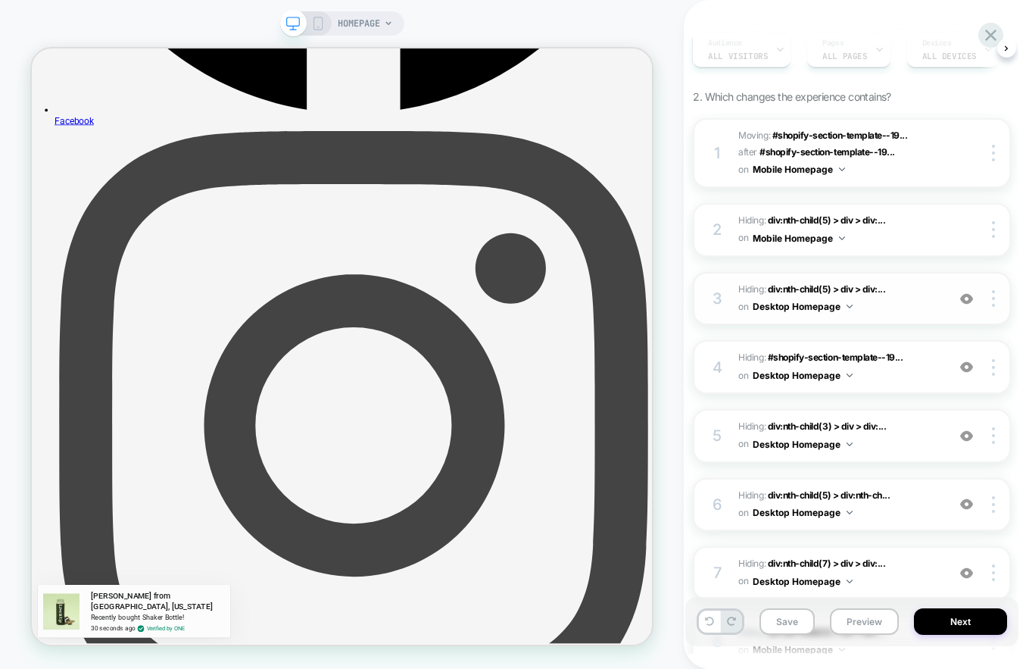
scroll to position [572, 0]
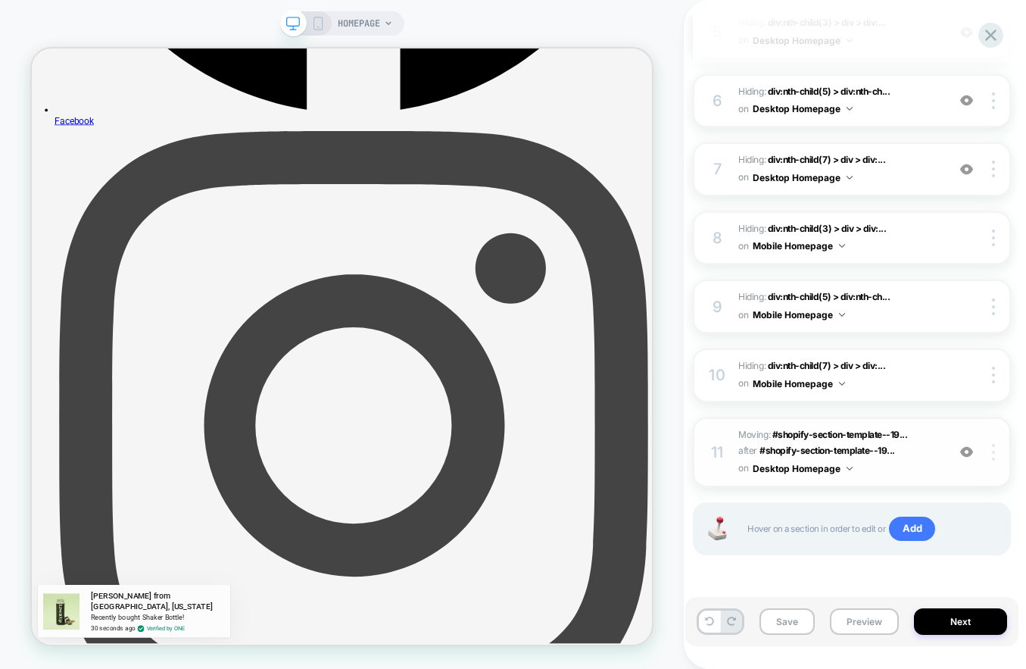
click at [989, 453] on div at bounding box center [995, 452] width 29 height 17
click at [935, 497] on div "Delete" at bounding box center [903, 493] width 135 height 41
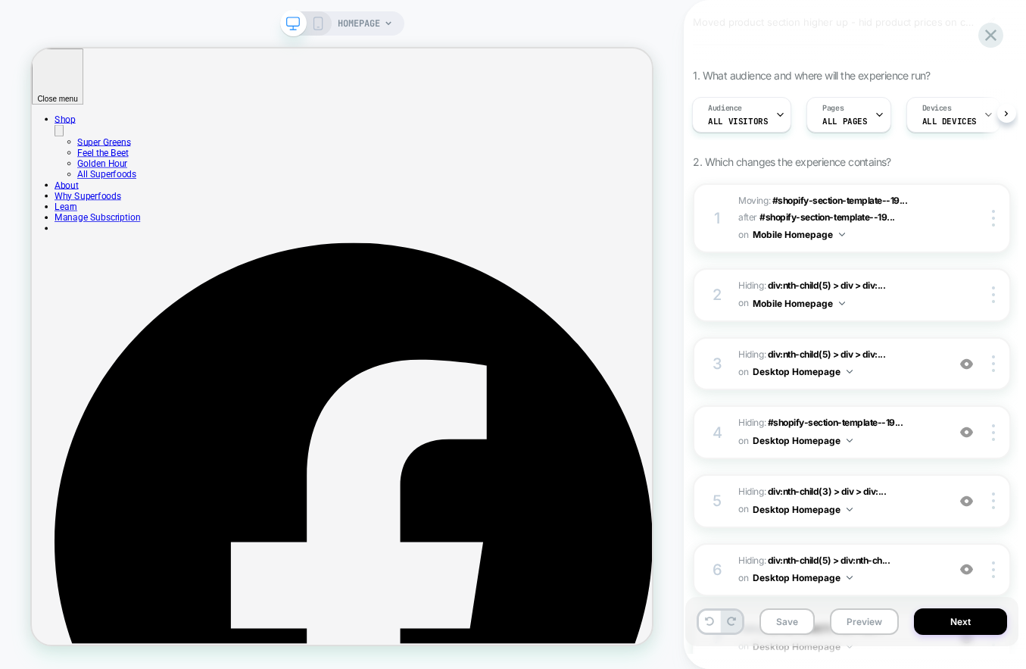
scroll to position [0, 0]
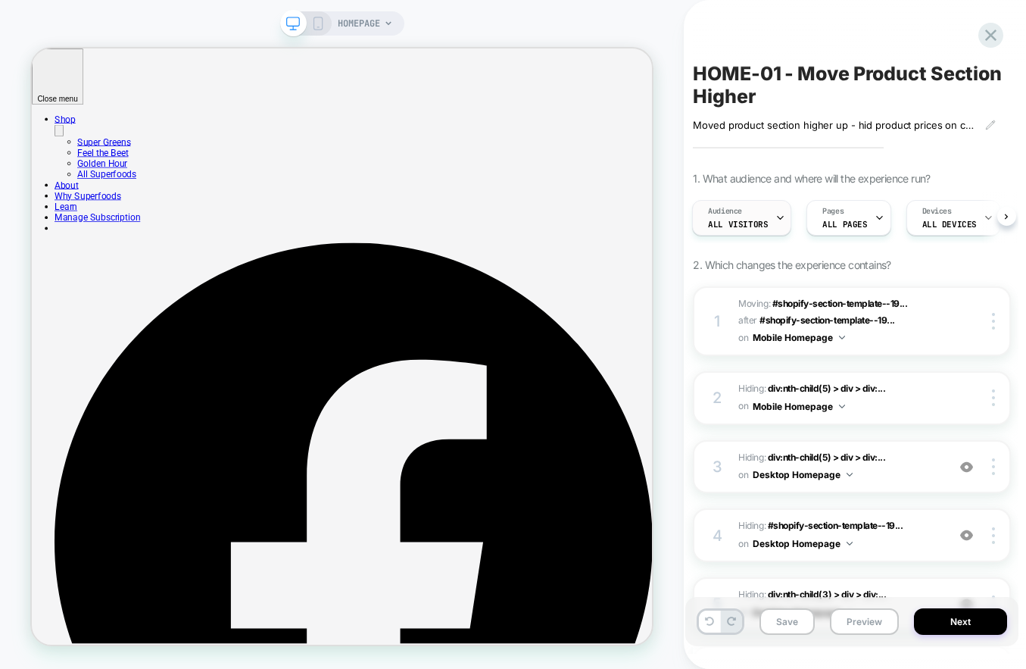
click at [748, 217] on div "Audience All Visitors" at bounding box center [738, 218] width 90 height 34
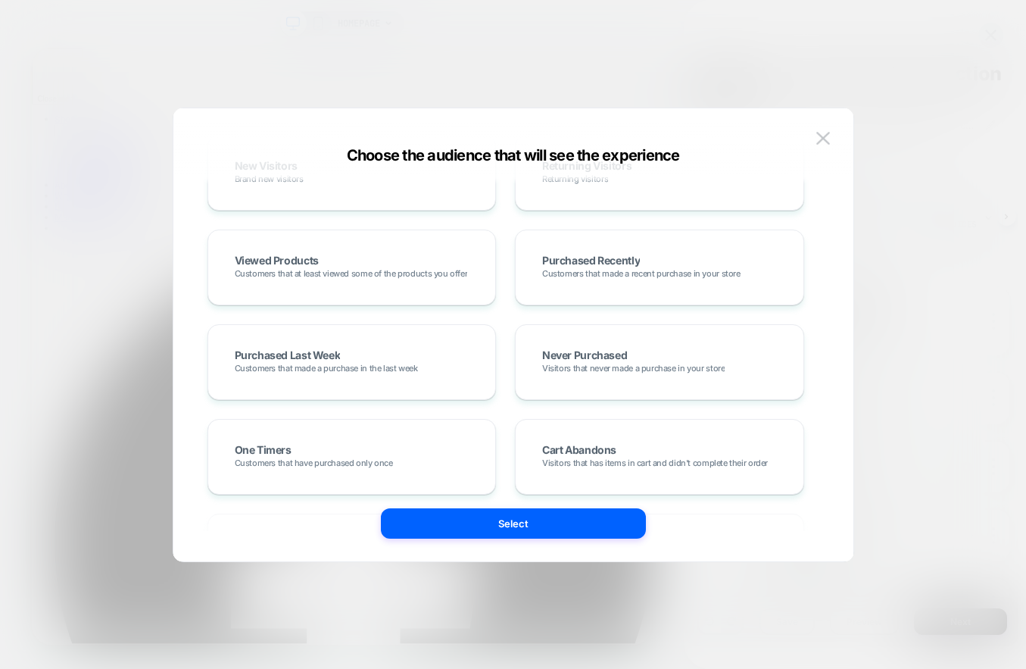
scroll to position [272, 0]
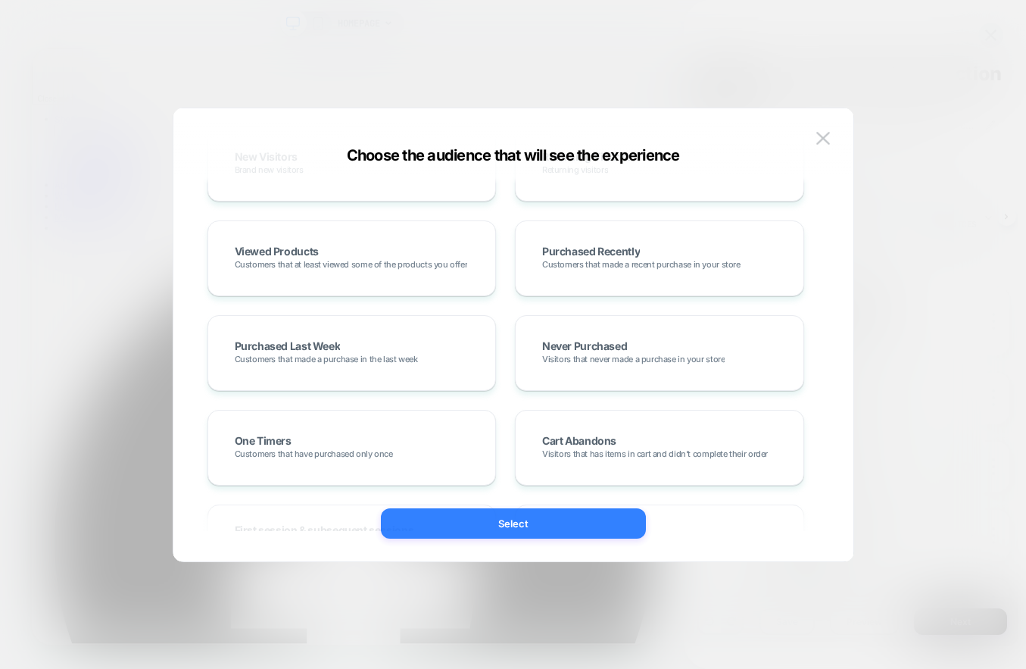
click at [522, 526] on button "Select" at bounding box center [513, 523] width 265 height 30
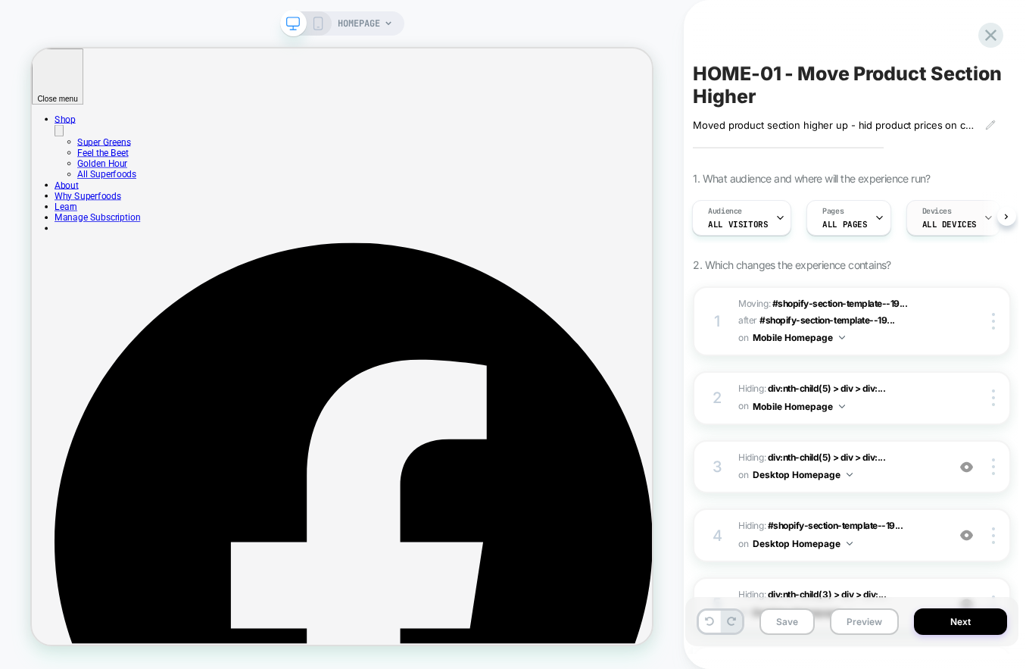
click at [942, 212] on span "Devices" at bounding box center [938, 211] width 30 height 11
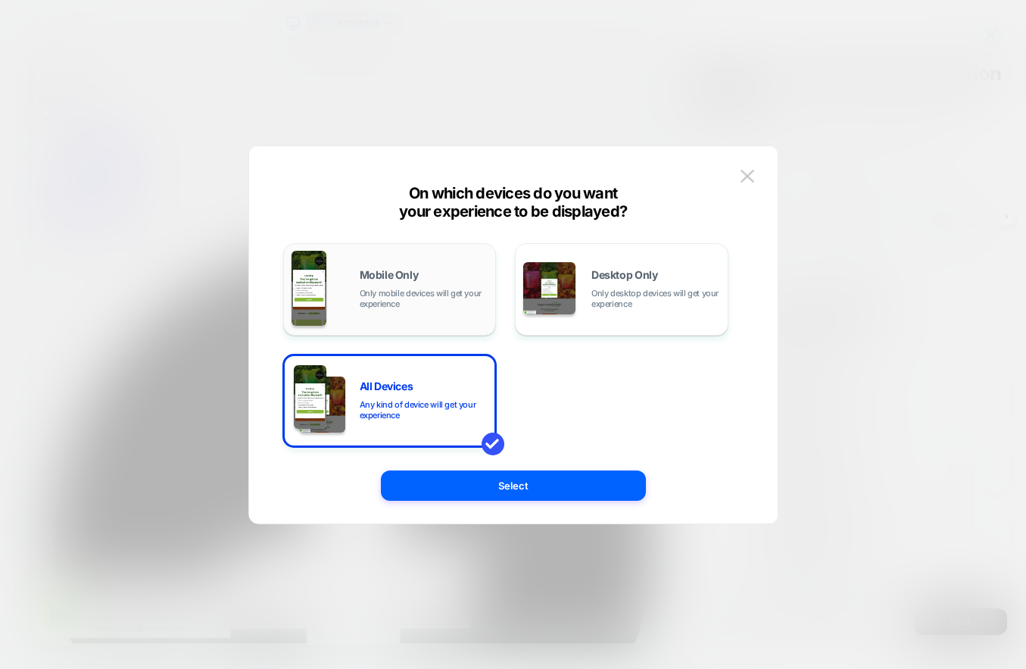
click at [439, 315] on div "Mobile Only Only mobile devices will get your experience" at bounding box center [390, 289] width 197 height 77
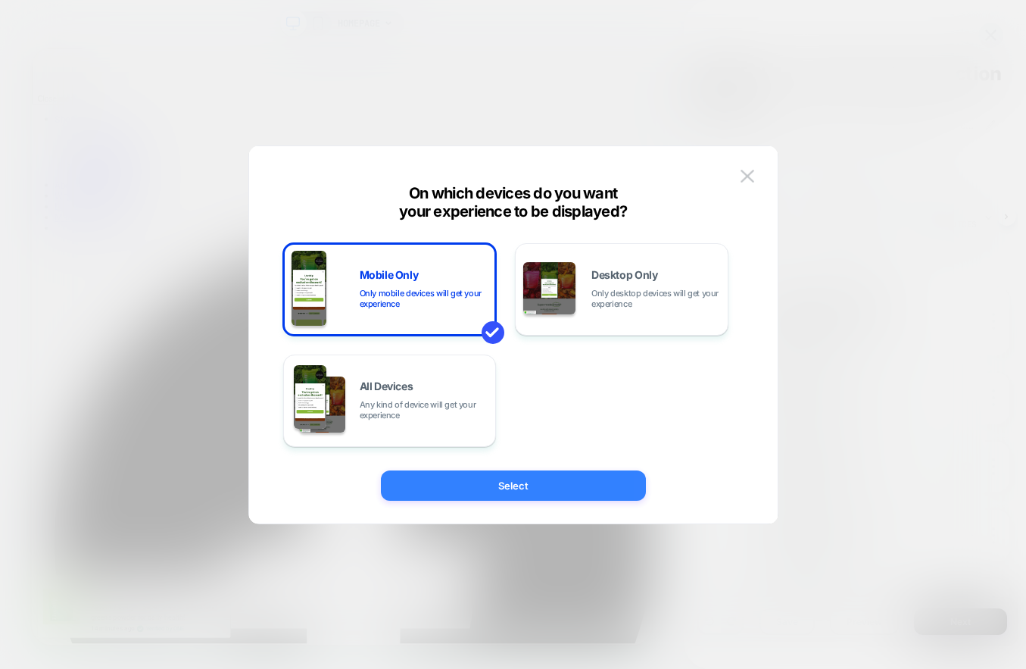
click at [510, 481] on button "Select" at bounding box center [513, 485] width 265 height 30
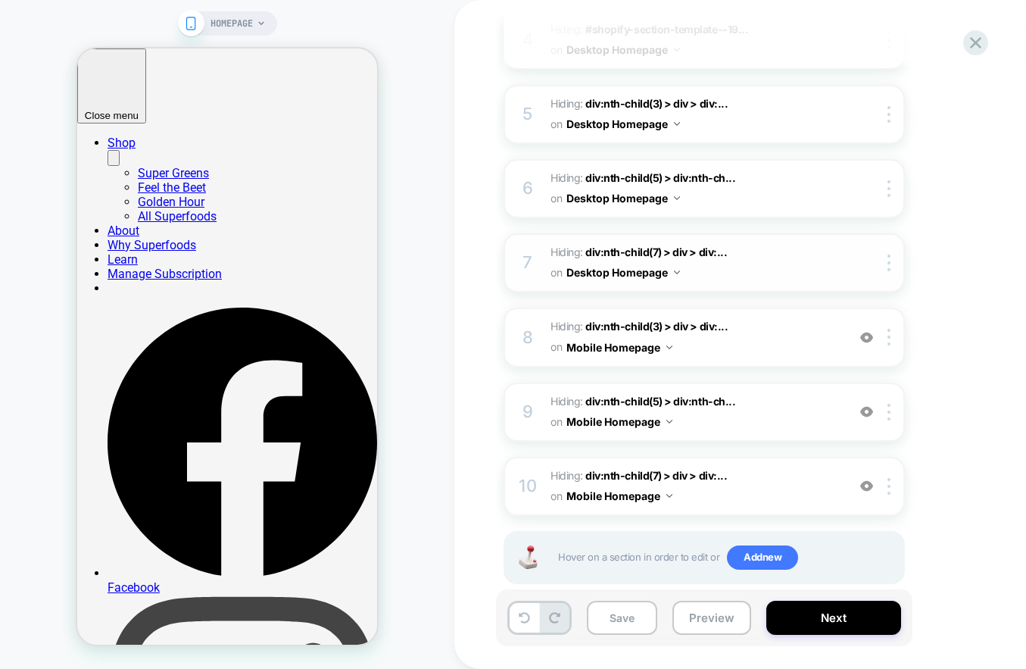
scroll to position [461, 0]
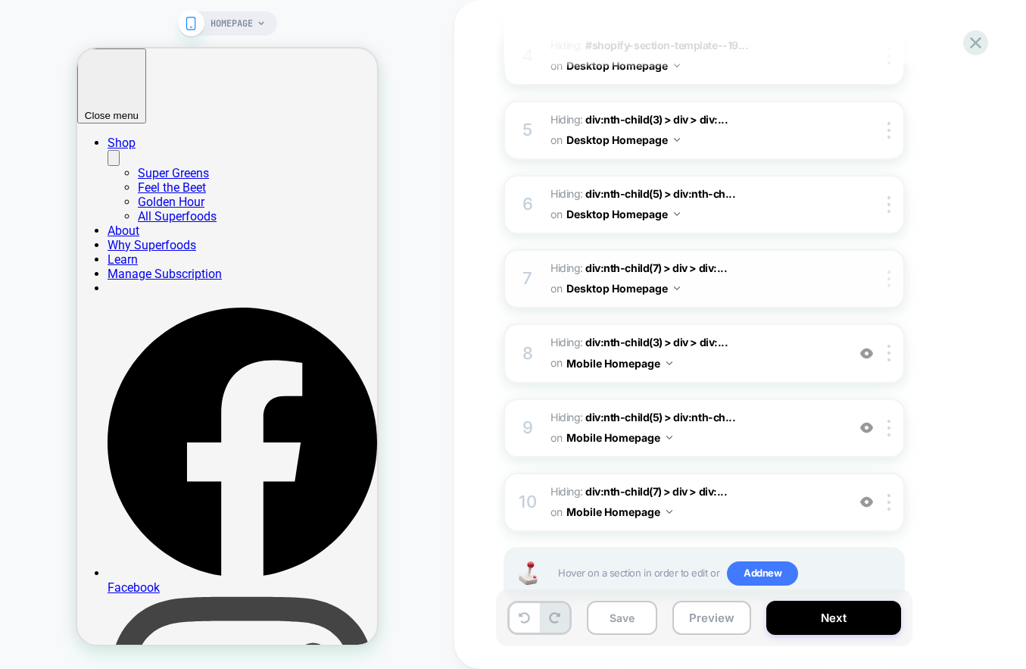
click at [893, 277] on div at bounding box center [891, 278] width 25 height 17
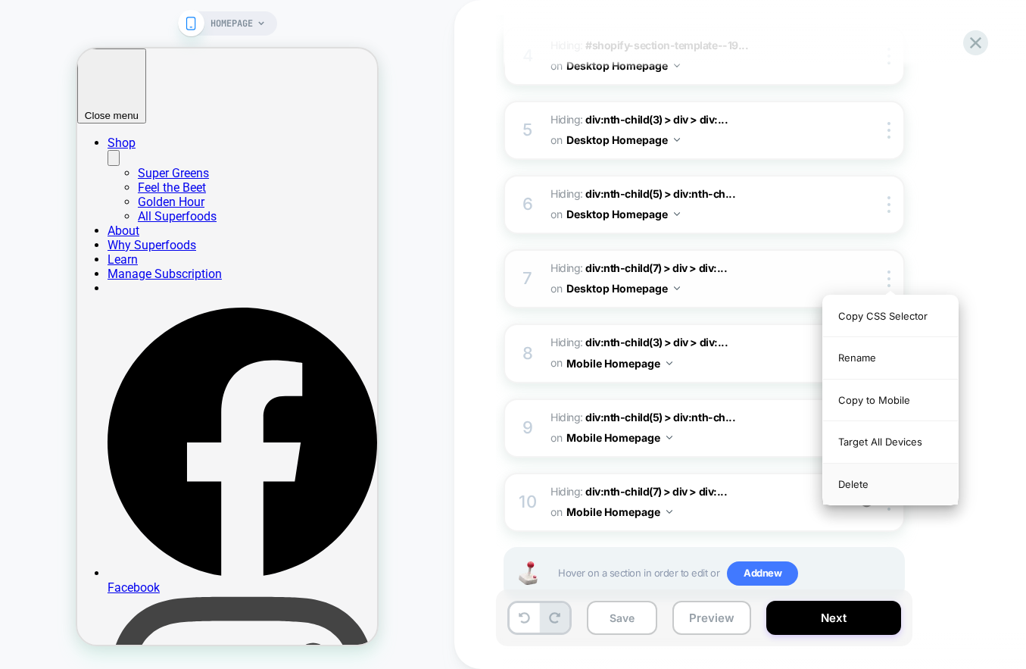
click at [883, 483] on div "Delete" at bounding box center [890, 484] width 135 height 41
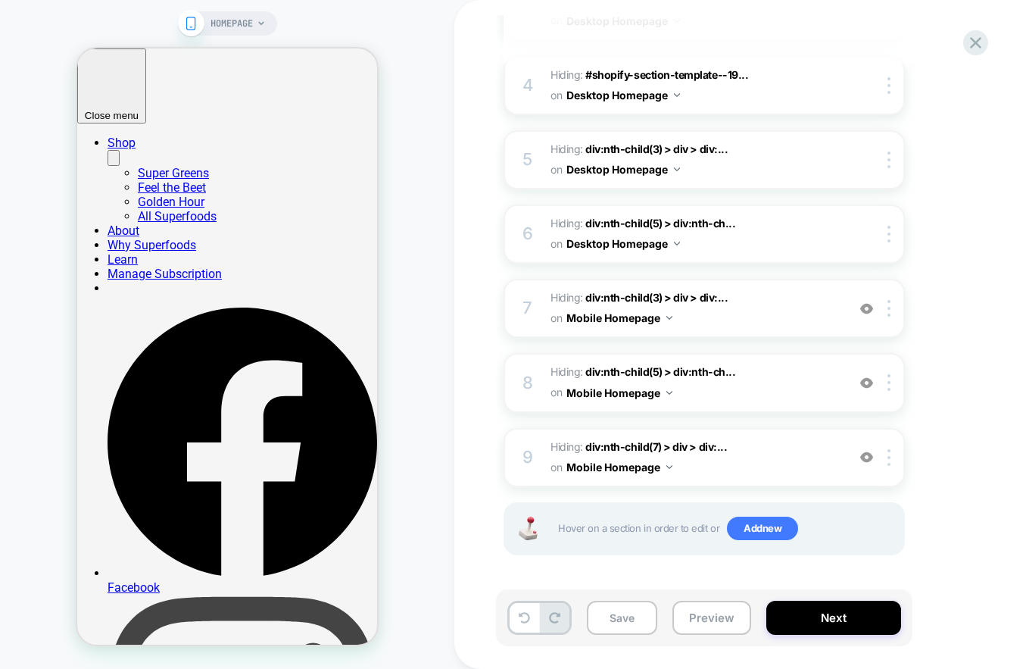
scroll to position [431, 0]
click at [891, 234] on div at bounding box center [891, 234] width 25 height 17
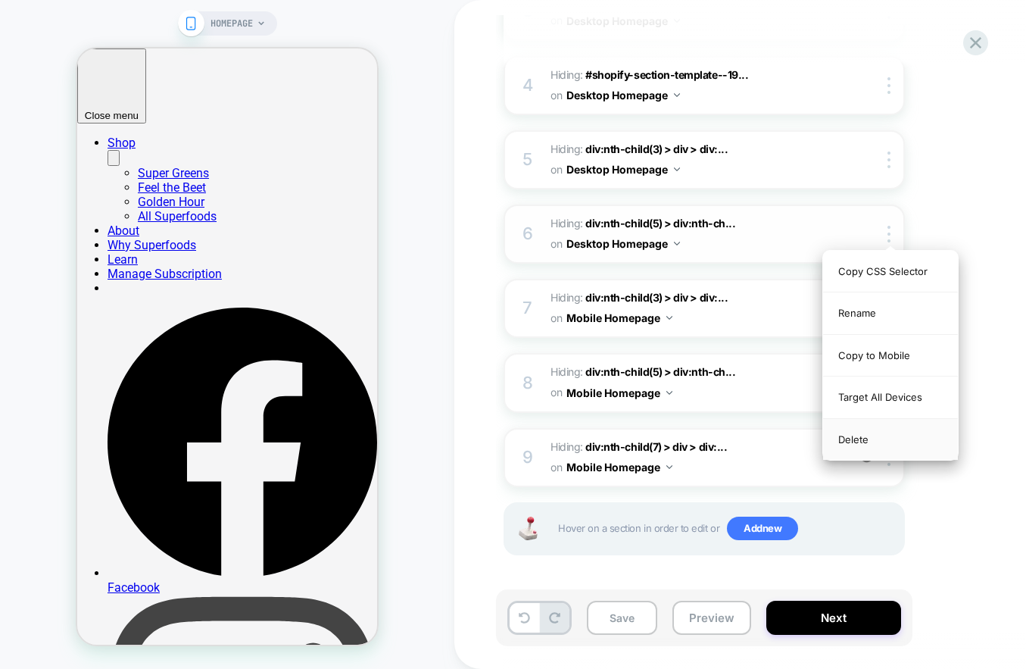
click at [861, 437] on div "Delete" at bounding box center [890, 439] width 135 height 41
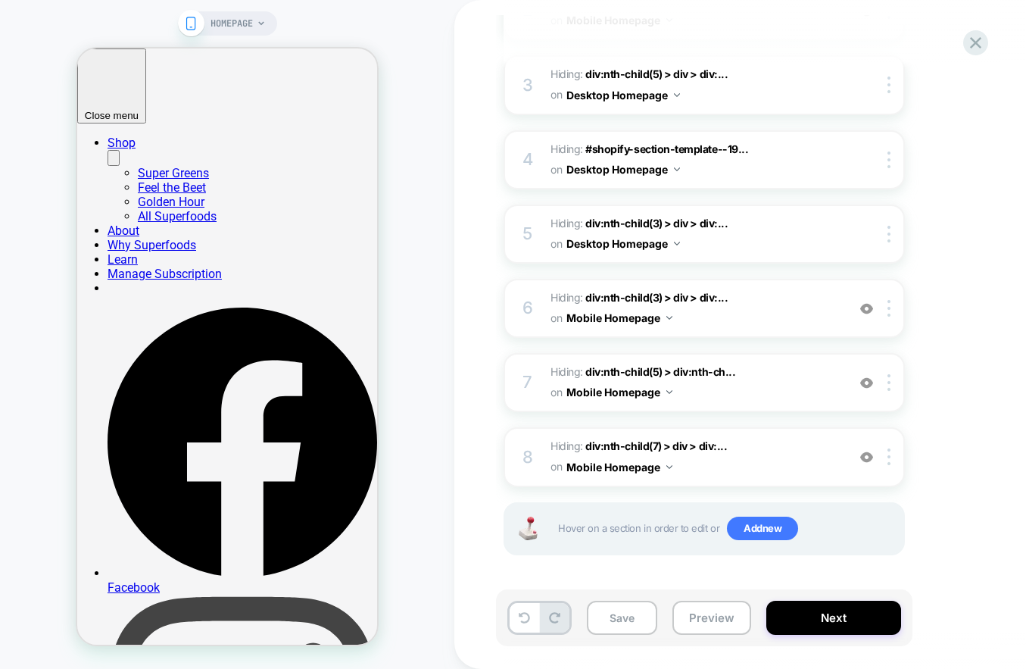
scroll to position [357, 0]
click at [886, 154] on div at bounding box center [891, 160] width 25 height 17
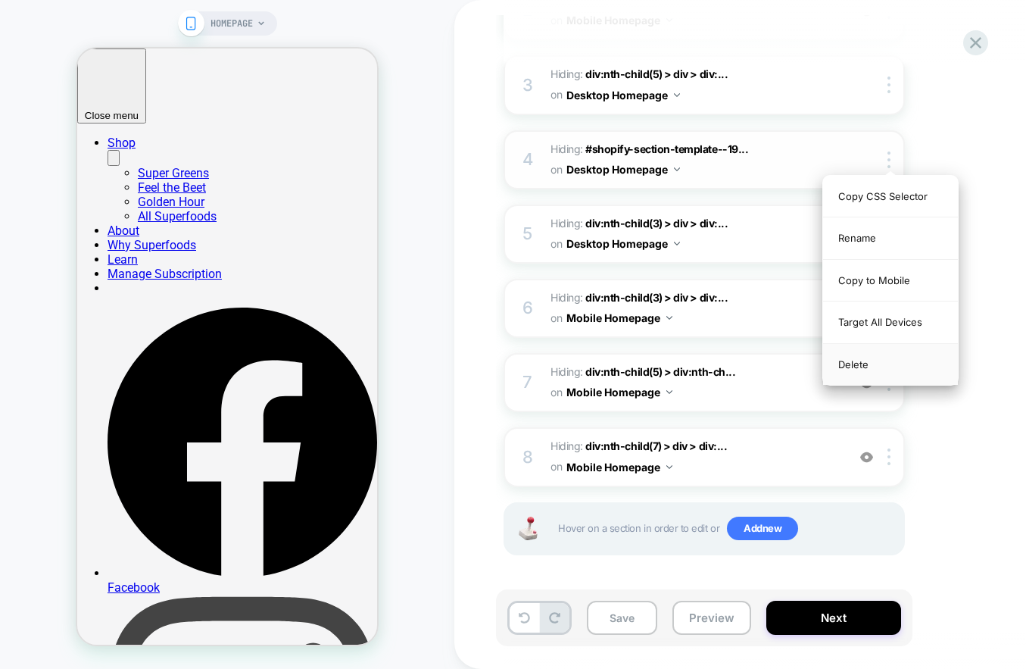
click at [852, 364] on div "Delete" at bounding box center [890, 364] width 135 height 41
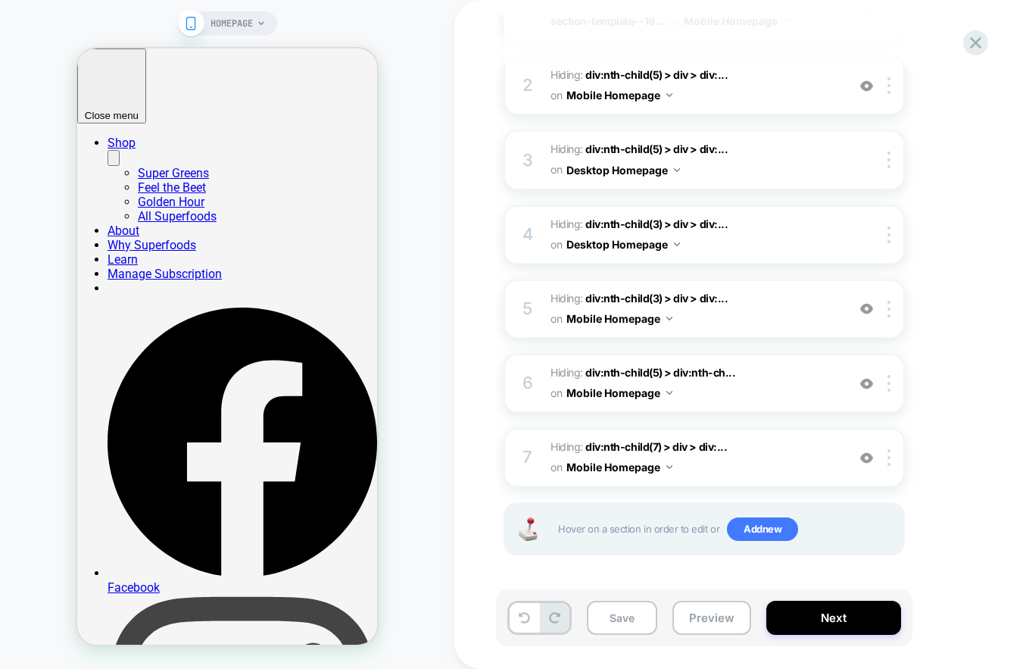
scroll to position [282, 0]
click at [888, 155] on img at bounding box center [889, 160] width 3 height 17
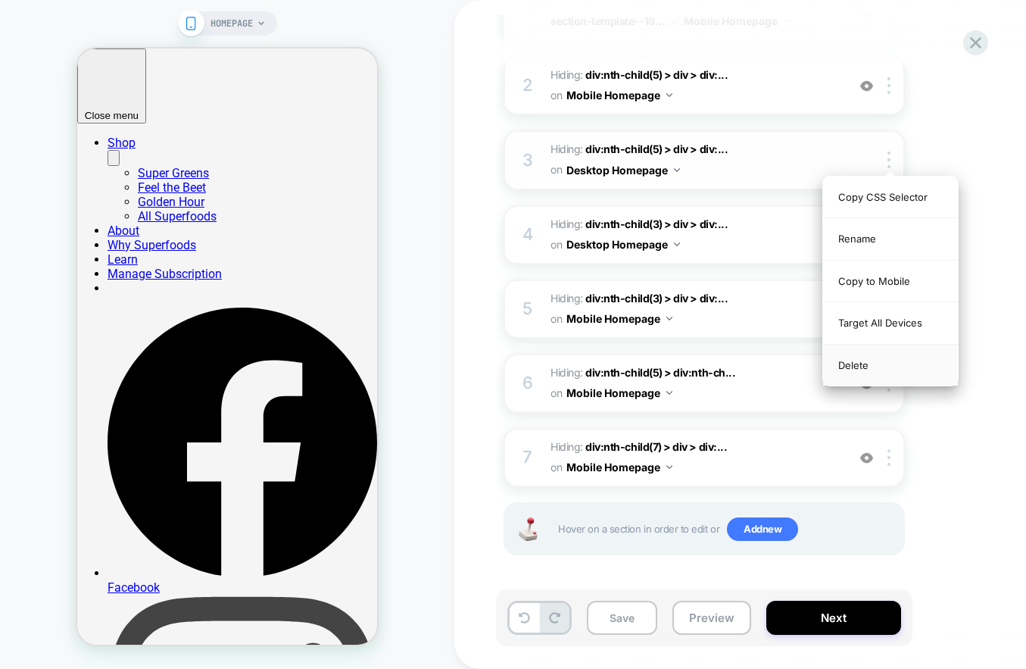
click at [861, 364] on div "Delete" at bounding box center [890, 365] width 135 height 41
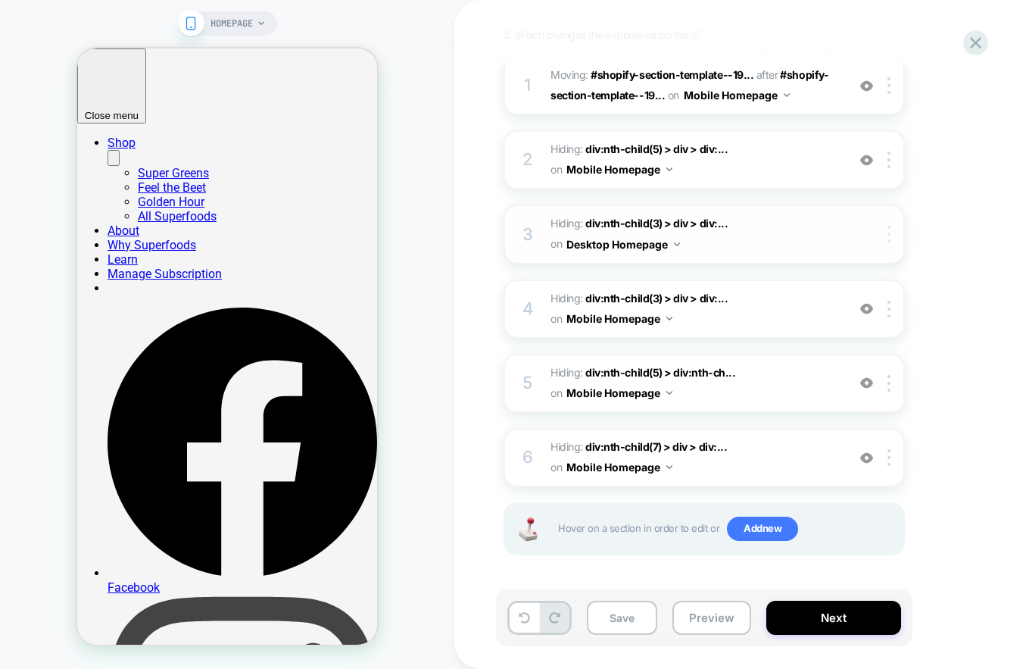
click at [889, 233] on img at bounding box center [889, 234] width 3 height 17
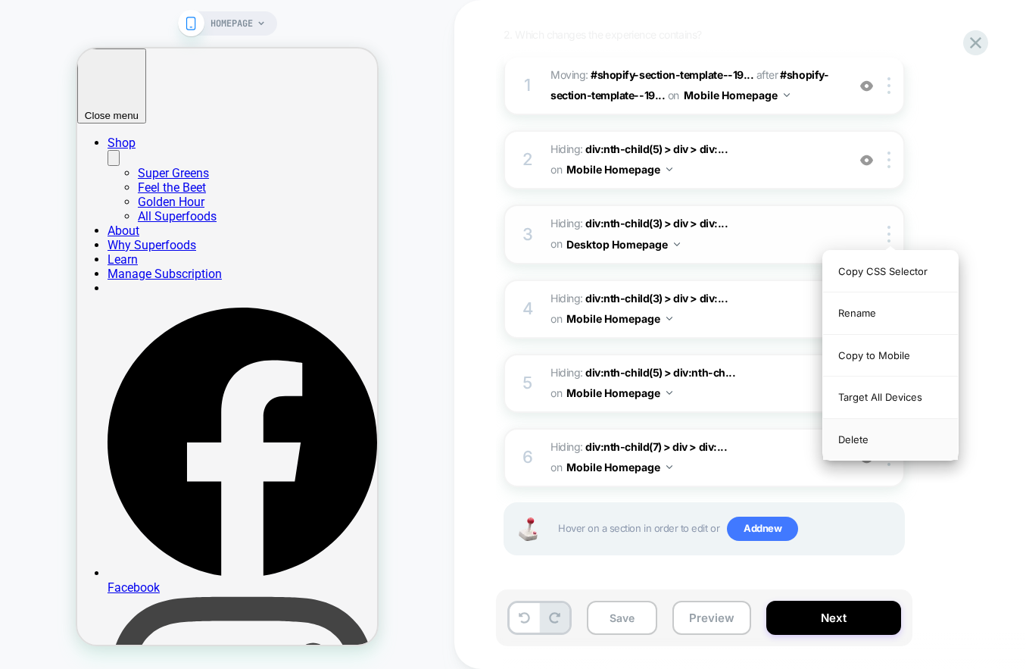
click at [862, 439] on div "Delete" at bounding box center [890, 439] width 135 height 41
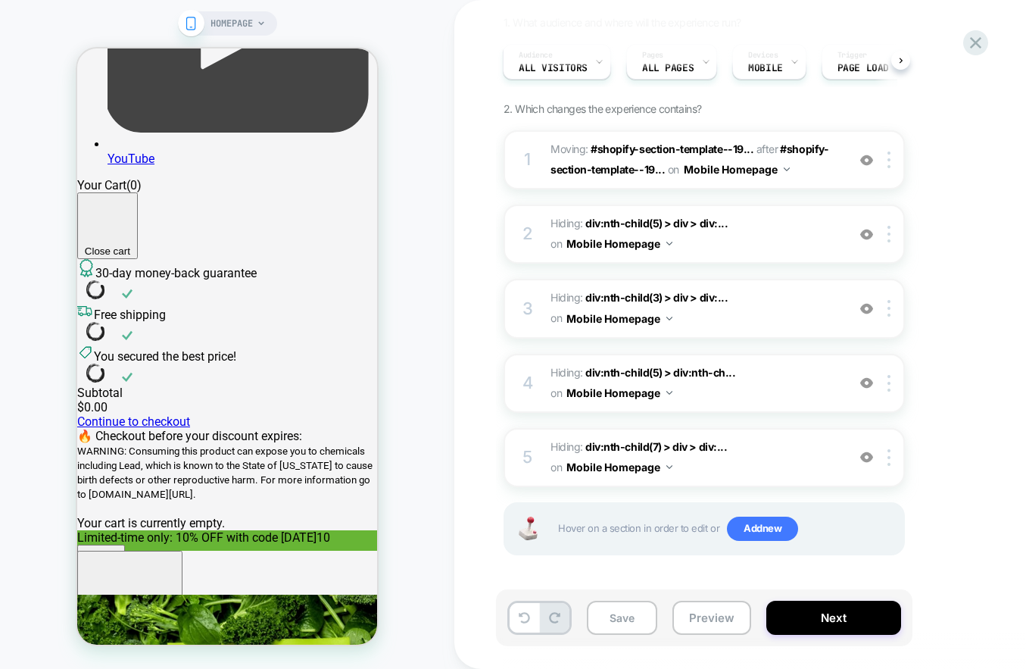
scroll to position [1276, 0]
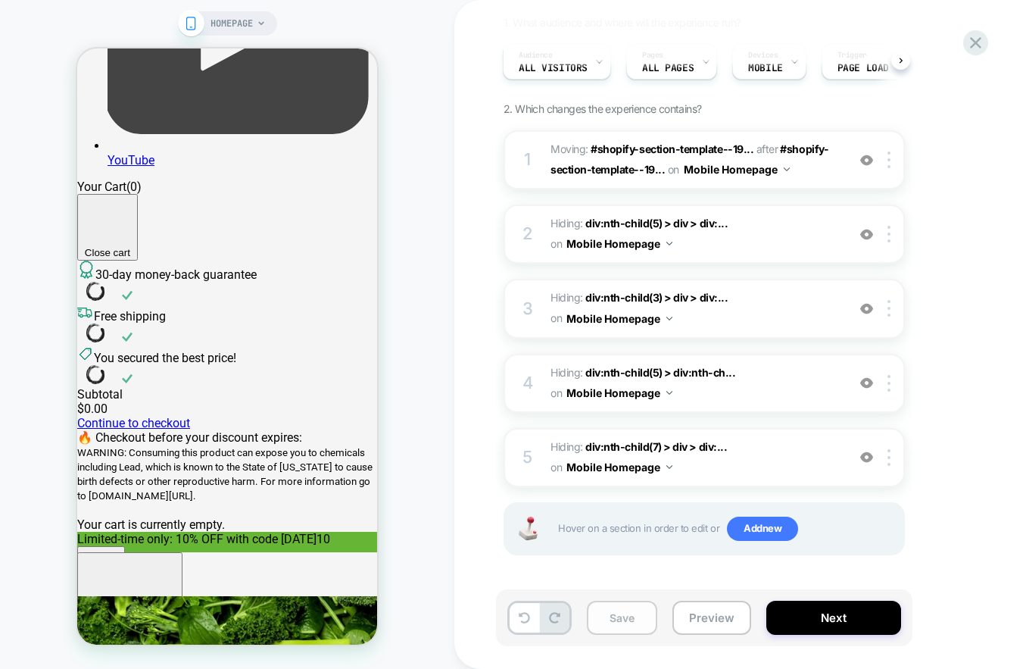
click at [633, 620] on button "Save" at bounding box center [622, 618] width 70 height 34
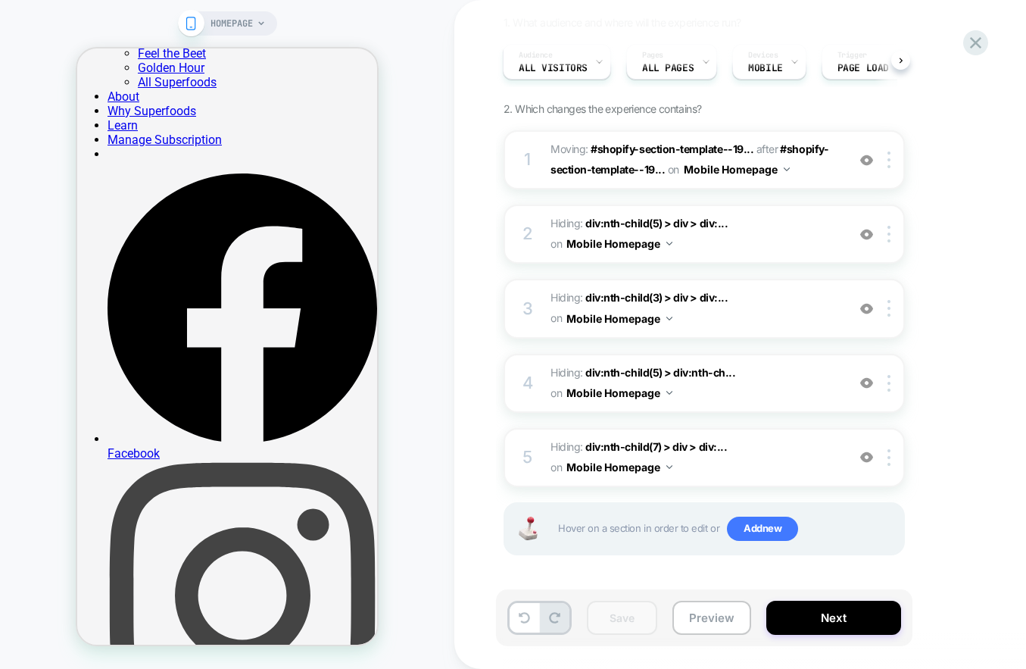
scroll to position [0, 0]
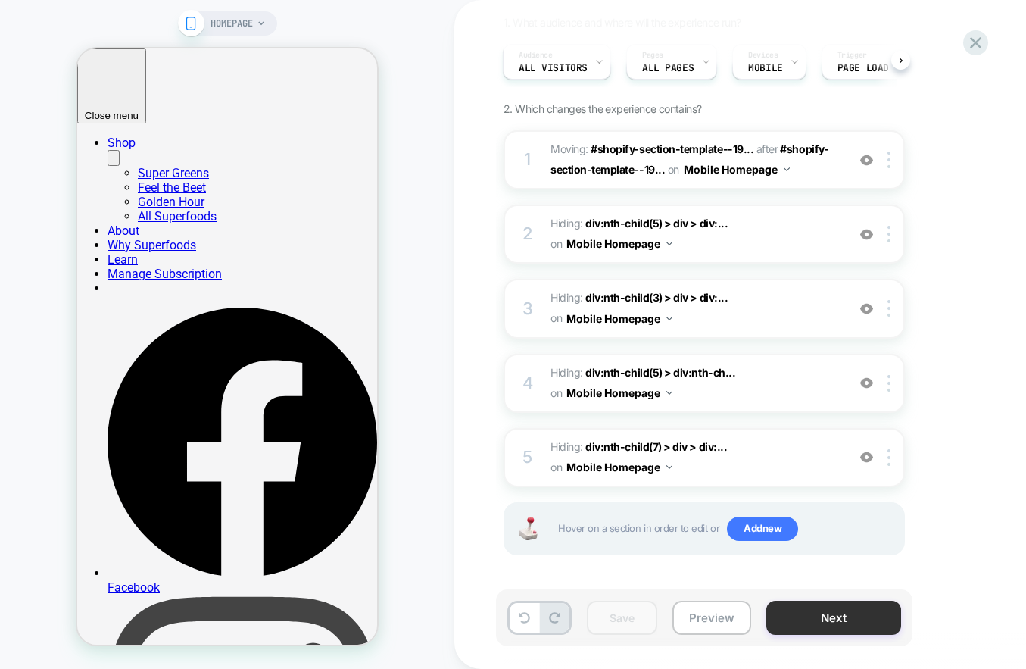
click at [826, 614] on button "Next" at bounding box center [834, 618] width 135 height 34
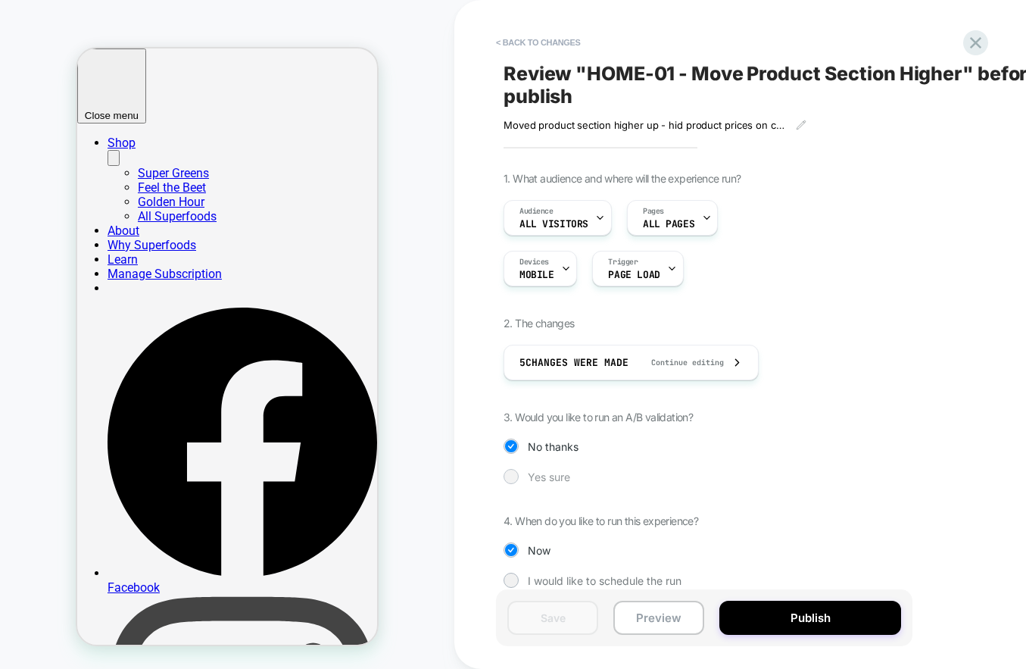
click at [549, 479] on span "Yes sure" at bounding box center [549, 476] width 42 height 13
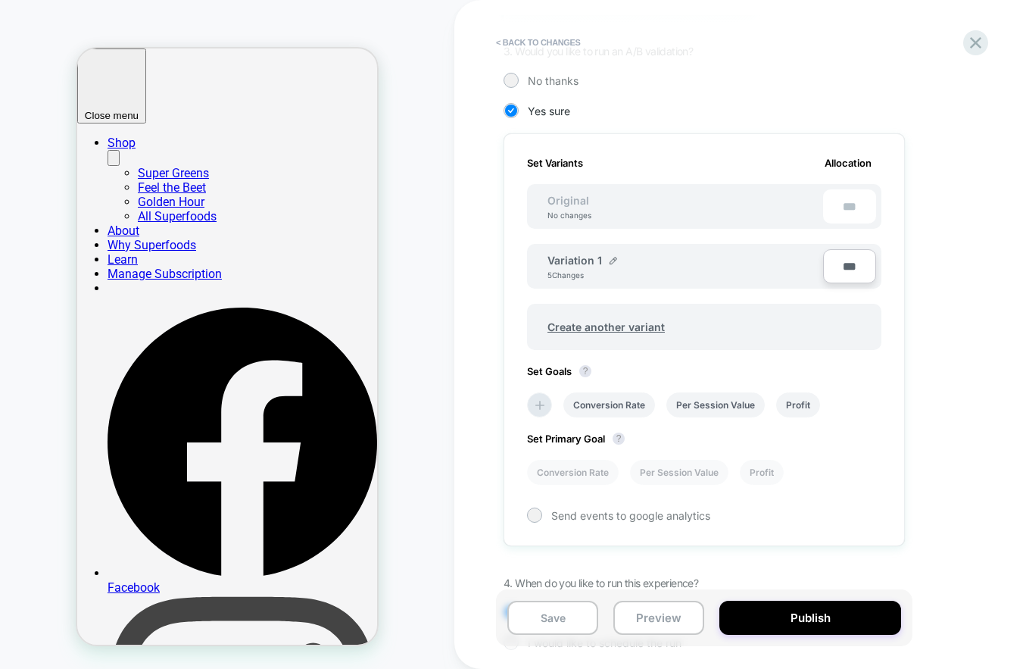
scroll to position [445, 0]
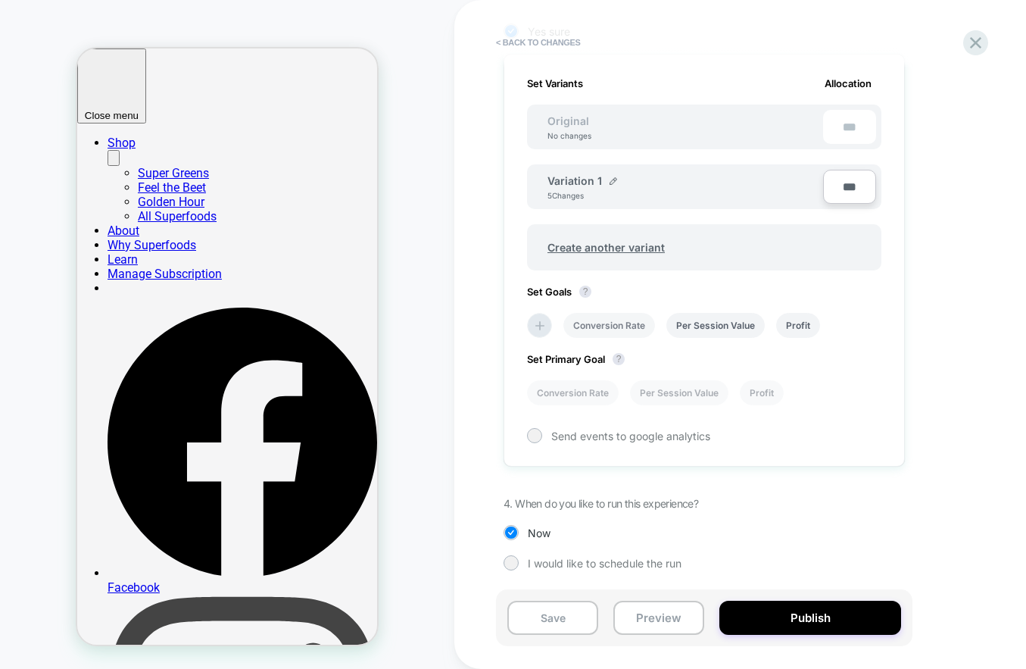
click at [596, 326] on li "Conversion Rate" at bounding box center [610, 325] width 92 height 25
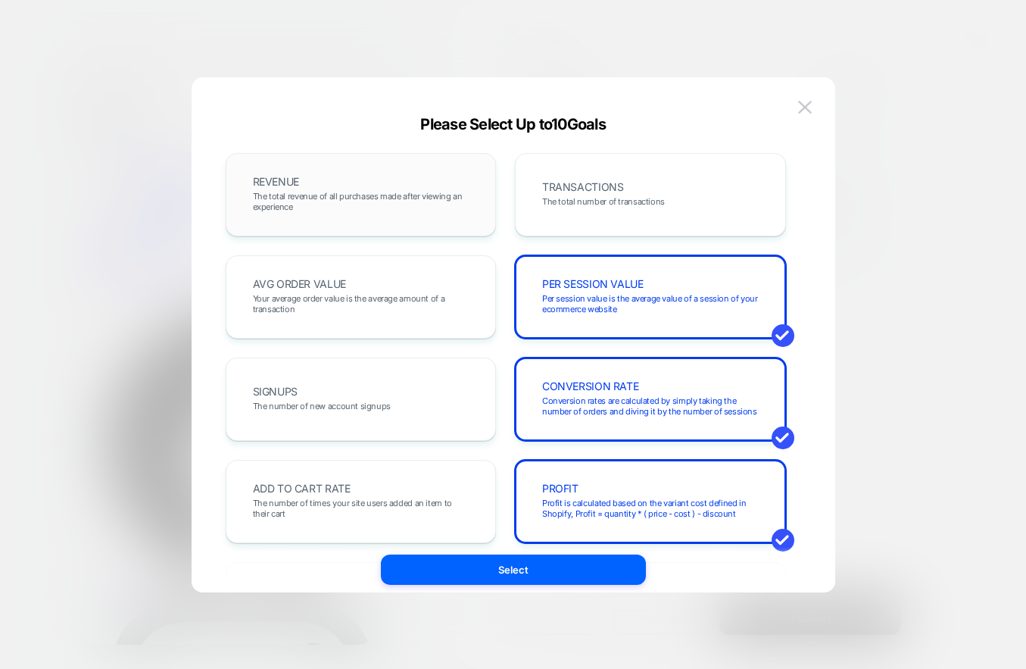
click at [437, 220] on div "REVENUE The total revenue of all purchases made after viewing an experience" at bounding box center [361, 195] width 239 height 52
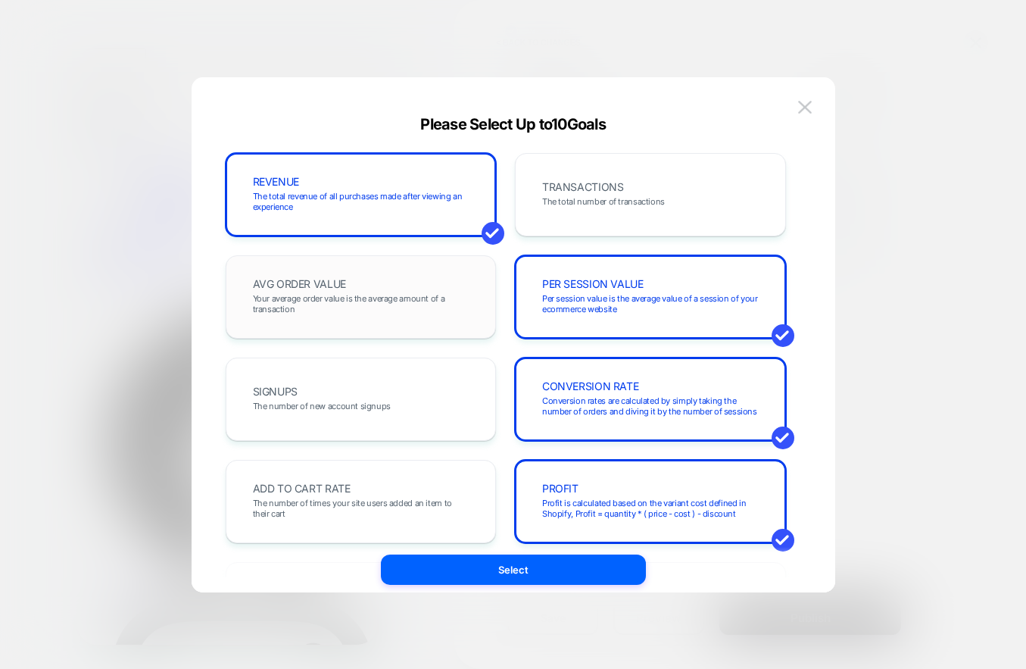
click at [417, 295] on span "Your average order value is the average amount of a transaction" at bounding box center [361, 303] width 217 height 21
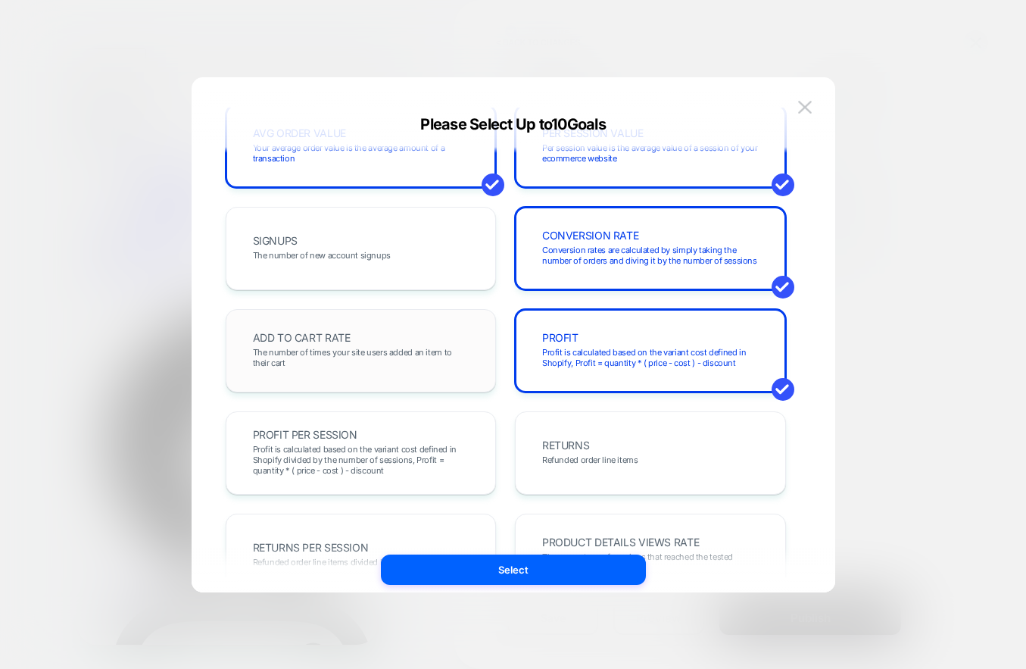
click at [396, 351] on span "The number of times your site users added an item to their cart" at bounding box center [361, 357] width 217 height 21
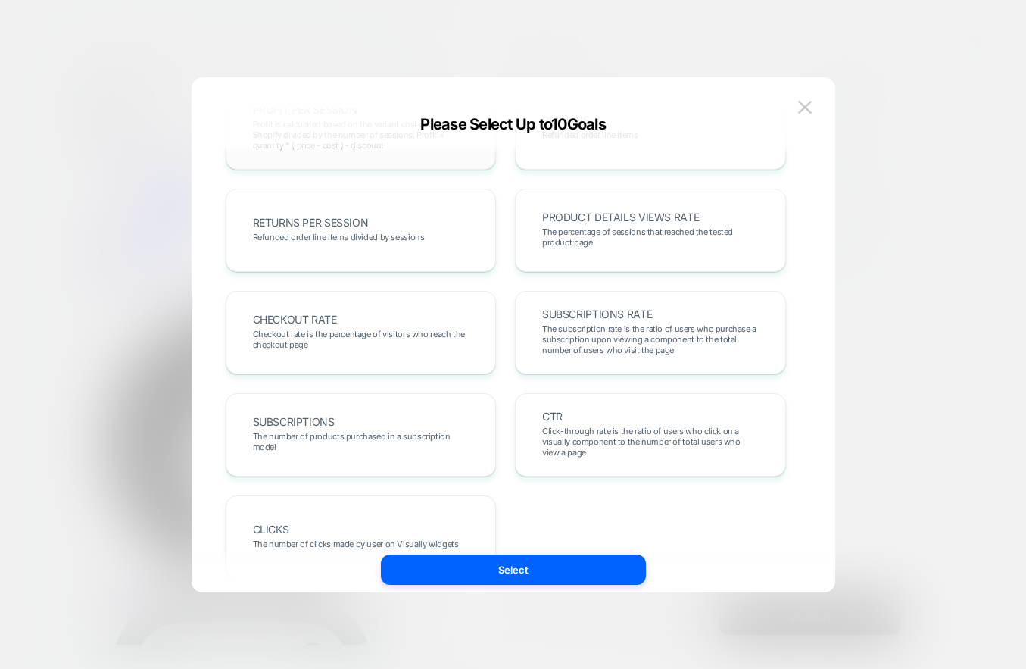
scroll to position [476, 0]
click at [590, 291] on div "SUBSCRIPTIONS RATE The subscription rate is the ratio of users who purchase a s…" at bounding box center [650, 331] width 271 height 83
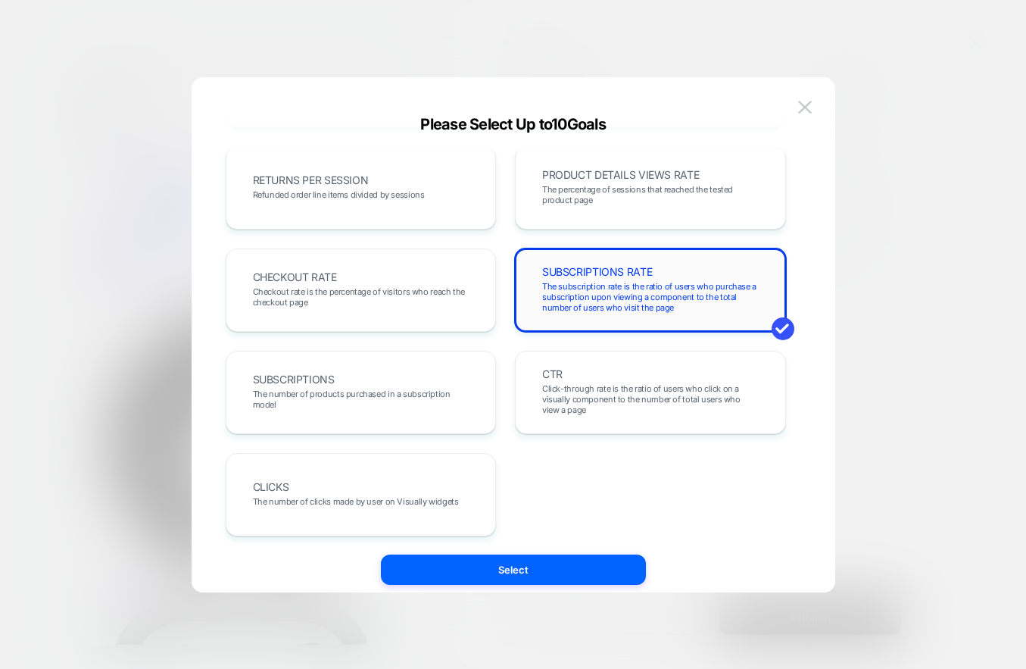
scroll to position [523, 0]
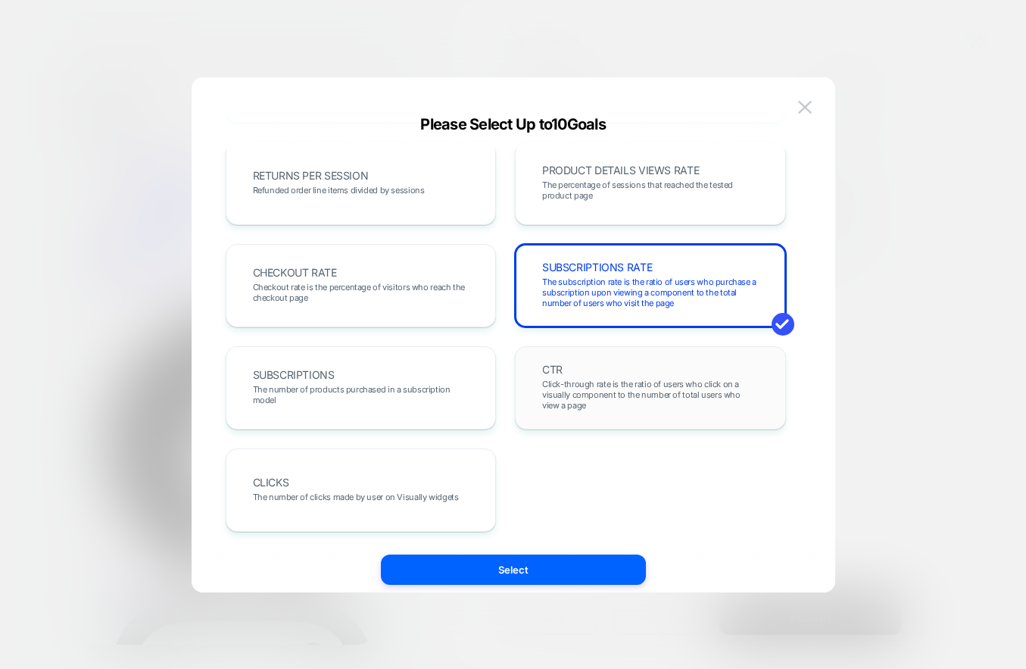
click at [589, 383] on span "Click-through rate is the ratio of users who click on a visually component to t…" at bounding box center [650, 395] width 217 height 32
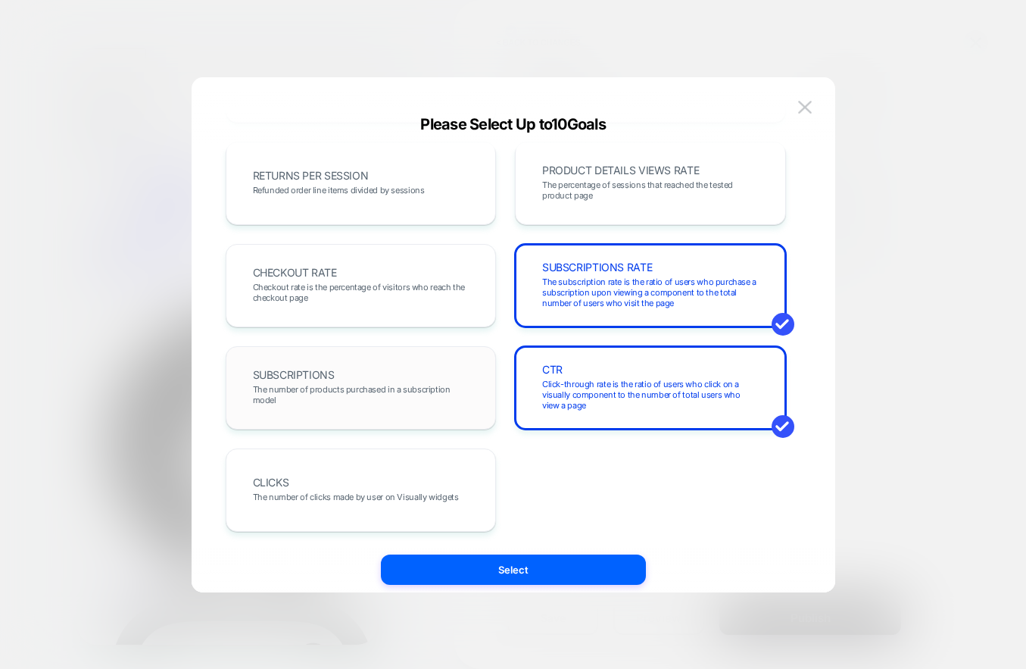
click at [408, 389] on span "The number of products purchased in a subscription model" at bounding box center [361, 394] width 217 height 21
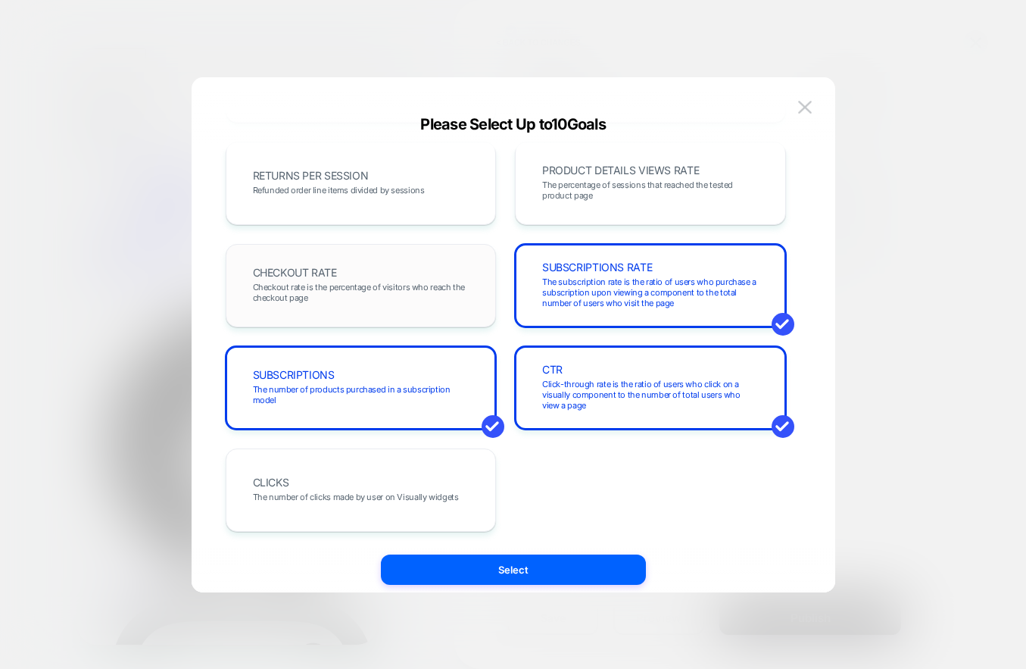
click at [361, 282] on span "Checkout rate is the percentage of visitors who reach the checkout page" at bounding box center [361, 292] width 217 height 21
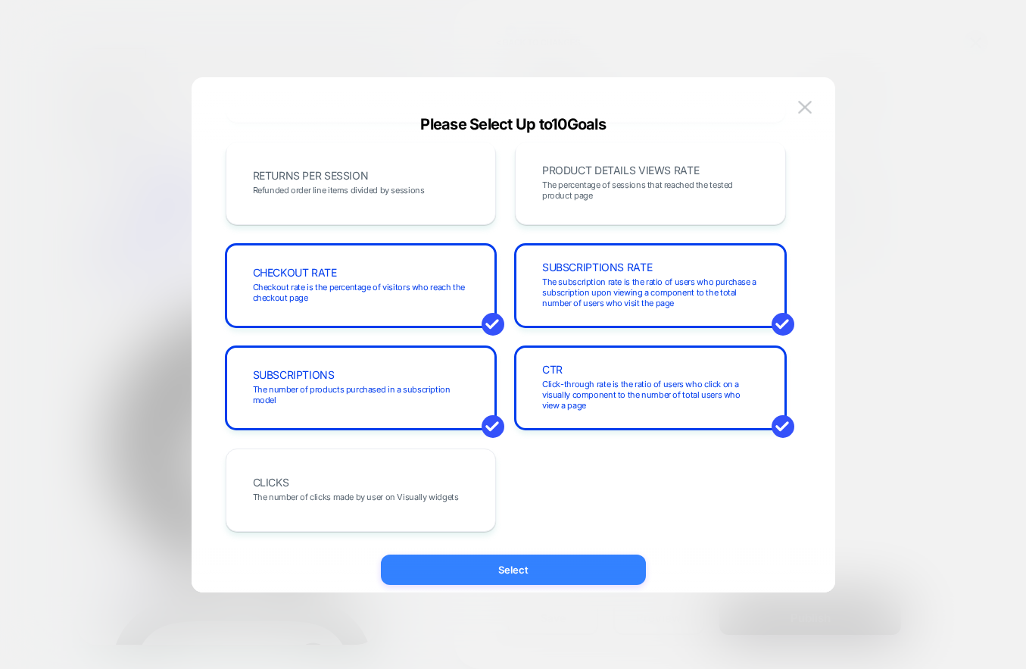
click at [522, 565] on button "Select" at bounding box center [513, 570] width 265 height 30
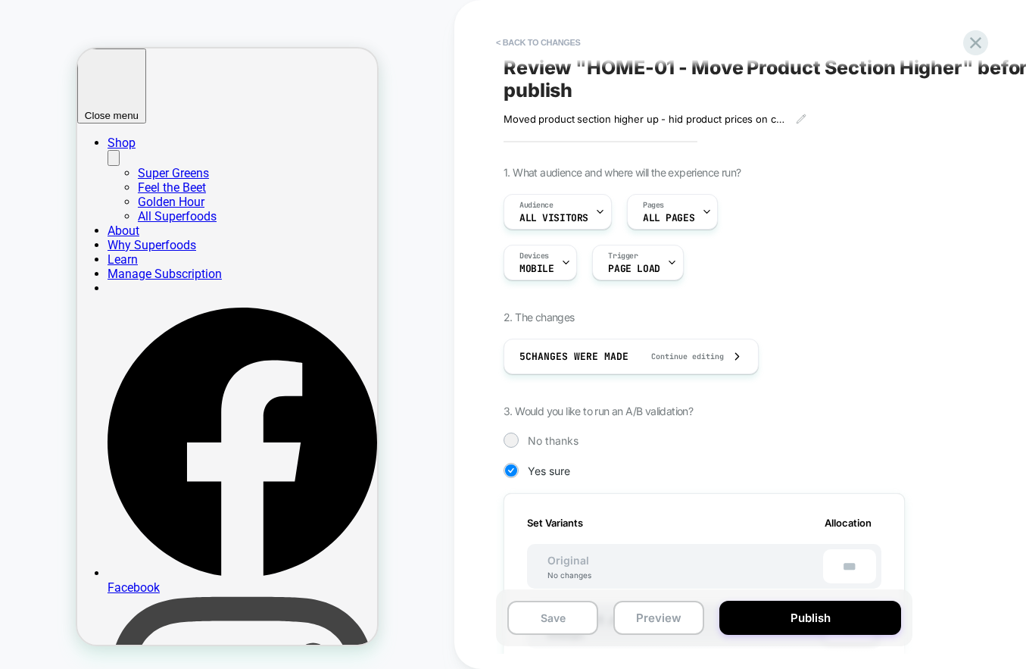
scroll to position [0, 0]
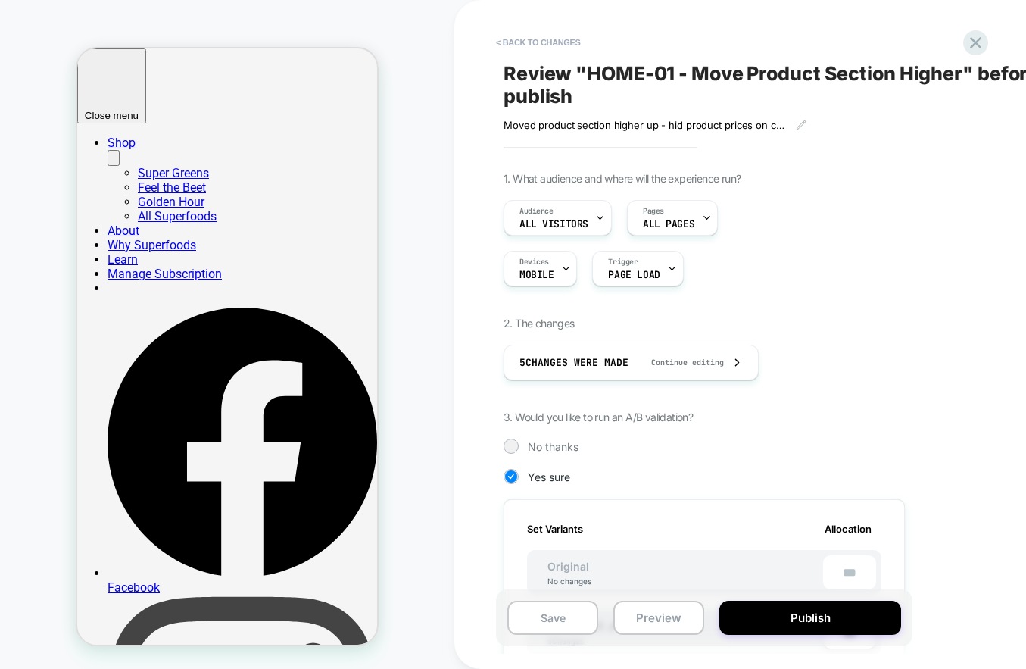
click at [710, 77] on span "Review " HOME-01 - Move Product Section Higher " before publish" at bounding box center [780, 84] width 553 height 45
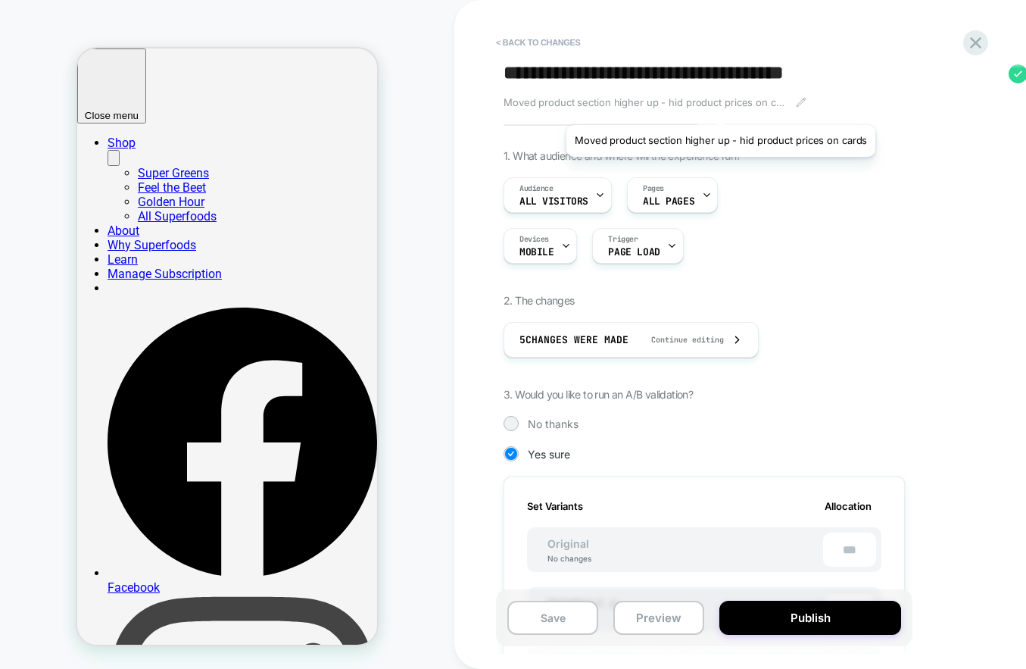
click at [719, 106] on span "Moved product section higher up - hid product prices on cards" at bounding box center [644, 102] width 281 height 12
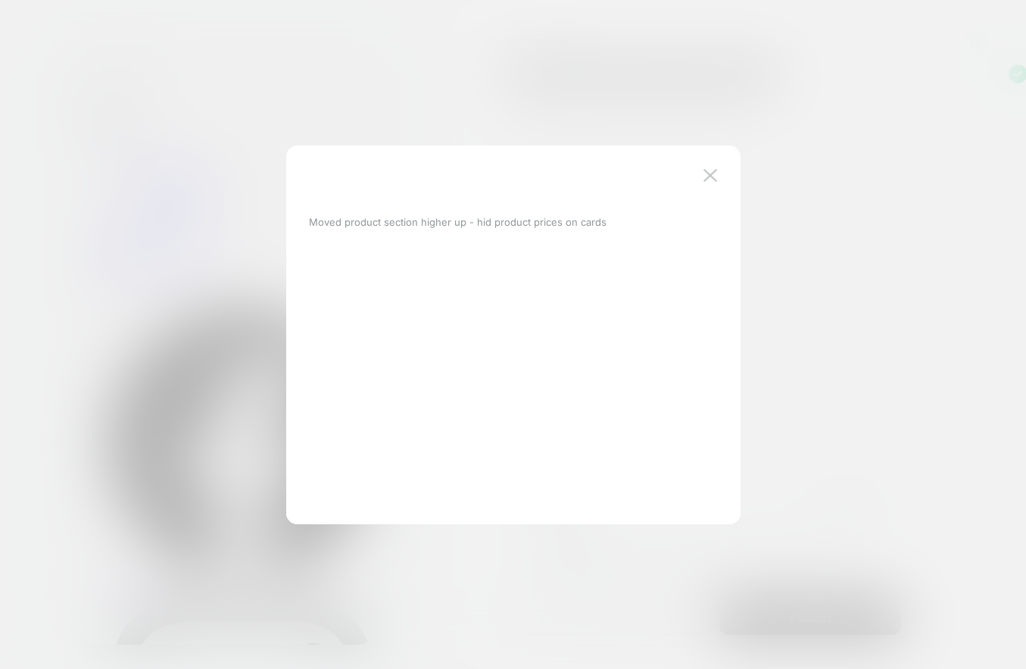
click at [606, 220] on div "Moved product section higher up - hid product prices on cards" at bounding box center [506, 222] width 394 height 32
click at [705, 177] on img at bounding box center [711, 175] width 14 height 13
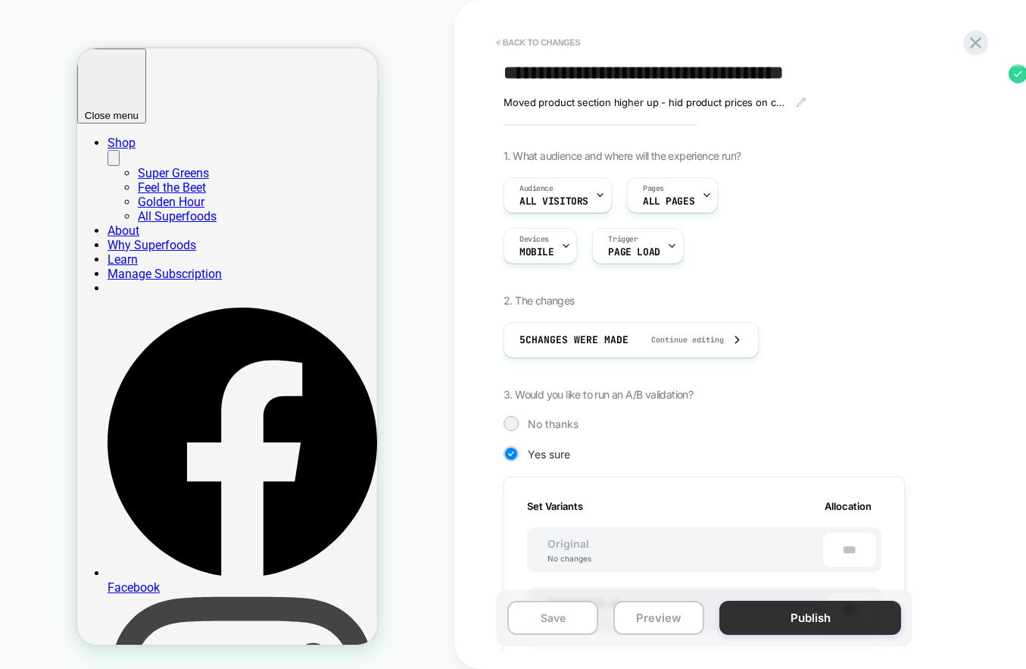
click at [849, 606] on button "Publish" at bounding box center [811, 618] width 182 height 34
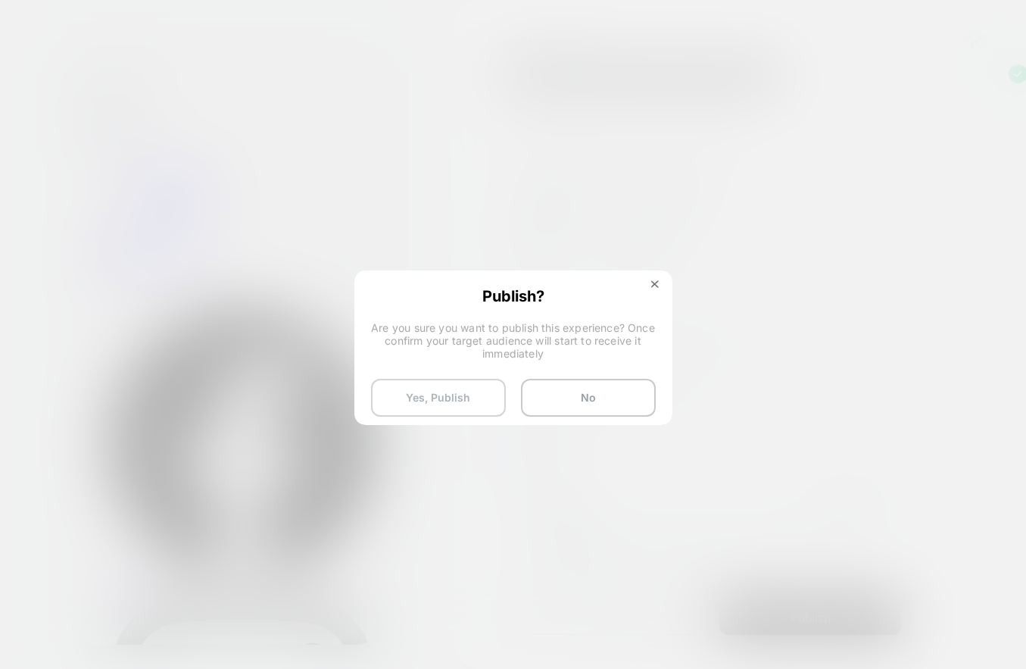
click at [463, 405] on button "Yes, Publish" at bounding box center [438, 398] width 135 height 38
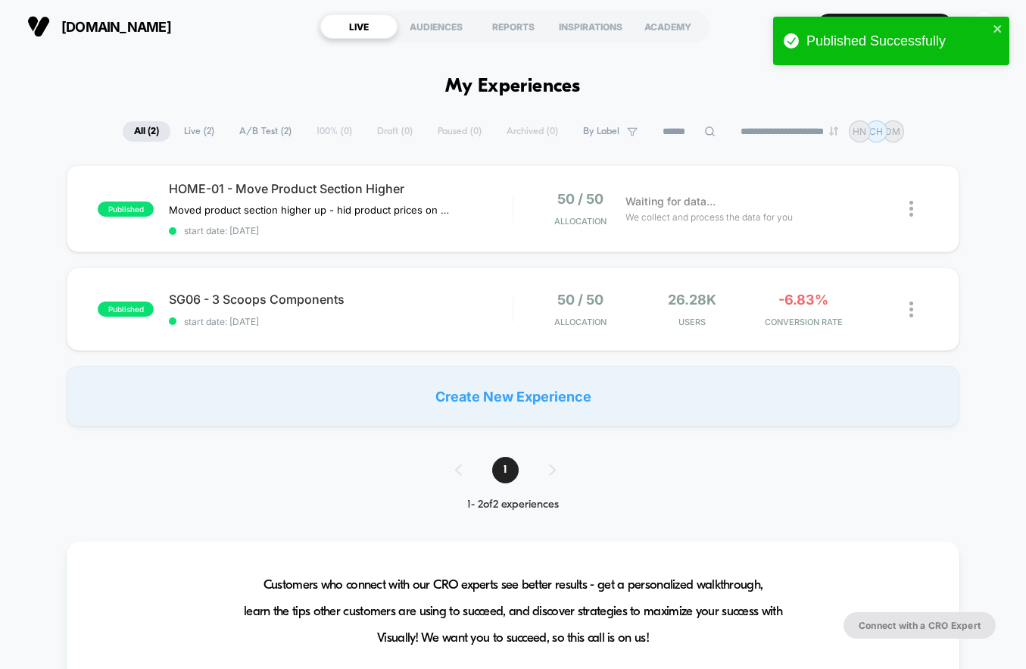
click at [45, 351] on div "published HOME-01 - Move Product Section Higher Moved product section higher up…" at bounding box center [513, 295] width 1026 height 261
